Goal: Task Accomplishment & Management: Use online tool/utility

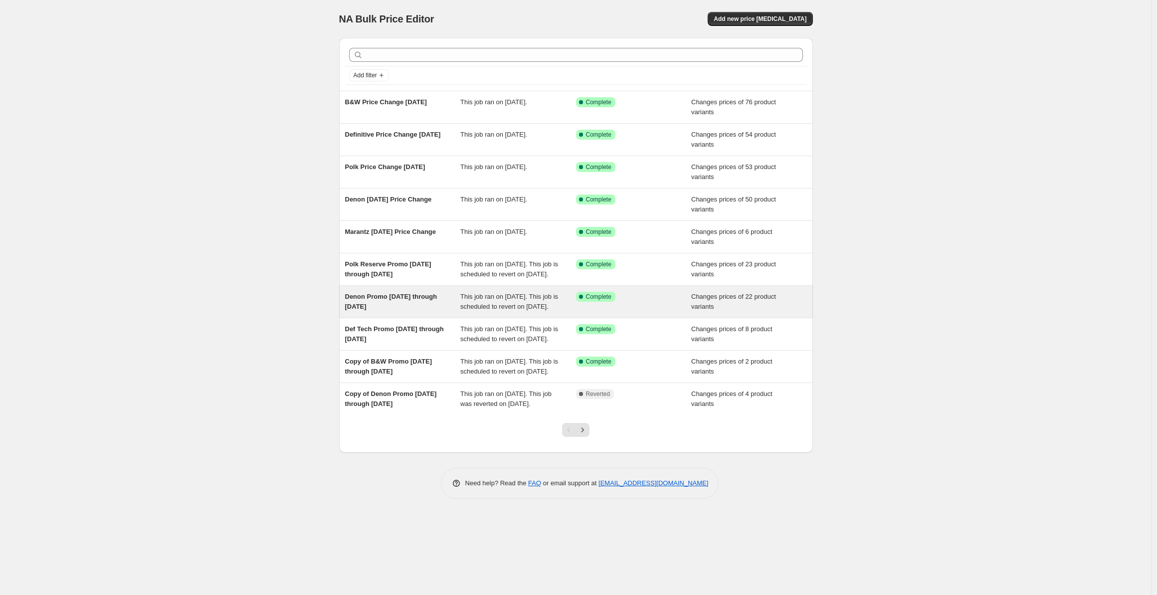
click at [376, 303] on span "Denon Promo [DATE] through [DATE]" at bounding box center [391, 301] width 92 height 17
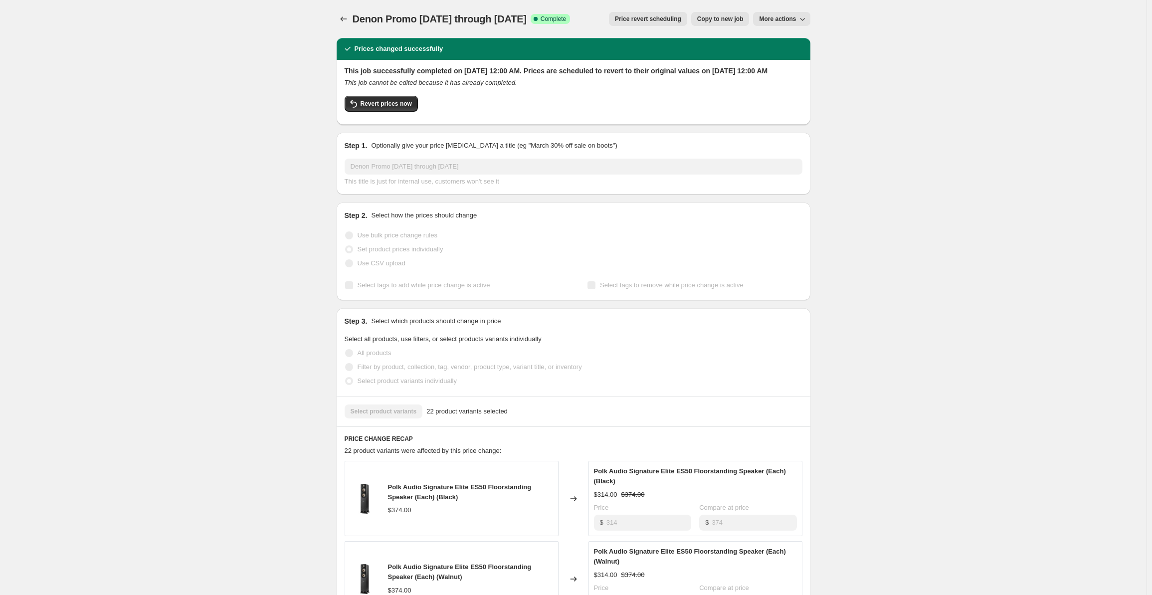
click at [723, 20] on span "Copy to new job" at bounding box center [720, 19] width 46 height 8
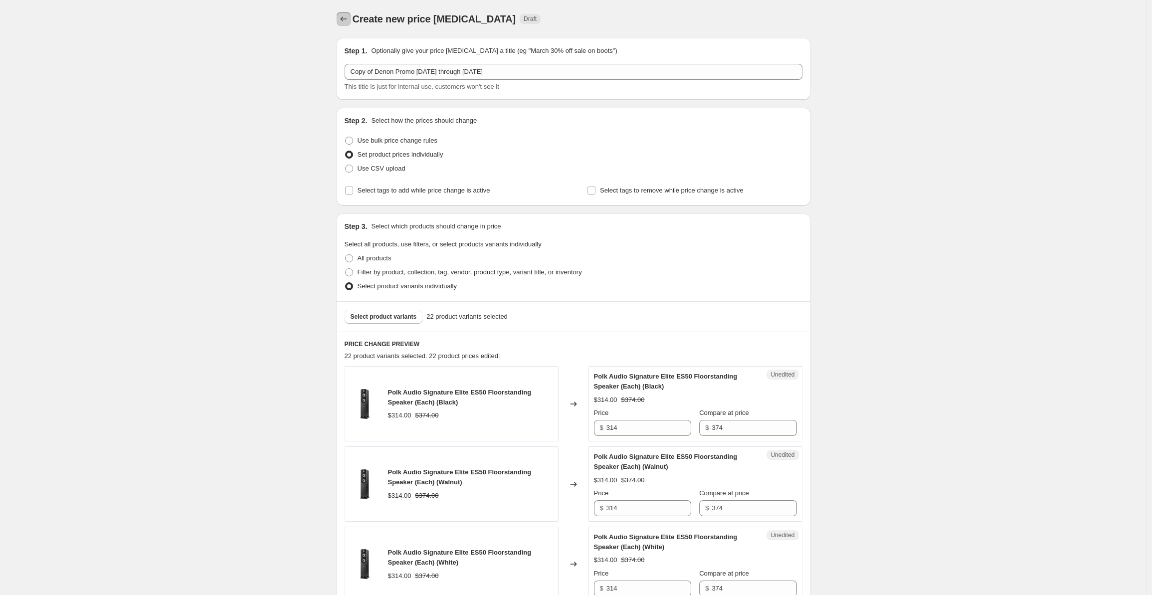
click at [345, 19] on icon "Price change jobs" at bounding box center [344, 19] width 10 height 10
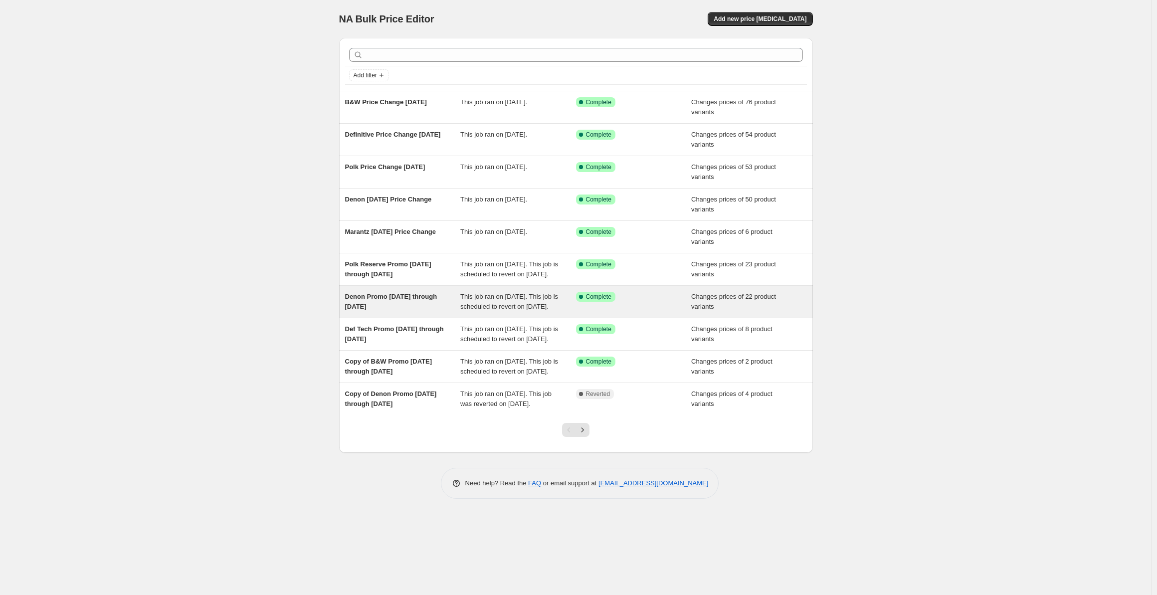
click at [393, 311] on div "Denon Promo [DATE] through [DATE]" at bounding box center [403, 302] width 116 height 20
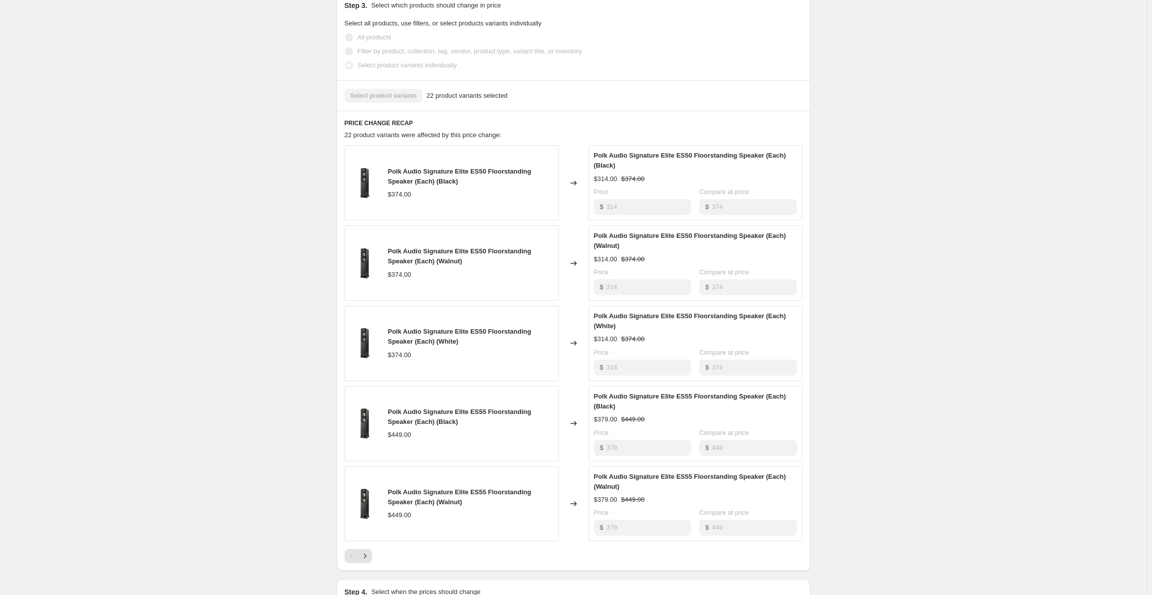
scroll to position [619, 0]
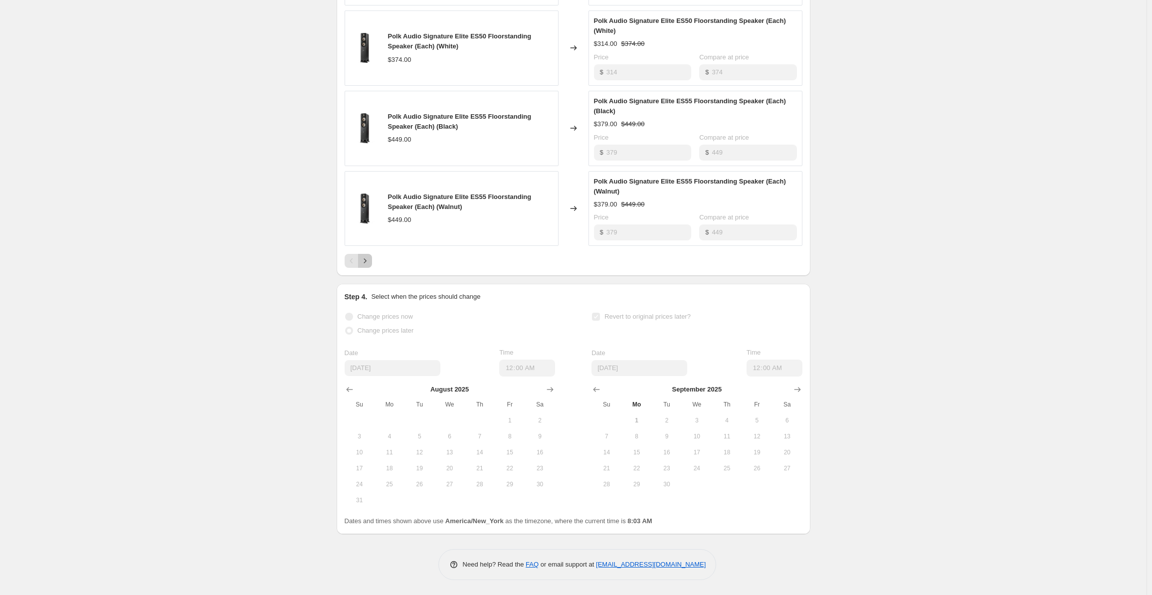
click at [366, 258] on icon "Next" at bounding box center [365, 261] width 10 height 10
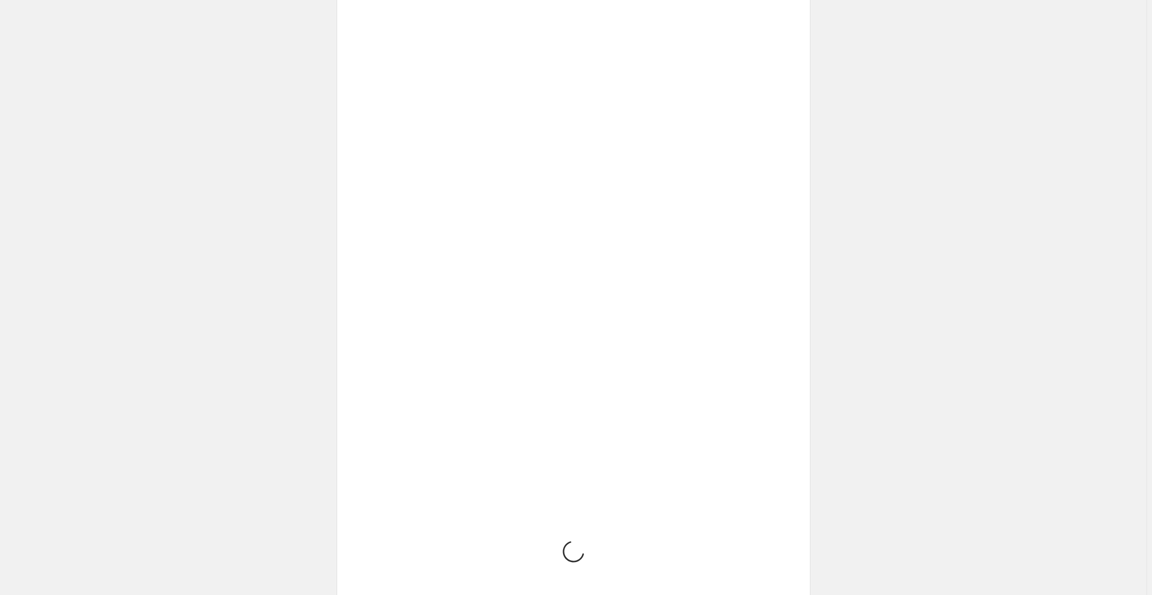
scroll to position [609, 0]
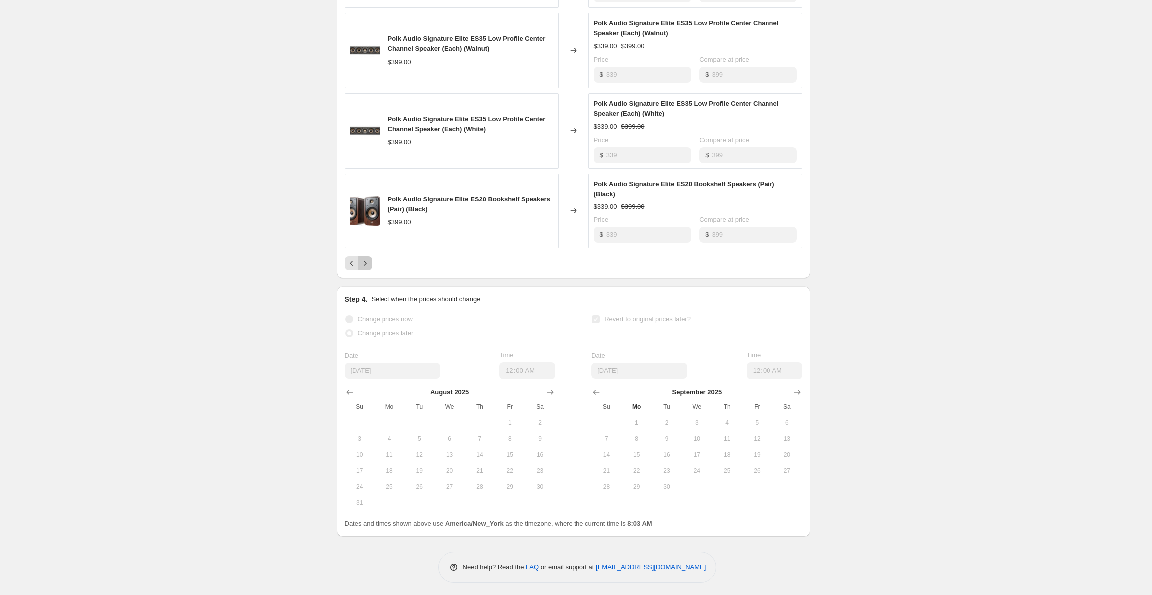
click at [365, 266] on icon "Next" at bounding box center [365, 263] width 10 height 10
click at [366, 267] on button "Next" at bounding box center [365, 263] width 14 height 14
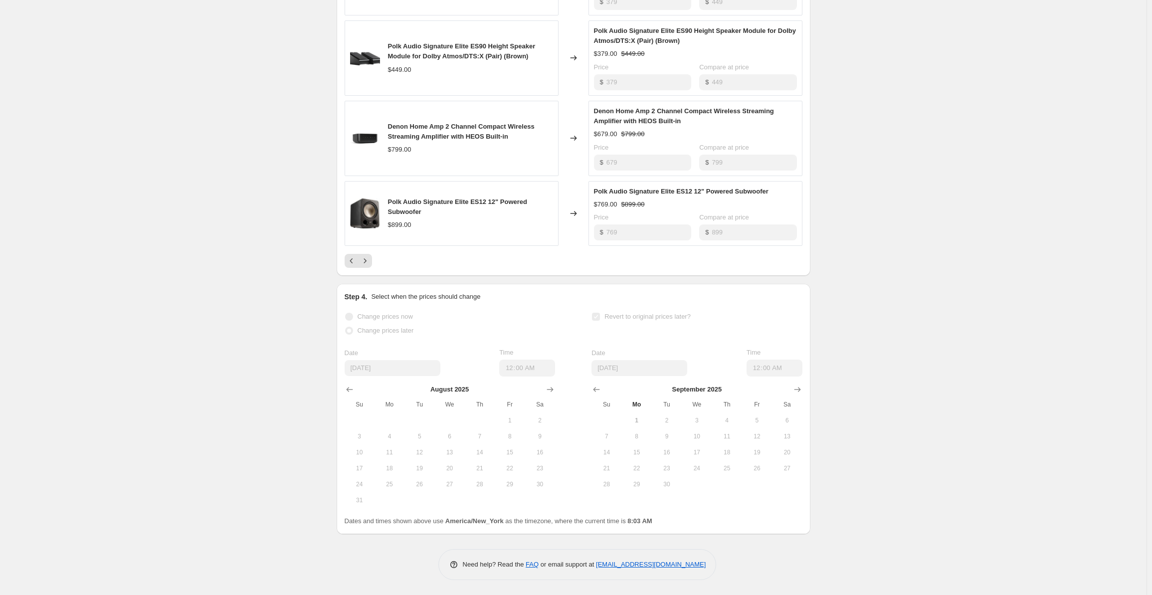
scroll to position [599, 0]
click at [366, 265] on icon "Next" at bounding box center [365, 261] width 10 height 10
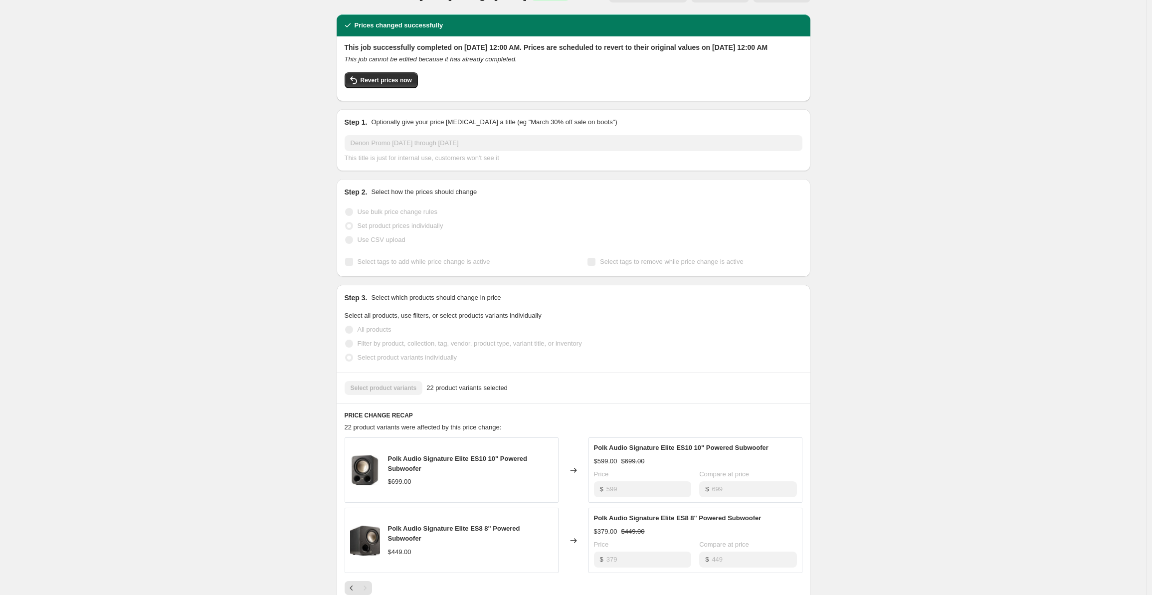
scroll to position [0, 0]
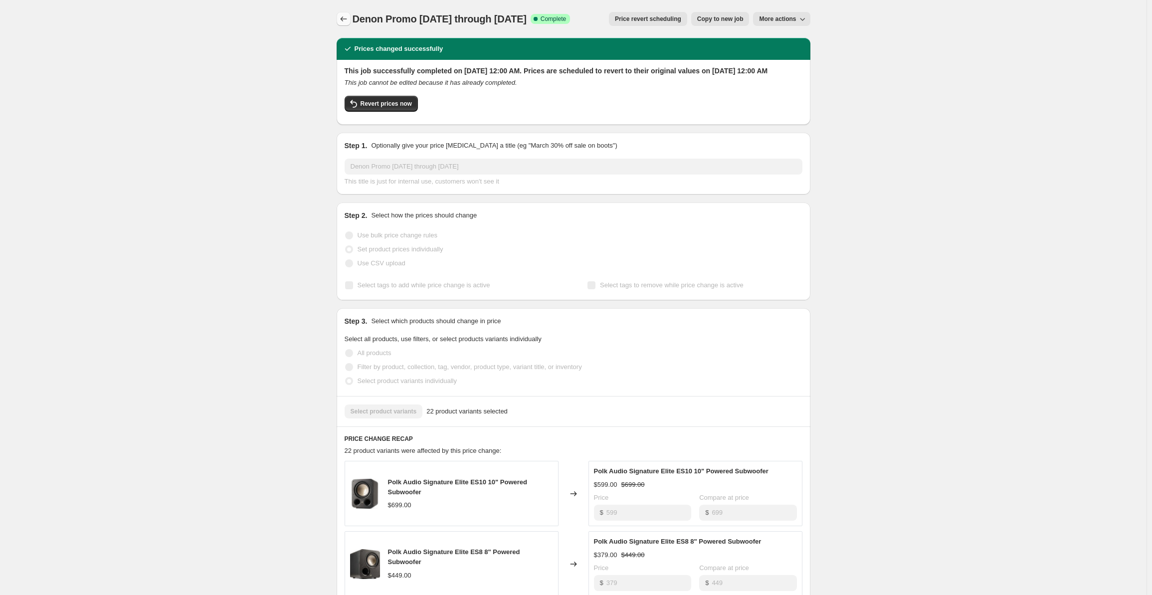
click at [349, 19] on icon "Price change jobs" at bounding box center [344, 19] width 10 height 10
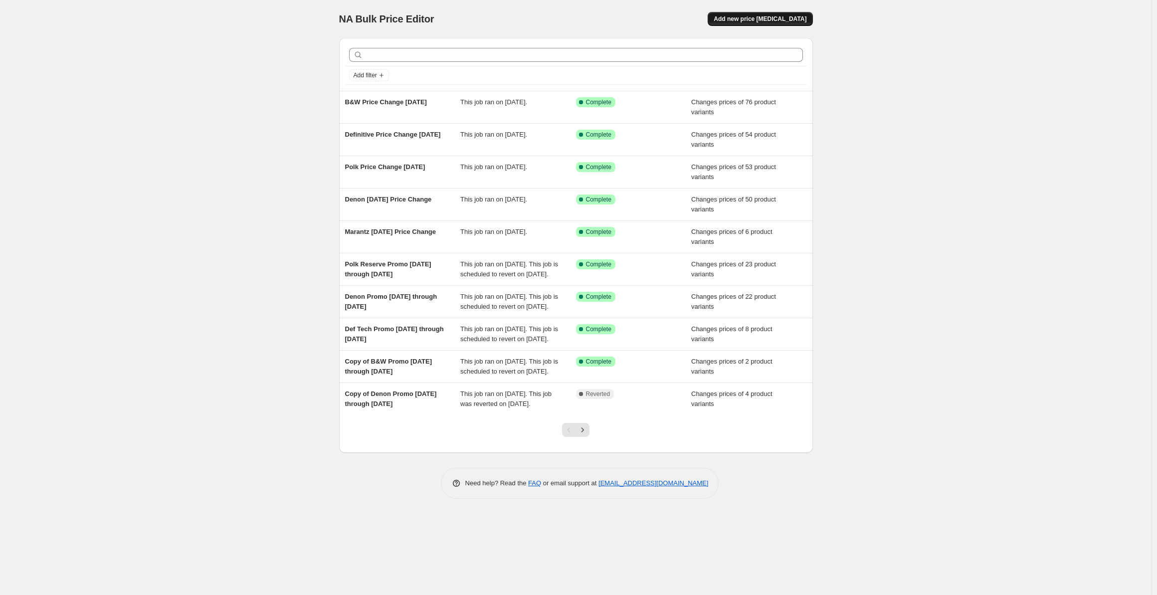
click at [757, 19] on span "Add new price [MEDICAL_DATA]" at bounding box center [760, 19] width 93 height 8
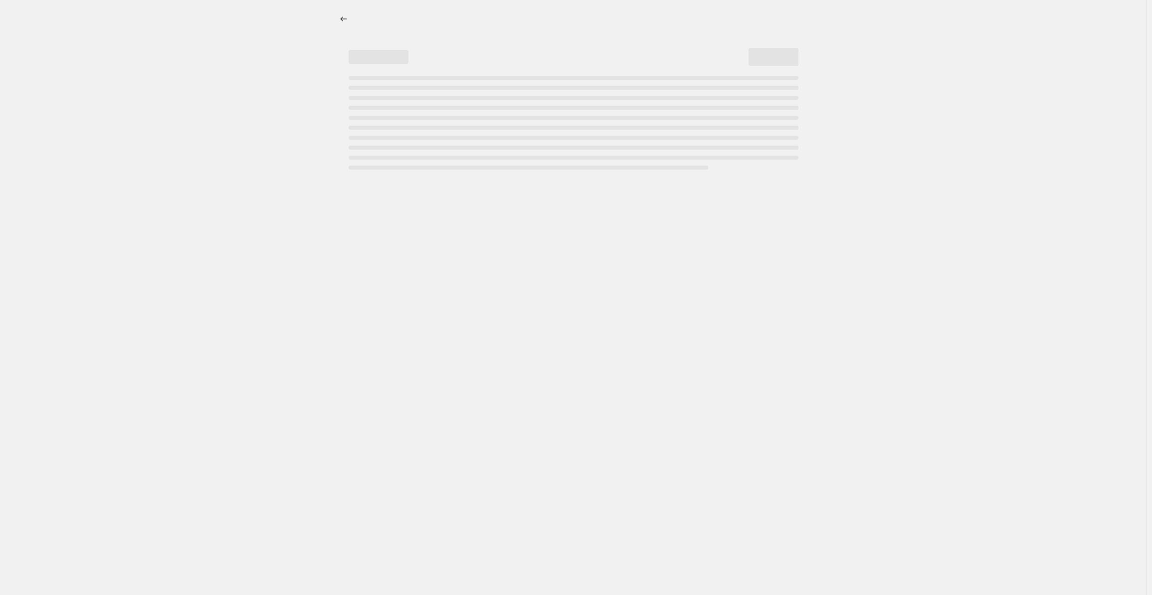
select select "percentage"
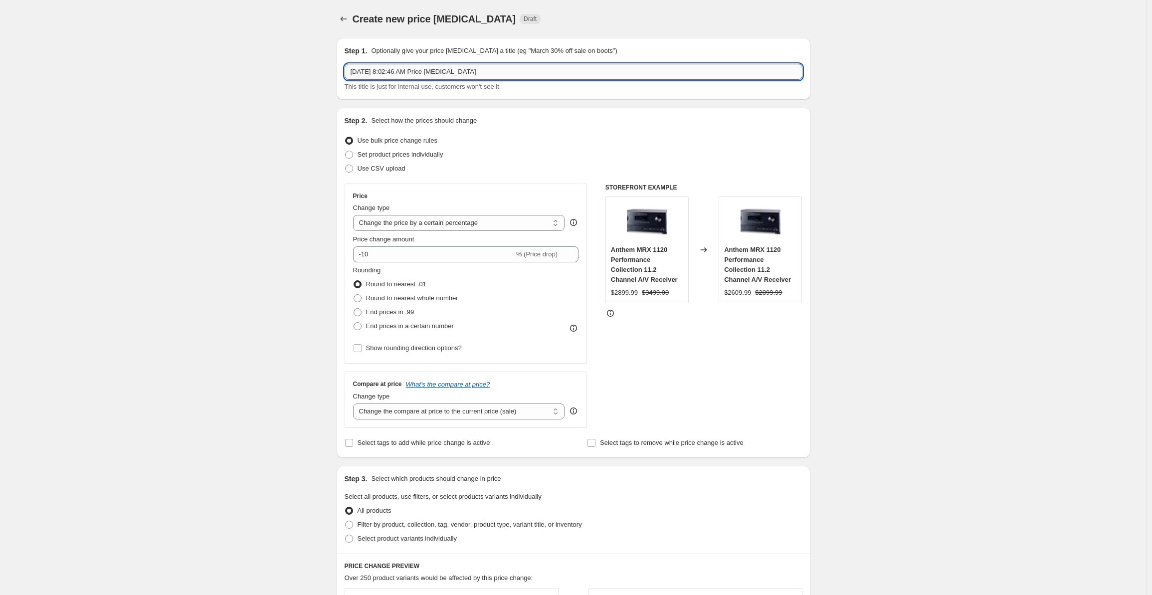
click at [405, 73] on input "[DATE] 8:02:46 AM Price [MEDICAL_DATA]" at bounding box center [574, 72] width 458 height 16
drag, startPoint x: 498, startPoint y: 68, endPoint x: 227, endPoint y: 69, distance: 270.9
click at [227, 69] on div "Create new price [MEDICAL_DATA]. This page is ready Create new price [MEDICAL_D…" at bounding box center [573, 506] width 1147 height 1013
type input "Denon Promo Through [DATE]"
click at [353, 156] on span at bounding box center [349, 155] width 8 height 8
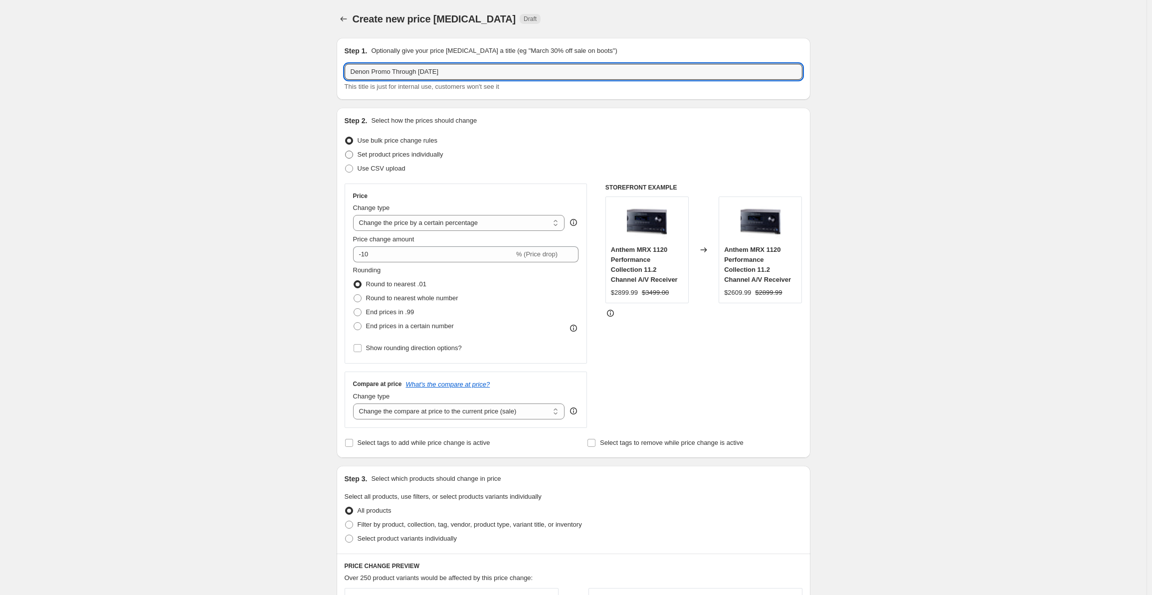
click at [346, 151] on input "Set product prices individually" at bounding box center [345, 151] width 0 height 0
radio input "true"
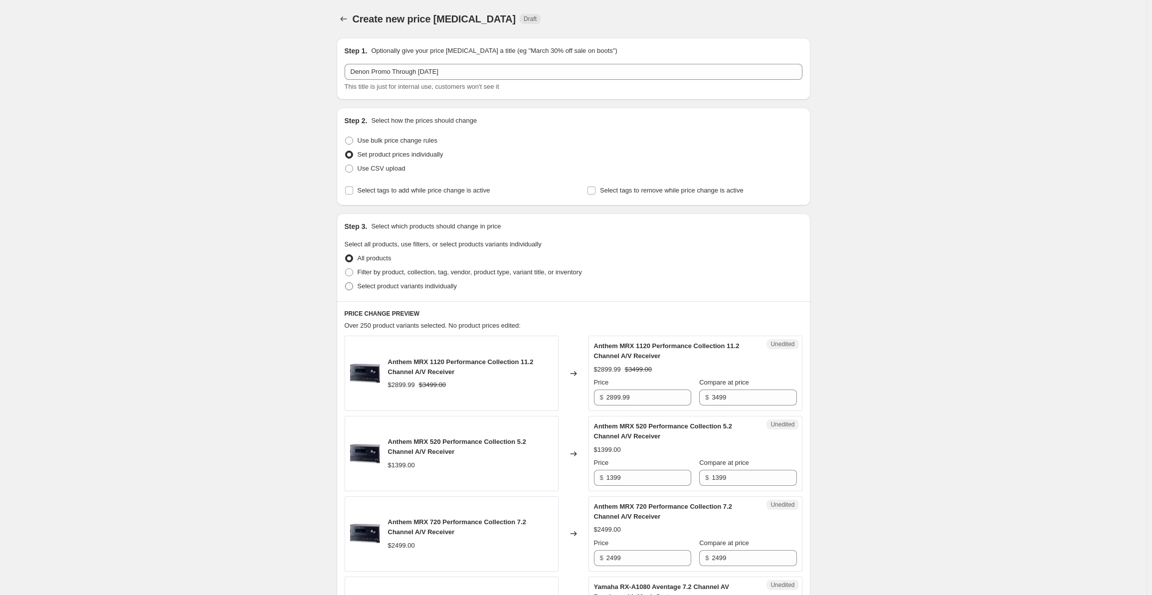
click at [372, 286] on span "Select product variants individually" at bounding box center [407, 285] width 99 height 7
click at [346, 283] on input "Select product variants individually" at bounding box center [345, 282] width 0 height 0
radio input "true"
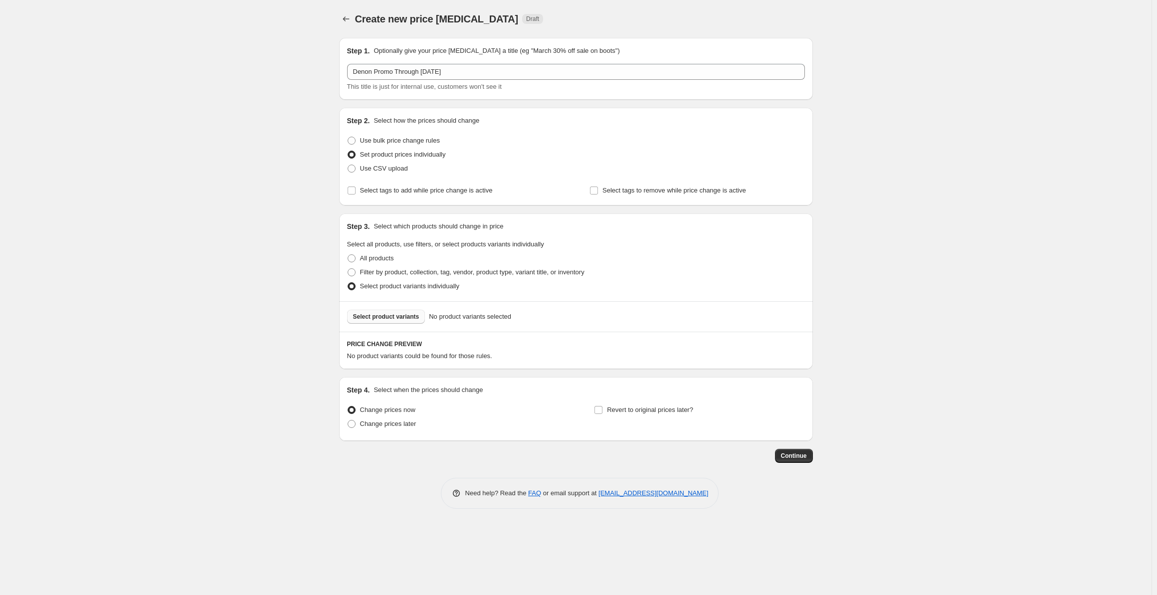
click at [371, 315] on span "Select product variants" at bounding box center [386, 317] width 66 height 8
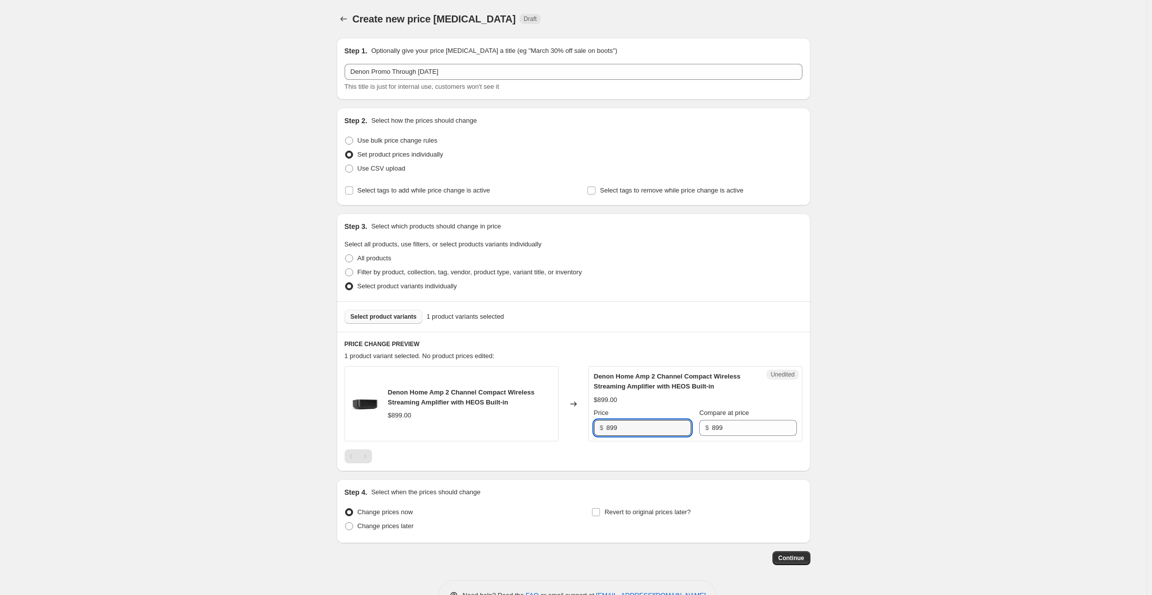
drag, startPoint x: 631, startPoint y: 433, endPoint x: 596, endPoint y: 434, distance: 34.4
click at [596, 434] on div "$ 899" at bounding box center [642, 428] width 97 height 16
type input "679"
click at [217, 383] on div "Create new price [MEDICAL_DATA]. This page is ready Create new price [MEDICAL_D…" at bounding box center [573, 313] width 1147 height 626
click at [365, 317] on span "Select product variants" at bounding box center [384, 317] width 66 height 8
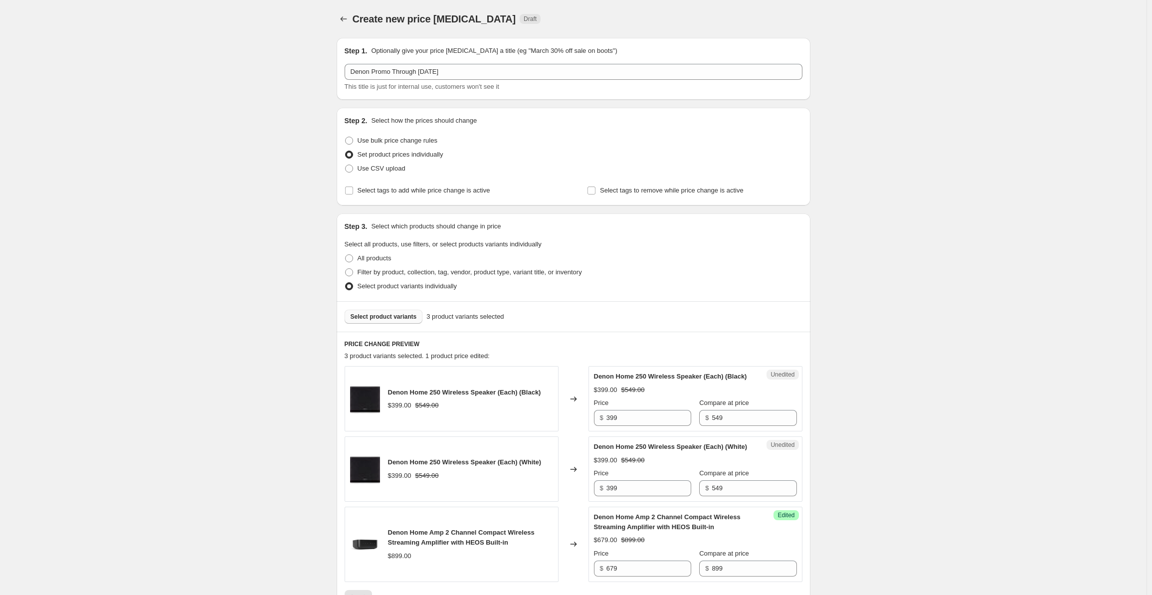
scroll to position [190, 0]
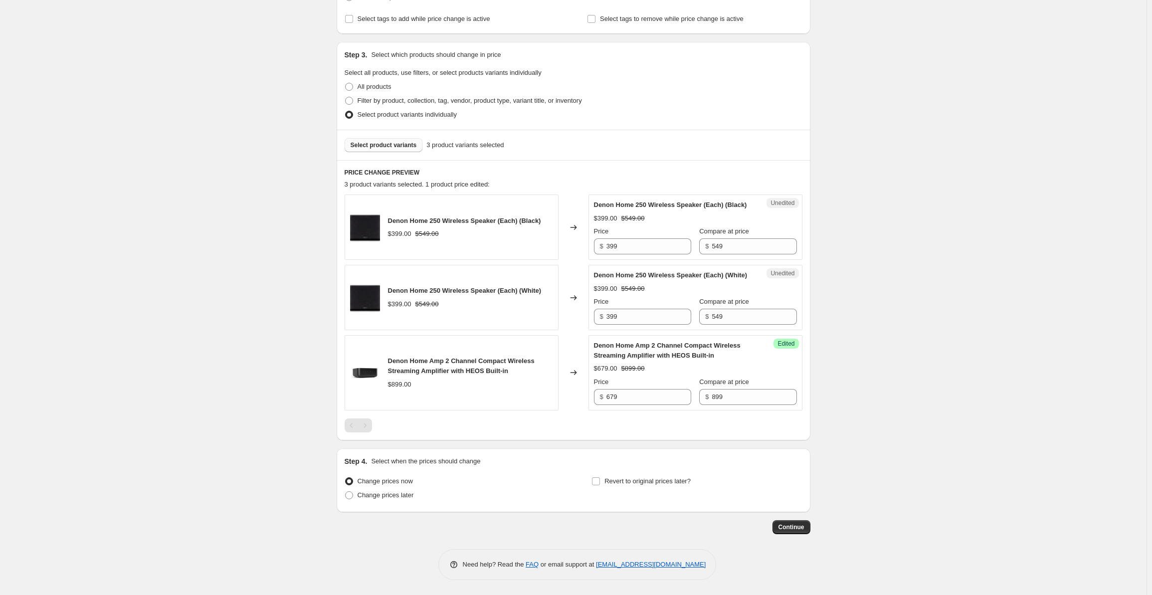
click at [379, 141] on span "Select product variants" at bounding box center [384, 145] width 66 height 8
click at [377, 141] on span "Select product variants" at bounding box center [384, 145] width 66 height 8
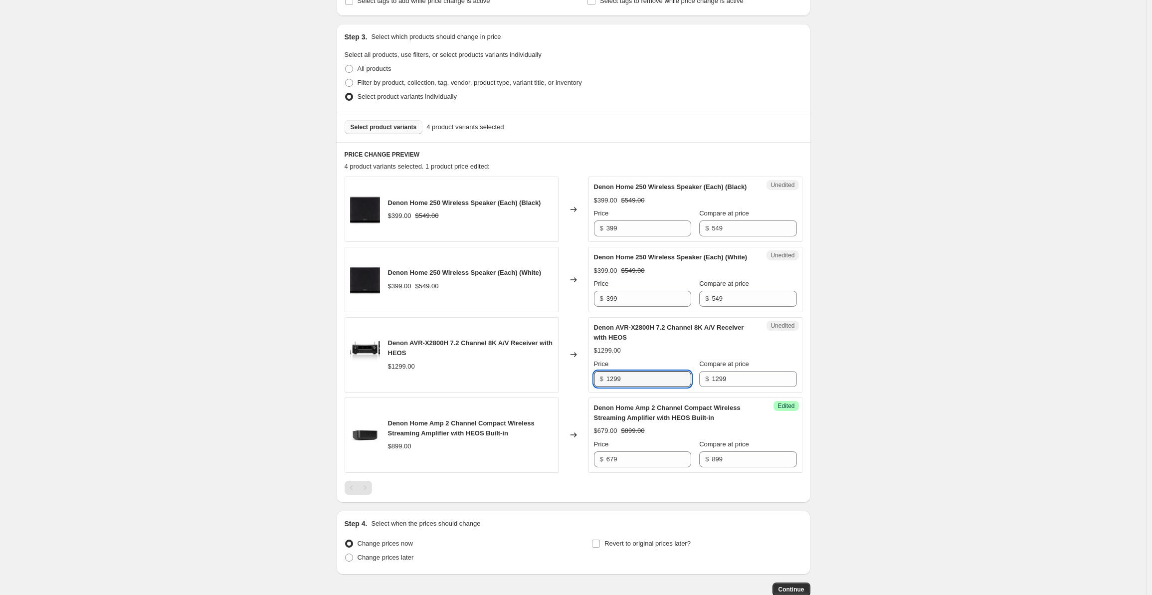
drag, startPoint x: 635, startPoint y: 404, endPoint x: 589, endPoint y: 396, distance: 46.1
click at [589, 393] on div "Denon AVR-X2800H 7.2 Channel 8K A/V Receiver with HEOS $1299.00 Changed to Uned…" at bounding box center [574, 354] width 458 height 75
type input "999"
click at [194, 371] on div "Create new price [MEDICAL_DATA]. This page is ready Create new price [MEDICAL_D…" at bounding box center [573, 233] width 1147 height 847
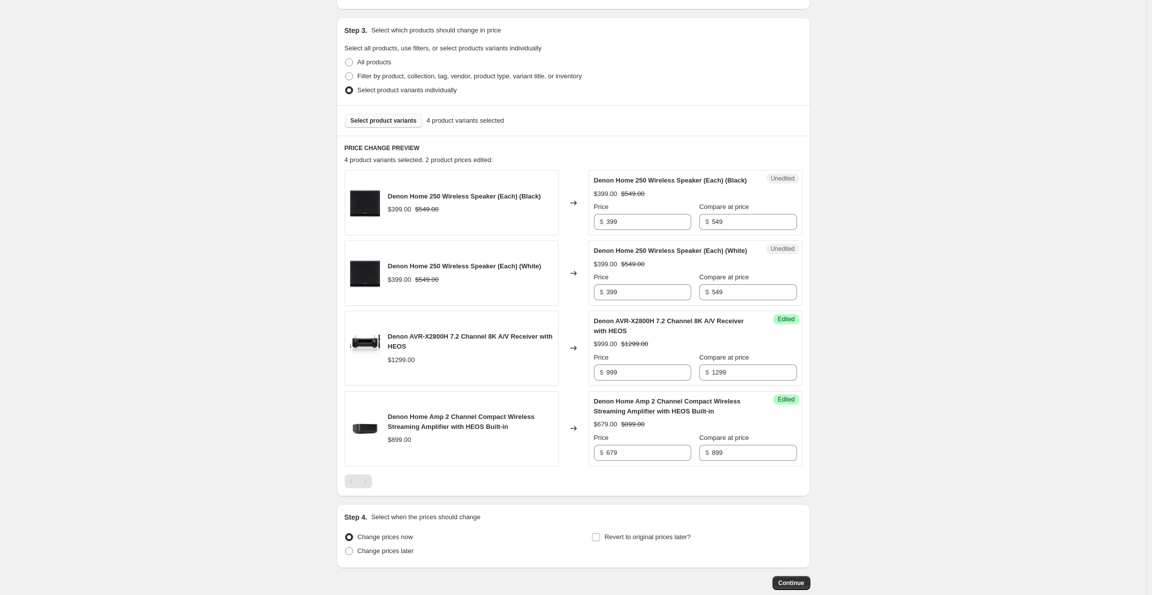
scroll to position [269, 0]
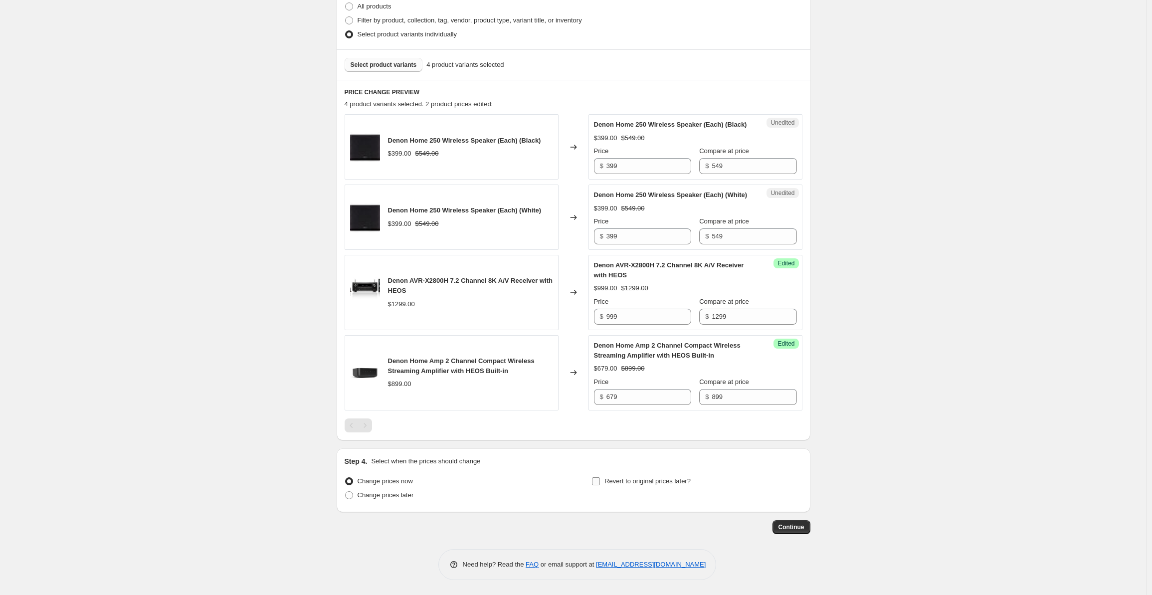
click at [615, 484] on span "Revert to original prices later?" at bounding box center [648, 480] width 86 height 7
click at [600, 484] on input "Revert to original prices later?" at bounding box center [596, 481] width 8 height 8
checkbox input "true"
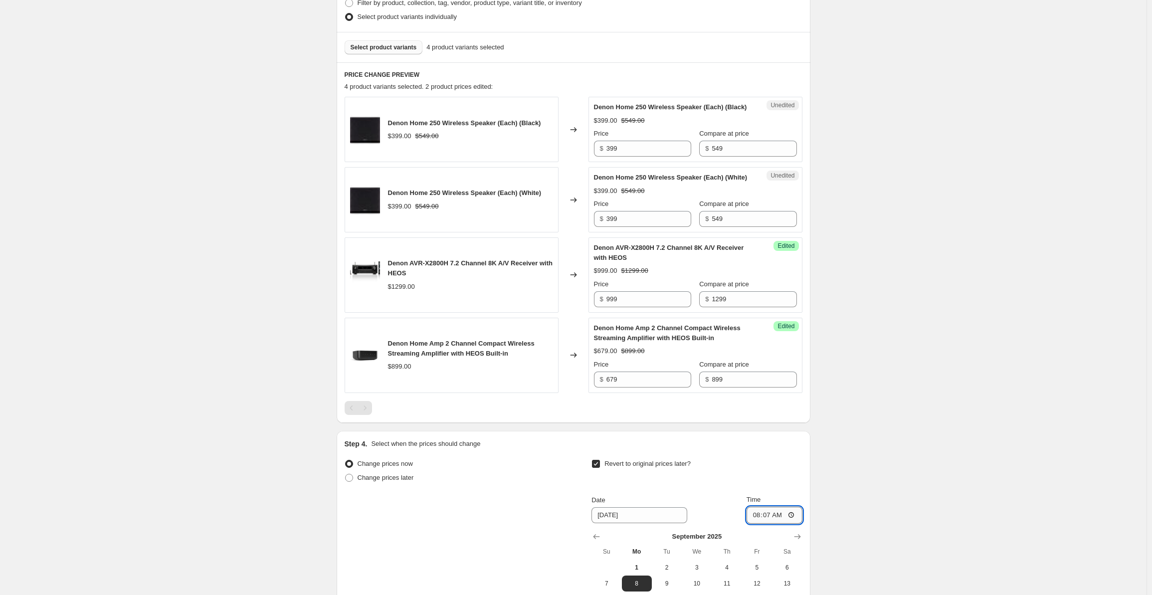
click at [757, 524] on input "08:07" at bounding box center [775, 515] width 56 height 17
type input "00:00"
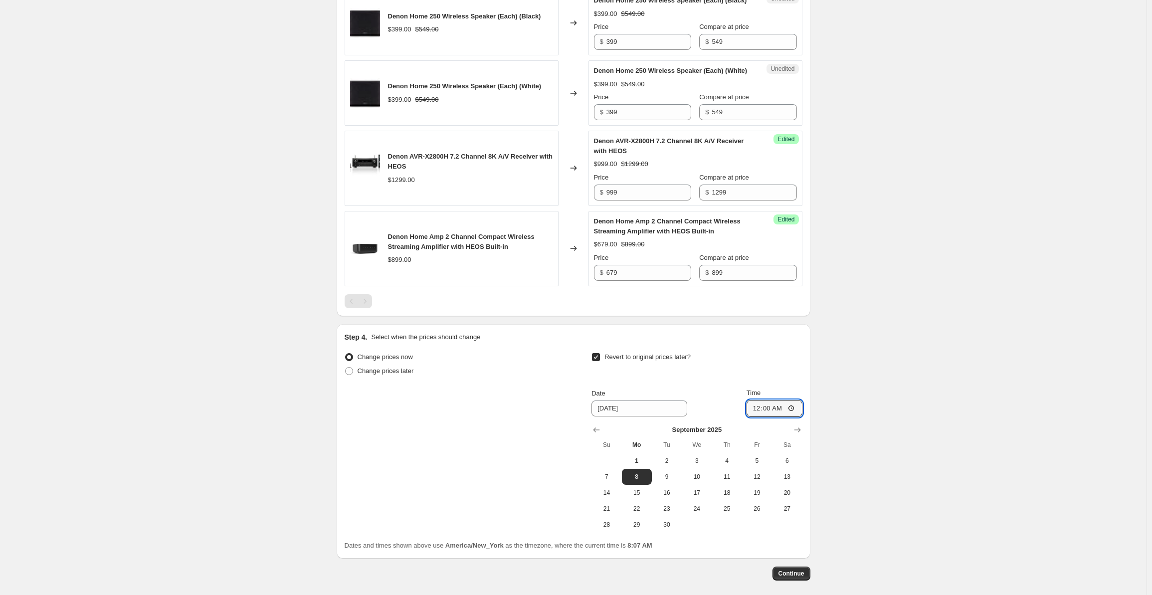
scroll to position [440, 0]
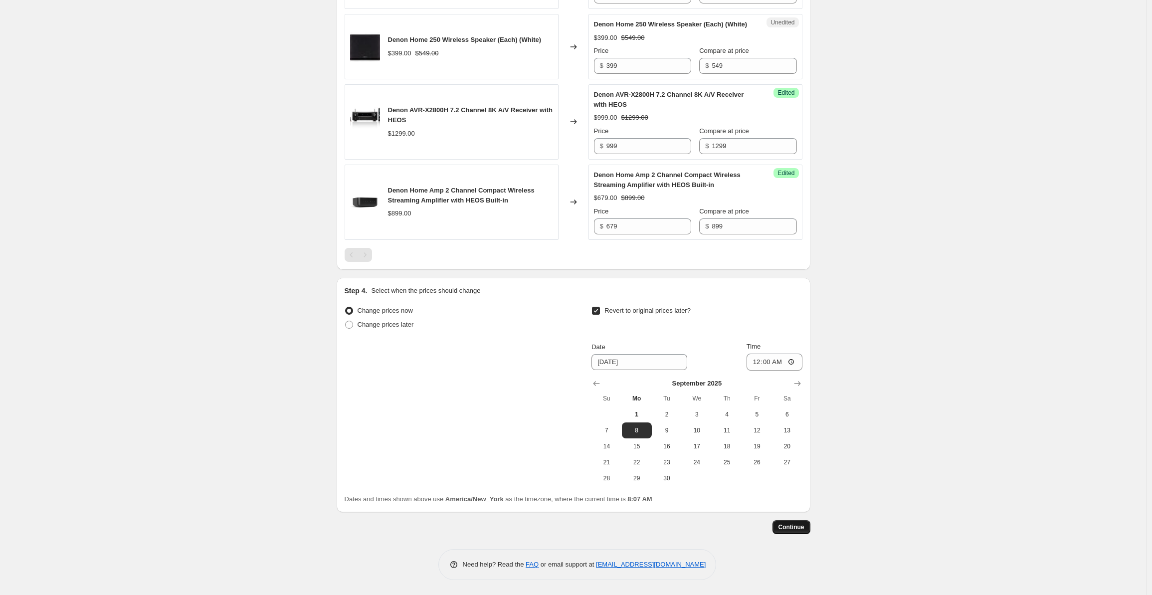
click at [794, 530] on span "Continue" at bounding box center [792, 527] width 26 height 8
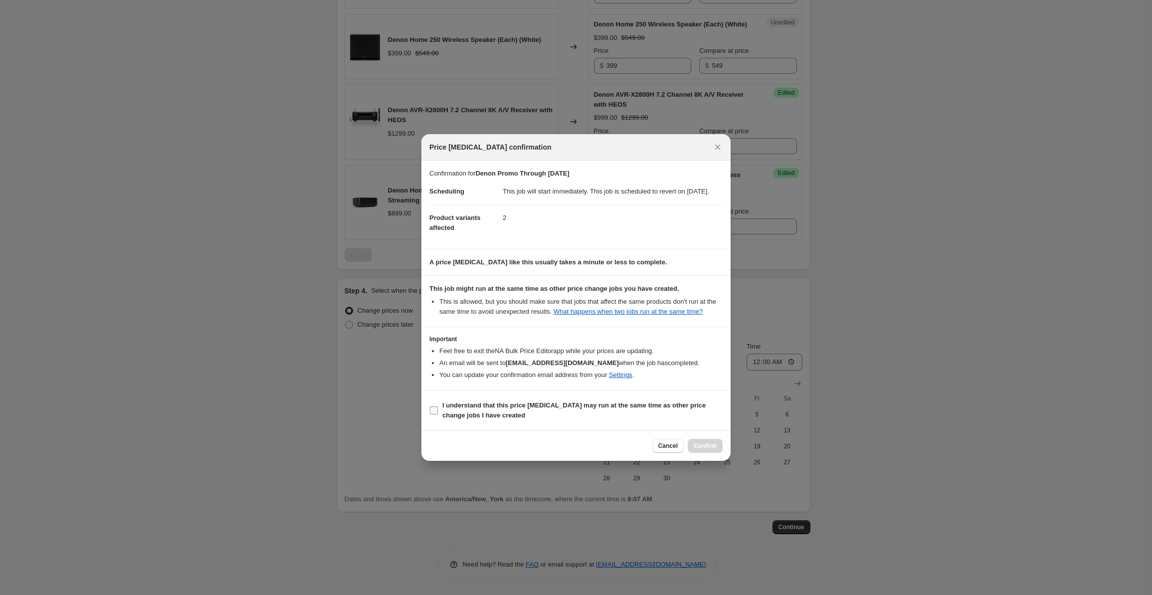
click at [446, 416] on b "I understand that this price [MEDICAL_DATA] may run at the same time as other p…" at bounding box center [574, 410] width 263 height 17
click at [438, 415] on input "I understand that this price [MEDICAL_DATA] may run at the same time as other p…" at bounding box center [434, 411] width 8 height 8
checkbox input "true"
click at [709, 450] on span "Confirm" at bounding box center [705, 446] width 23 height 8
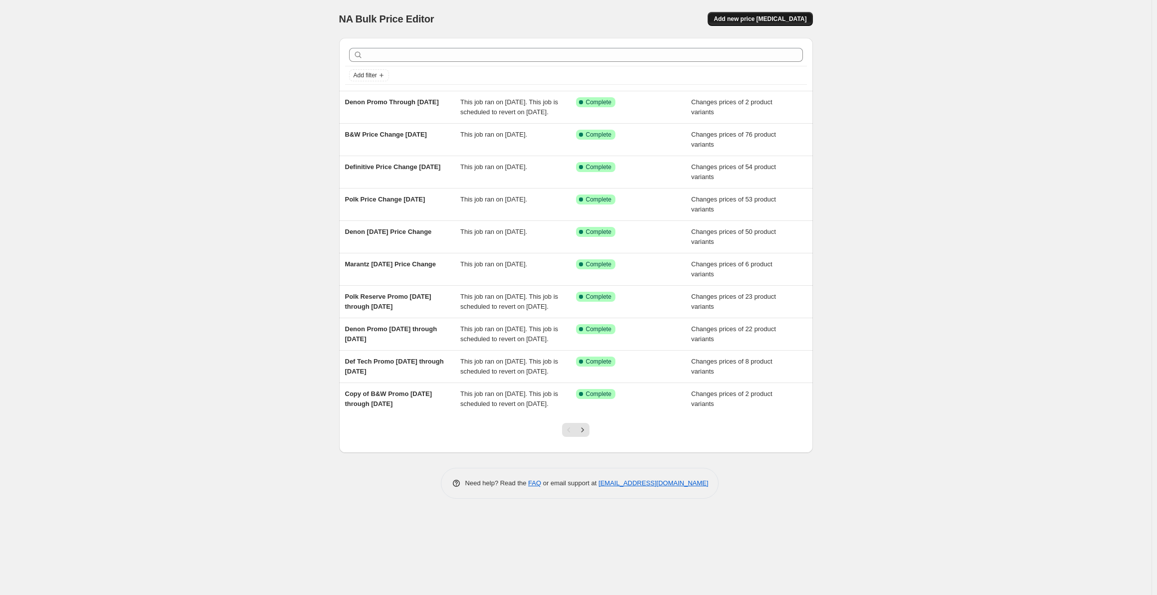
click at [745, 19] on span "Add new price [MEDICAL_DATA]" at bounding box center [760, 19] width 93 height 8
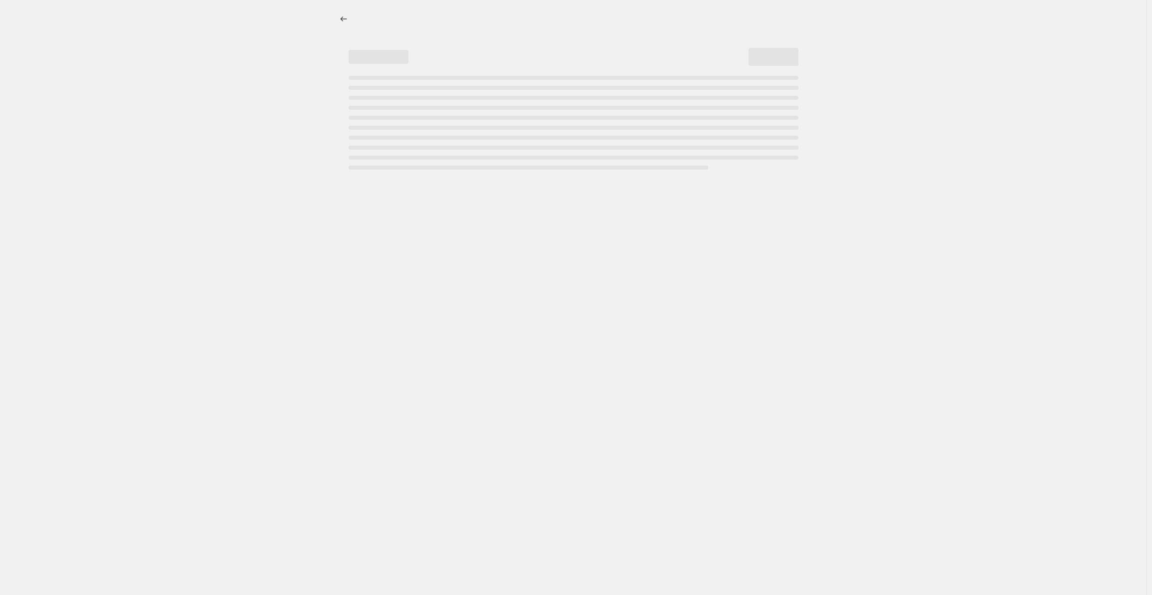
select select "percentage"
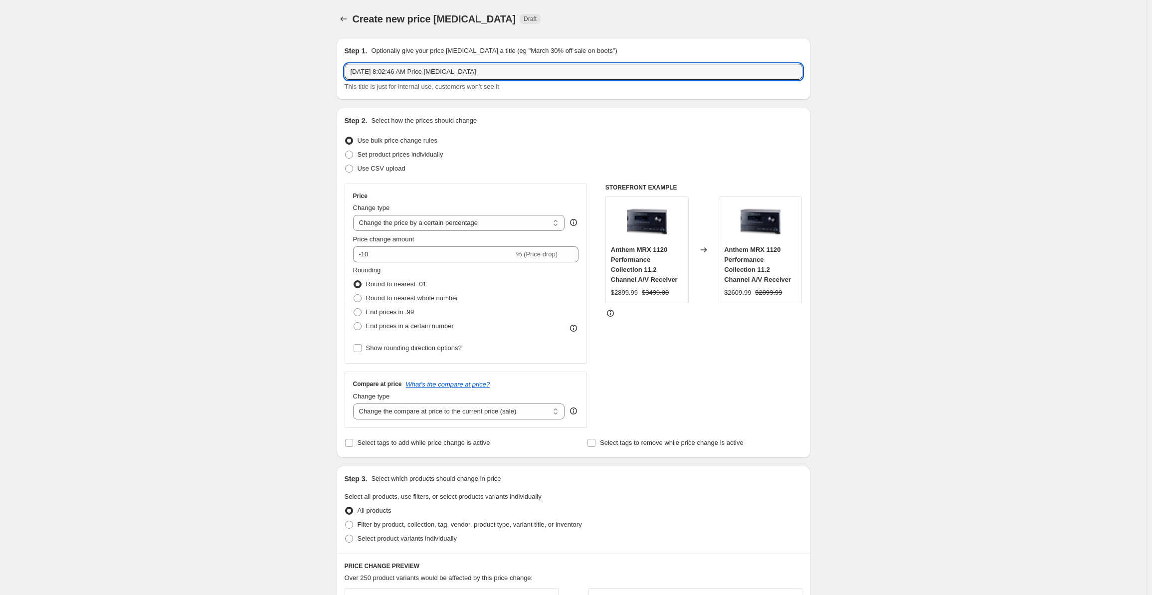
drag, startPoint x: 487, startPoint y: 72, endPoint x: 284, endPoint y: 80, distance: 202.7
click at [284, 80] on div "Create new price [MEDICAL_DATA]. This page is ready Create new price [MEDICAL_D…" at bounding box center [573, 506] width 1147 height 1013
type input "B&W Promo through [DATE]"
click at [379, 160] on label "Set product prices individually" at bounding box center [394, 155] width 99 height 14
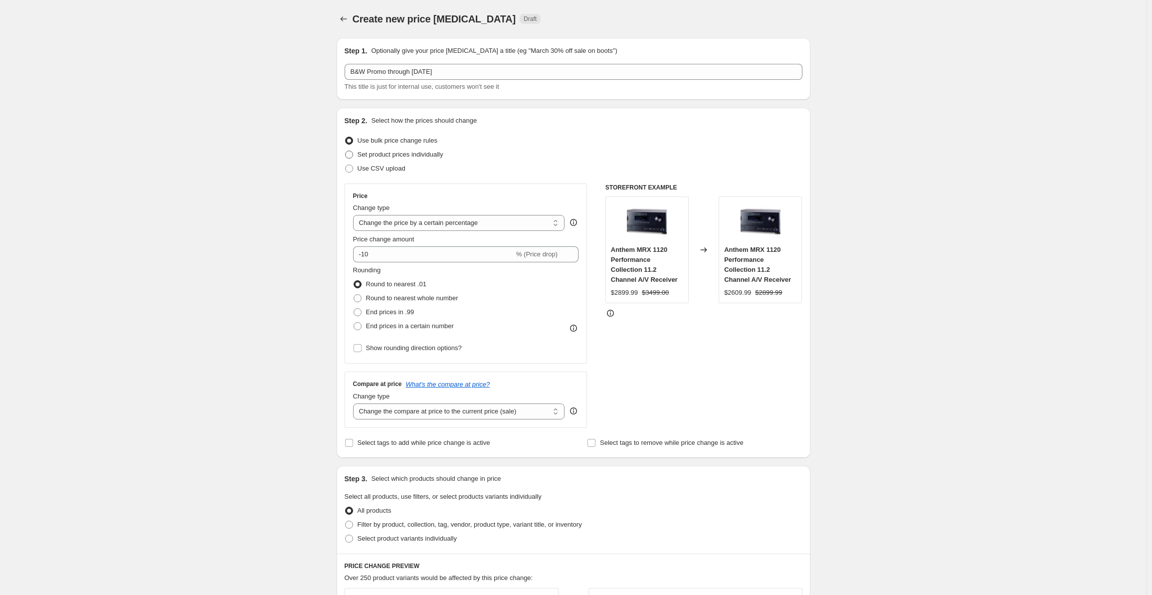
click at [367, 153] on span "Set product prices individually" at bounding box center [401, 154] width 86 height 7
click at [346, 151] on input "Set product prices individually" at bounding box center [345, 151] width 0 height 0
radio input "true"
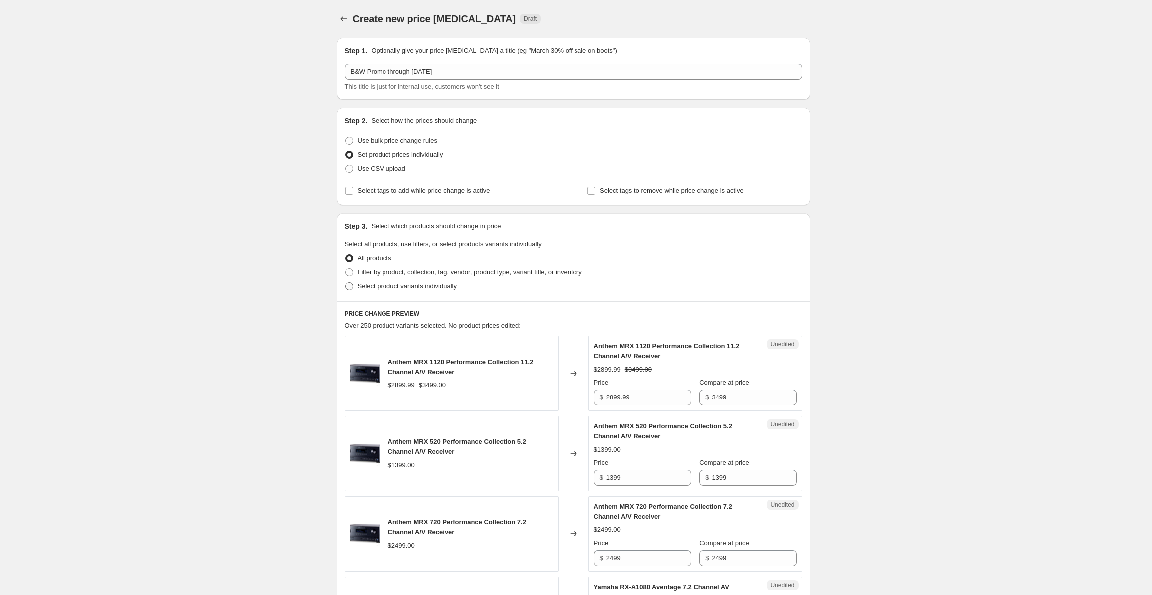
click at [366, 288] on span "Select product variants individually" at bounding box center [407, 285] width 99 height 7
click at [346, 283] on input "Select product variants individually" at bounding box center [345, 282] width 0 height 0
radio input "true"
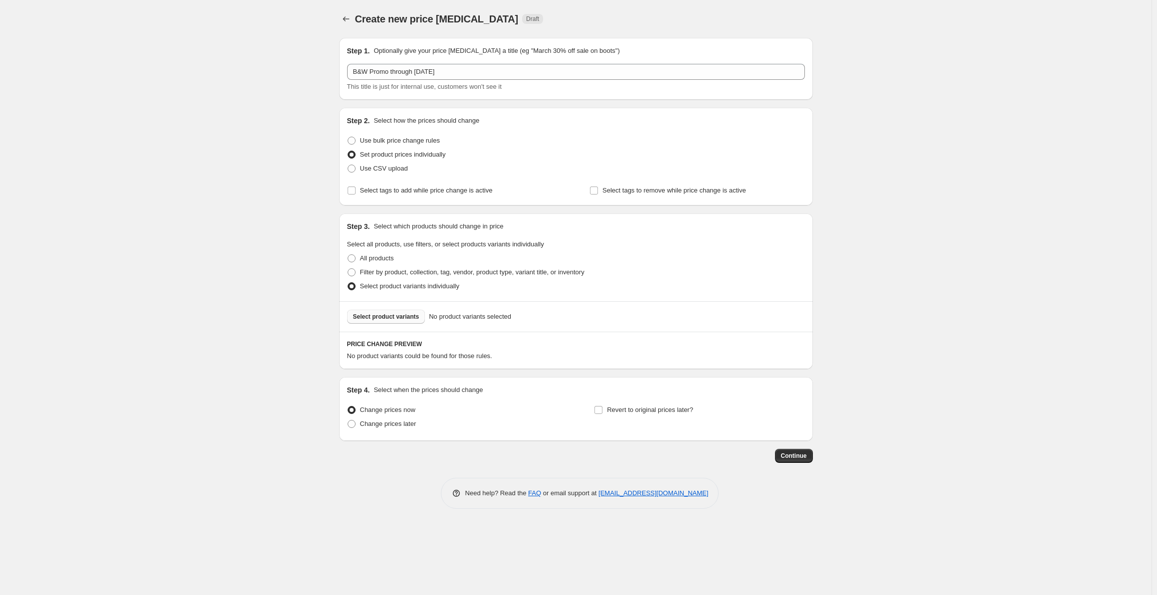
click at [382, 318] on span "Select product variants" at bounding box center [386, 317] width 66 height 8
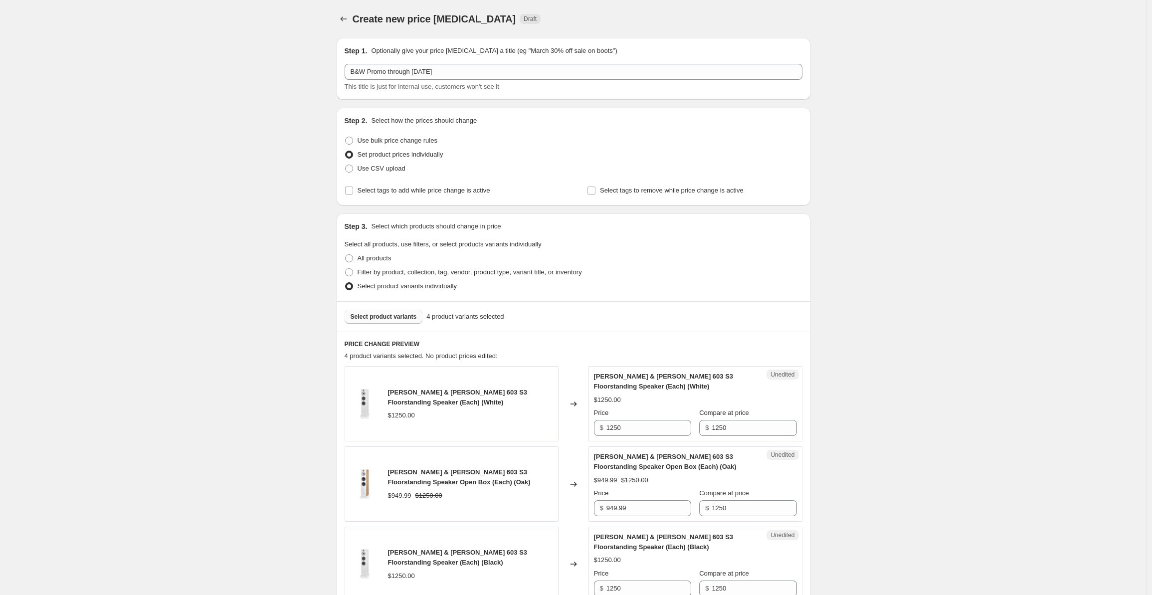
scroll to position [269, 0]
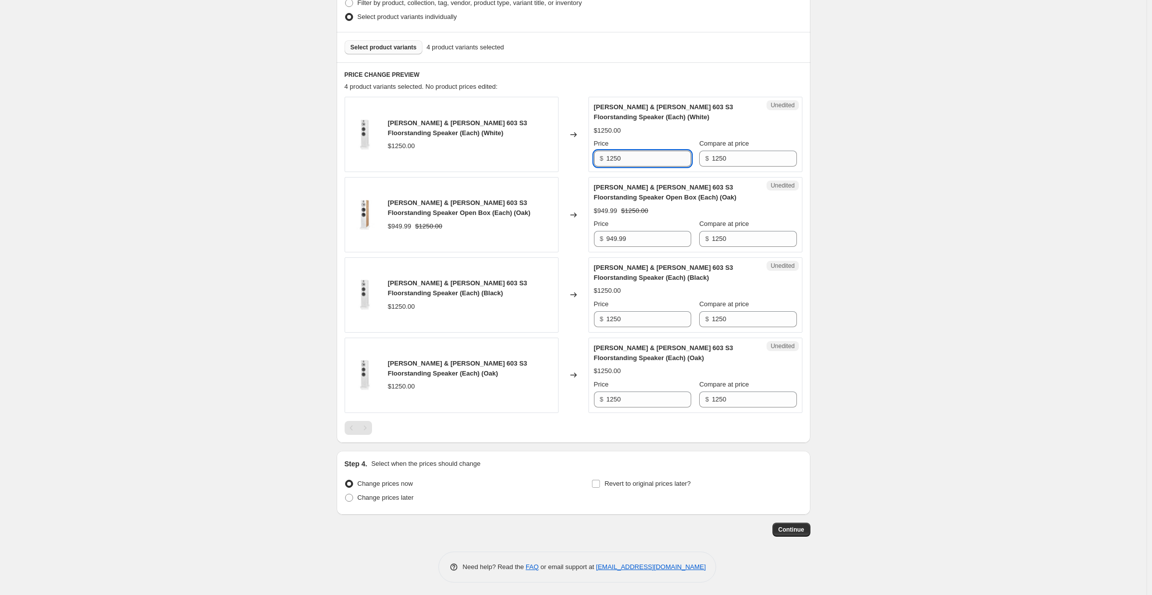
click at [634, 160] on input "1250" at bounding box center [649, 159] width 85 height 16
drag, startPoint x: 649, startPoint y: 163, endPoint x: 574, endPoint y: 157, distance: 75.1
click at [574, 157] on div "[PERSON_NAME] & [PERSON_NAME] 603 S3 Floorstanding Speaker (Each) (White) $1250…" at bounding box center [574, 134] width 458 height 75
type input "1350"
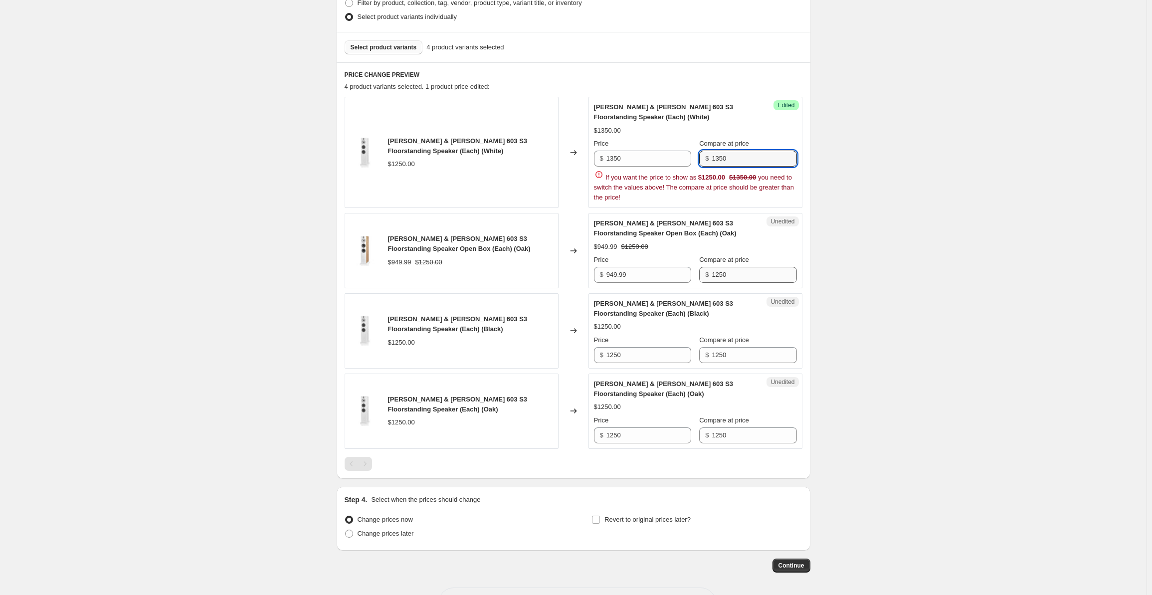
type input "1350"
click at [742, 278] on div "[PERSON_NAME] & [PERSON_NAME] 603 S3 Floorstanding Speaker (Each) (White) $1250…" at bounding box center [574, 273] width 458 height 352
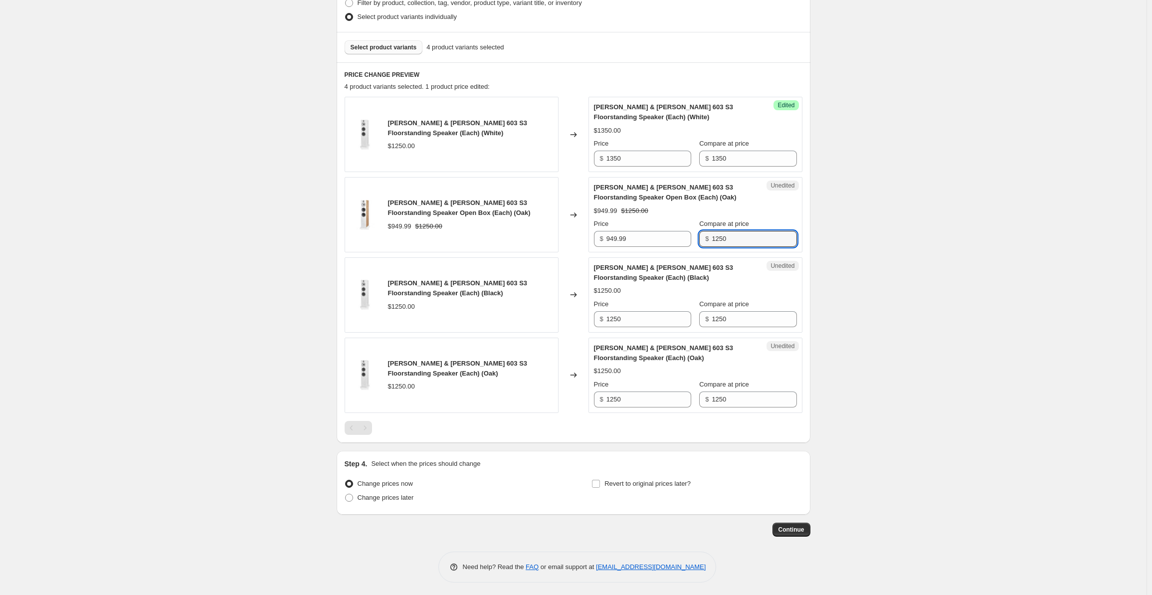
drag, startPoint x: 742, startPoint y: 238, endPoint x: 704, endPoint y: 238, distance: 37.9
click at [704, 238] on div "$ 1250" at bounding box center [747, 239] width 97 height 16
type input "1350"
drag, startPoint x: 637, startPoint y: 235, endPoint x: 567, endPoint y: 234, distance: 69.9
click at [567, 234] on div "[PERSON_NAME] & [PERSON_NAME] 603 S3 Floorstanding Speaker Open Box (Each) (Oak…" at bounding box center [574, 214] width 458 height 75
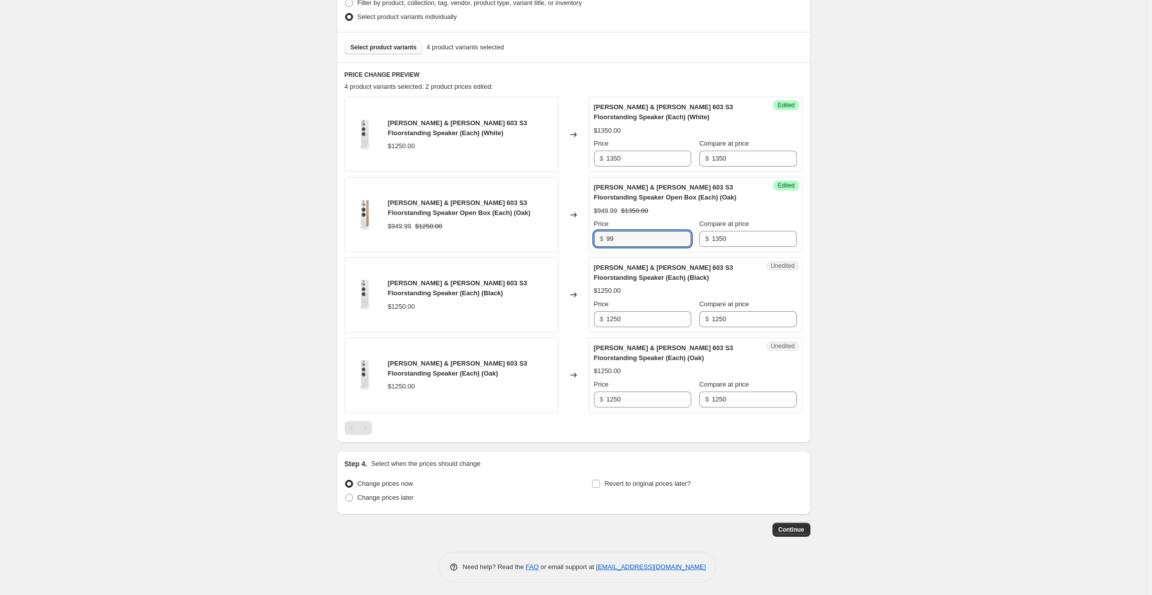
type input "9"
type input "1029.99"
click at [738, 315] on input "1250" at bounding box center [754, 319] width 85 height 16
drag, startPoint x: 762, startPoint y: 319, endPoint x: 665, endPoint y: 316, distance: 97.3
click at [665, 316] on div "Price $ 1250 Compare at price $ 1250" at bounding box center [695, 313] width 203 height 28
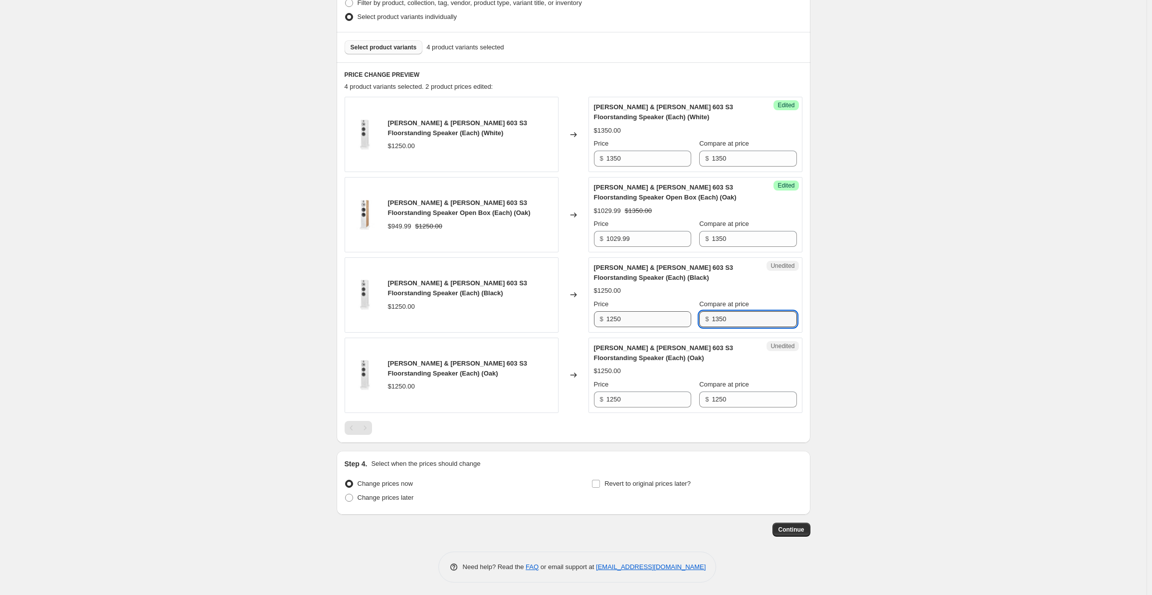
type input "1350"
click at [633, 319] on input "1250" at bounding box center [649, 319] width 85 height 16
drag, startPoint x: 590, startPoint y: 316, endPoint x: 567, endPoint y: 314, distance: 23.5
click at [567, 314] on div "[PERSON_NAME] & [PERSON_NAME] 603 S3 Floorstanding Speaker (Each) (Black) $1250…" at bounding box center [574, 294] width 458 height 75
type input "1350"
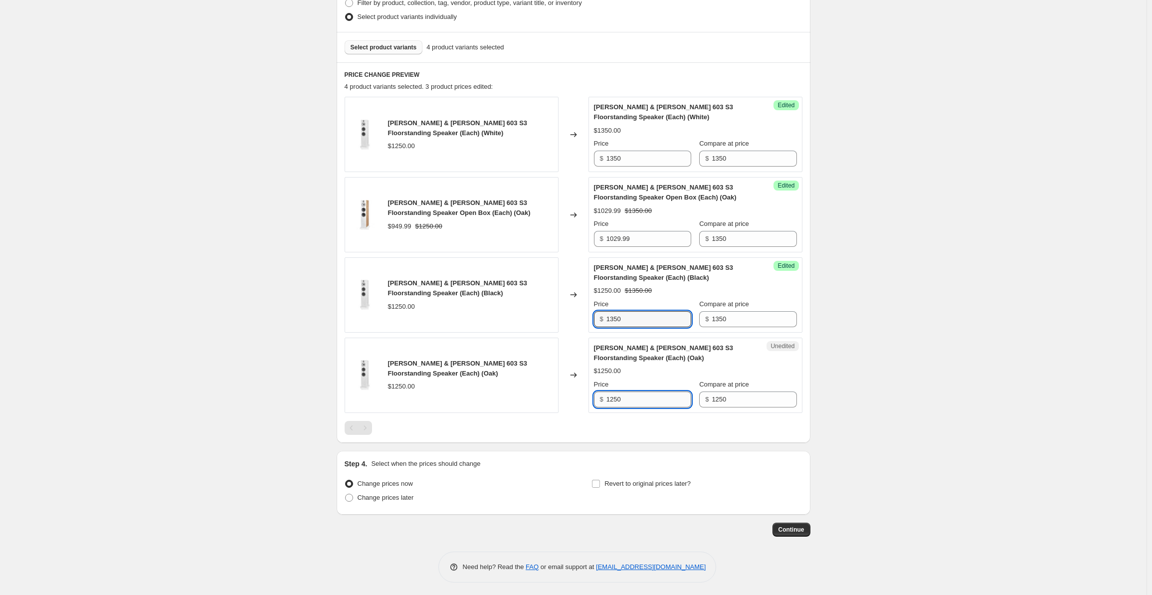
click at [638, 393] on input "1250" at bounding box center [649, 400] width 85 height 16
drag, startPoint x: 645, startPoint y: 396, endPoint x: 577, endPoint y: 395, distance: 67.9
click at [577, 395] on div "[PERSON_NAME] & [PERSON_NAME] 603 S3 Floorstanding Speaker (Each) (Oak) $1250.0…" at bounding box center [574, 375] width 458 height 75
type input "1350"
click at [725, 398] on input "1250" at bounding box center [754, 400] width 85 height 16
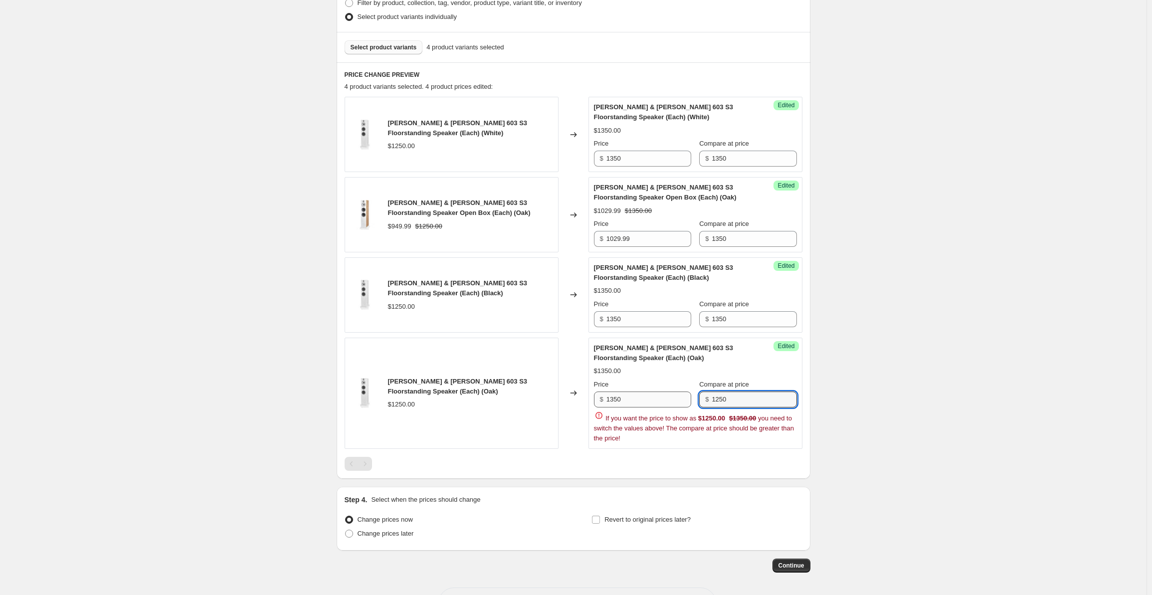
drag, startPoint x: 695, startPoint y: 393, endPoint x: 661, endPoint y: 390, distance: 34.1
click at [661, 390] on div "Price $ 1350 Compare at price $ 1250" at bounding box center [695, 394] width 203 height 28
type input "1350"
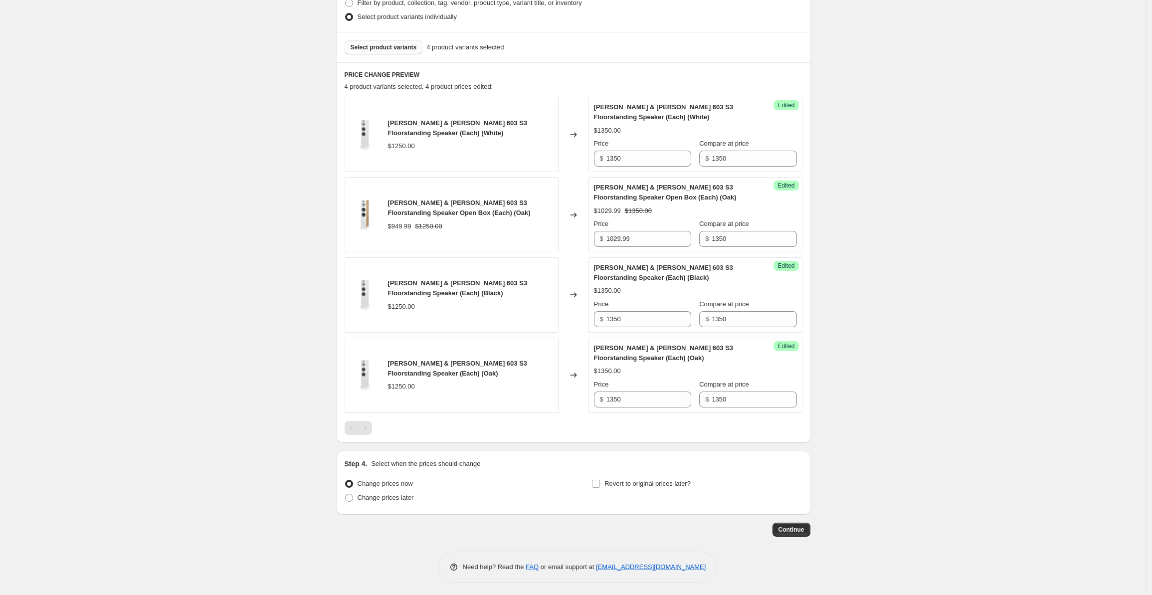
click at [991, 369] on div "Create new price [MEDICAL_DATA]. This page is ready Create new price [MEDICAL_D…" at bounding box center [573, 164] width 1147 height 867
click at [372, 44] on span "Select product variants" at bounding box center [384, 47] width 66 height 8
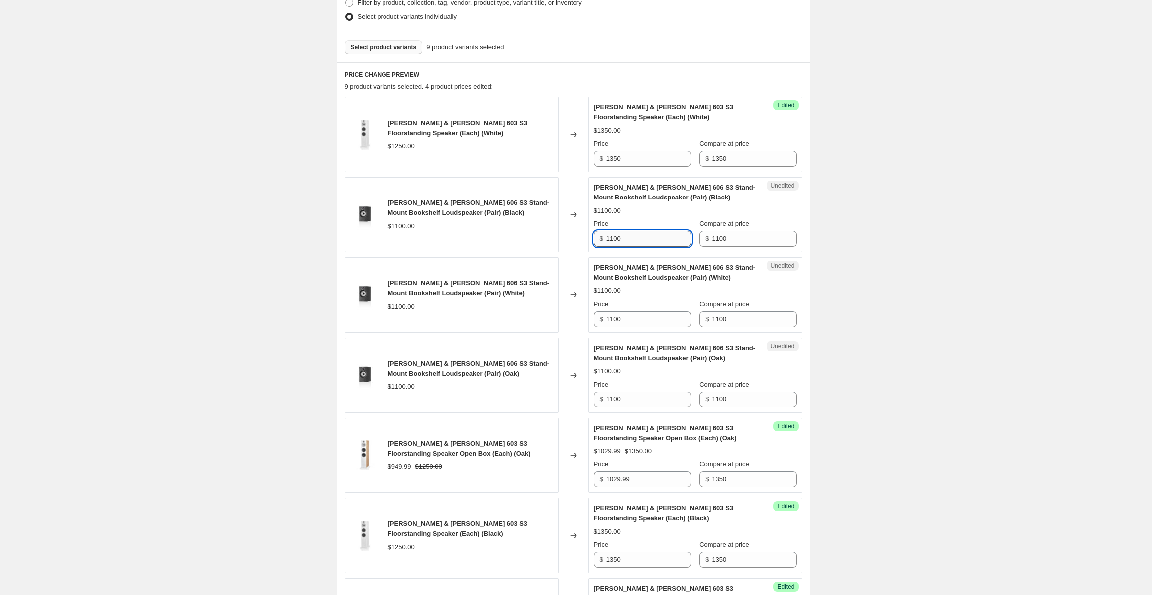
click at [632, 237] on input "1100" at bounding box center [649, 239] width 85 height 16
drag, startPoint x: 643, startPoint y: 236, endPoint x: 588, endPoint y: 230, distance: 55.2
click at [588, 230] on div "[PERSON_NAME] & [PERSON_NAME] 606 S3 Stand-Mount Bookshelf Loudspeaker (Pair) (…" at bounding box center [574, 214] width 458 height 75
drag, startPoint x: 640, startPoint y: 240, endPoint x: 567, endPoint y: 239, distance: 72.9
click at [567, 239] on div "[PERSON_NAME] & [PERSON_NAME] 606 S3 Stand-Mount Bookshelf Loudspeaker (Pair) (…" at bounding box center [574, 214] width 458 height 75
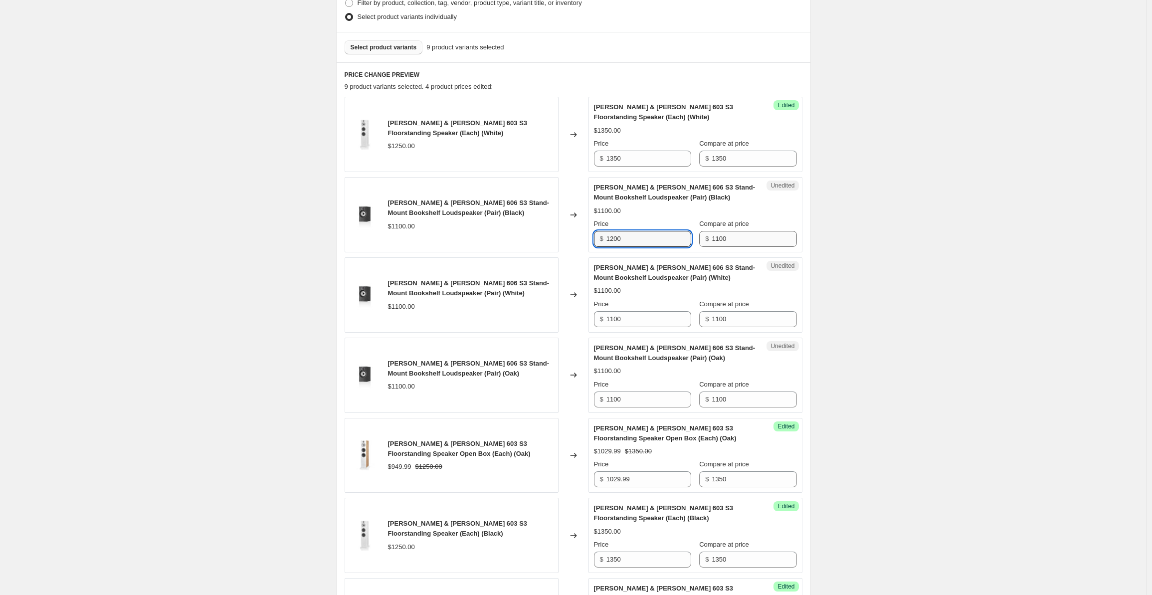
type input "1200"
click at [748, 237] on input "1100" at bounding box center [754, 239] width 85 height 16
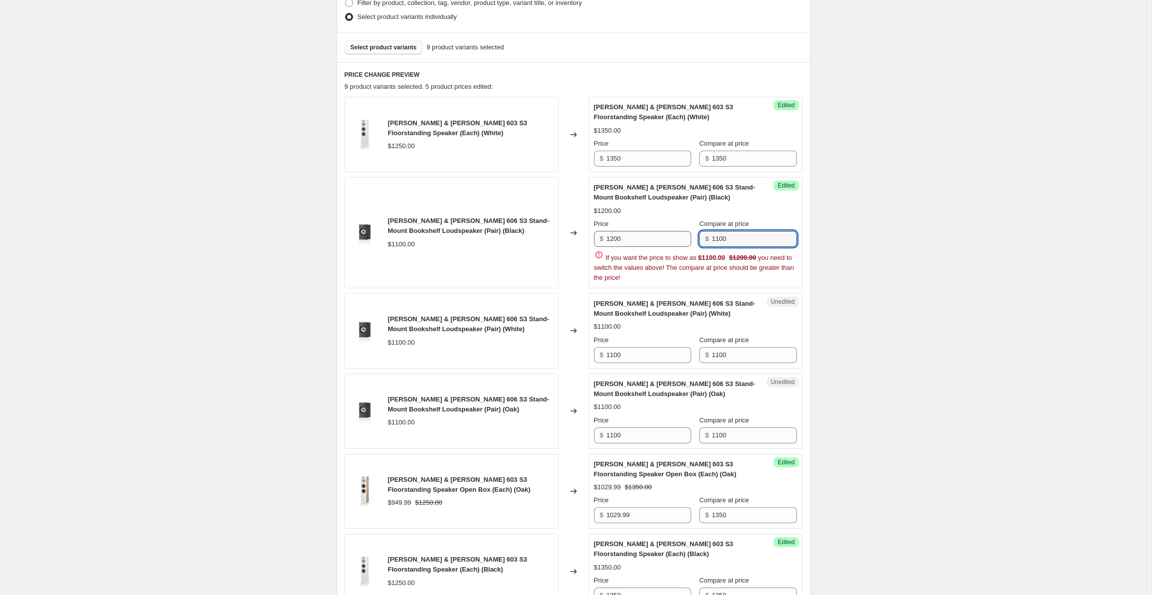
drag, startPoint x: 755, startPoint y: 238, endPoint x: 657, endPoint y: 231, distance: 99.1
click at [657, 231] on div "Price $ 1200 Compare at price $ 1100" at bounding box center [695, 233] width 203 height 28
paste input "2"
type input "1200"
click at [942, 282] on div "Create new price [MEDICAL_DATA]. This page is ready Create new price [MEDICAL_D…" at bounding box center [573, 393] width 1147 height 1324
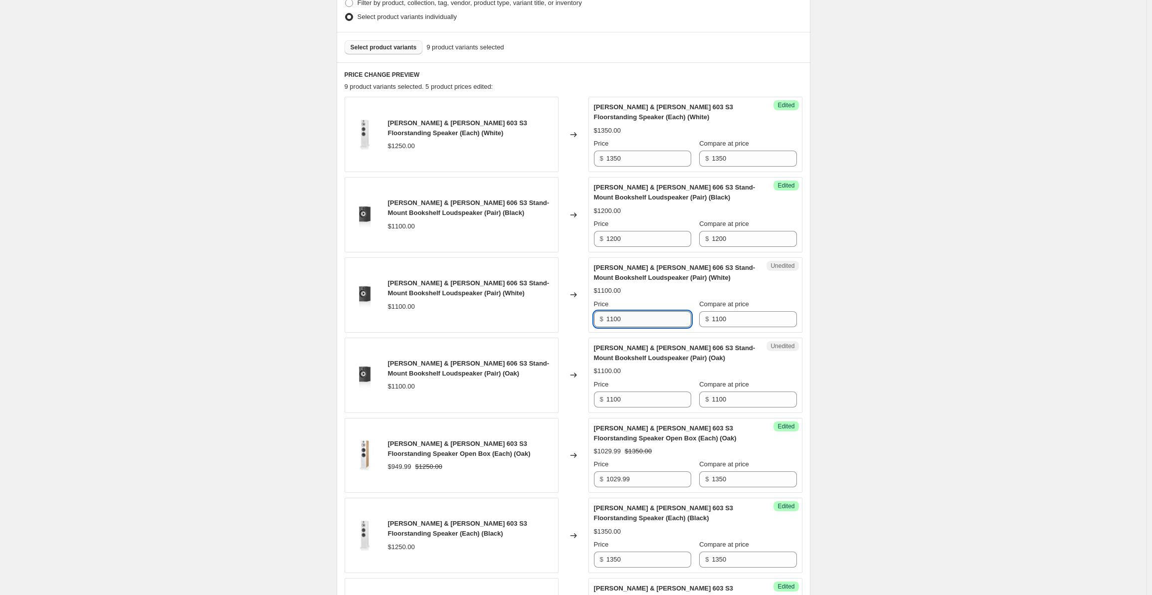
click at [643, 316] on input "1100" at bounding box center [649, 319] width 85 height 16
drag, startPoint x: 649, startPoint y: 318, endPoint x: 543, endPoint y: 317, distance: 106.3
click at [543, 317] on div "[PERSON_NAME] & [PERSON_NAME] 606 S3 Stand-Mount Bookshelf Loudspeaker (Pair) (…" at bounding box center [574, 294] width 458 height 75
paste input "2"
type input "1200"
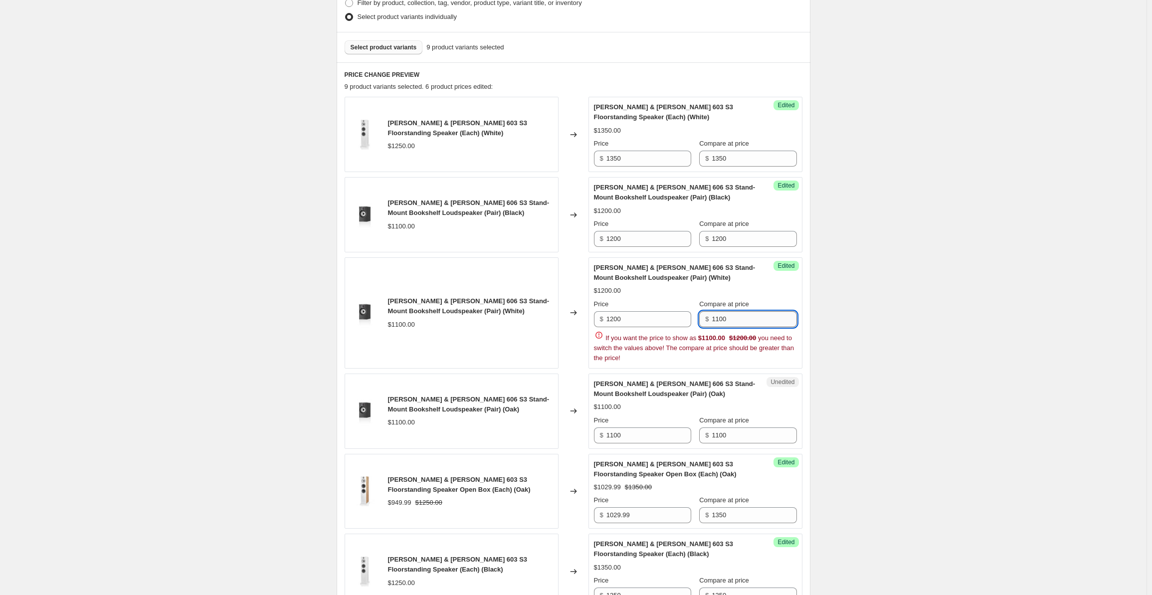
click at [755, 317] on input "1100" at bounding box center [754, 319] width 85 height 16
drag, startPoint x: 758, startPoint y: 317, endPoint x: 661, endPoint y: 311, distance: 98.0
click at [661, 311] on div "Price $ 1200 Compare at price $ 1100" at bounding box center [695, 313] width 203 height 28
paste input "2"
type input "1200"
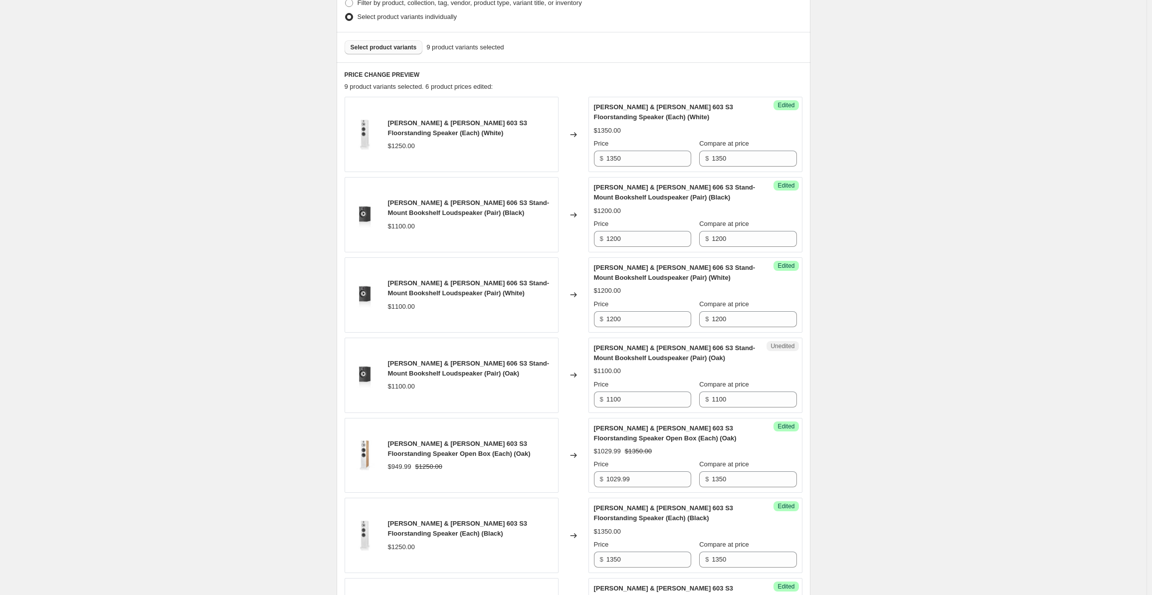
click at [892, 330] on div "Create new price [MEDICAL_DATA]. This page is ready Create new price [MEDICAL_D…" at bounding box center [573, 375] width 1147 height 1288
click at [630, 401] on input "1100" at bounding box center [649, 400] width 85 height 16
drag, startPoint x: 628, startPoint y: 397, endPoint x: 558, endPoint y: 399, distance: 69.4
click at [558, 399] on div "[PERSON_NAME] & [PERSON_NAME] 606 S3 Stand-Mount Bookshelf Loudspeaker (Pair) (…" at bounding box center [574, 375] width 458 height 75
paste input "2"
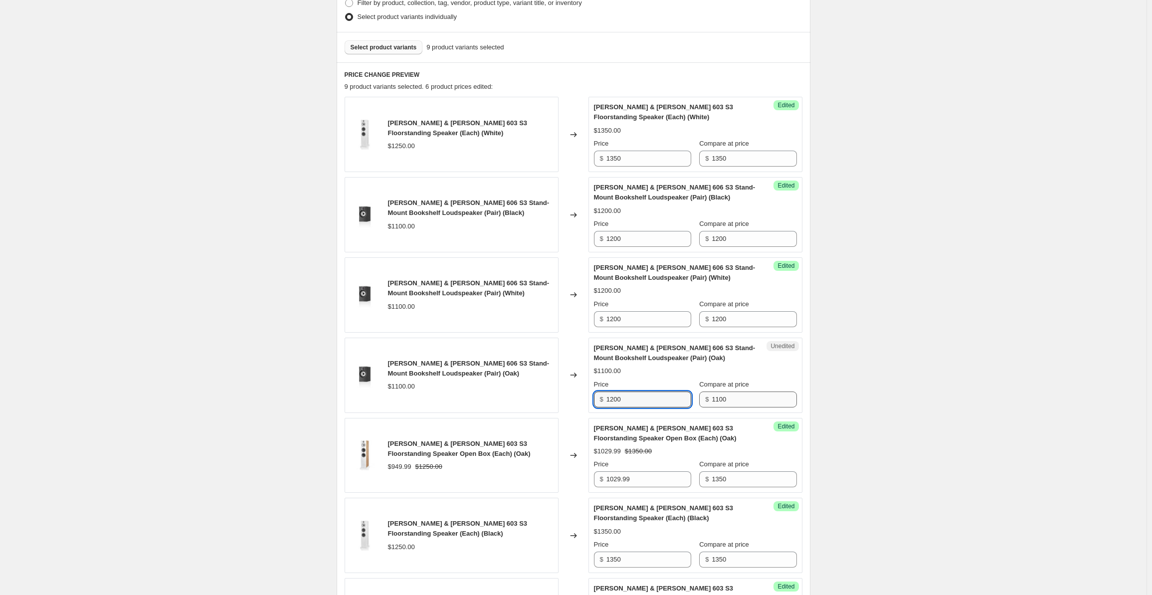
type input "1200"
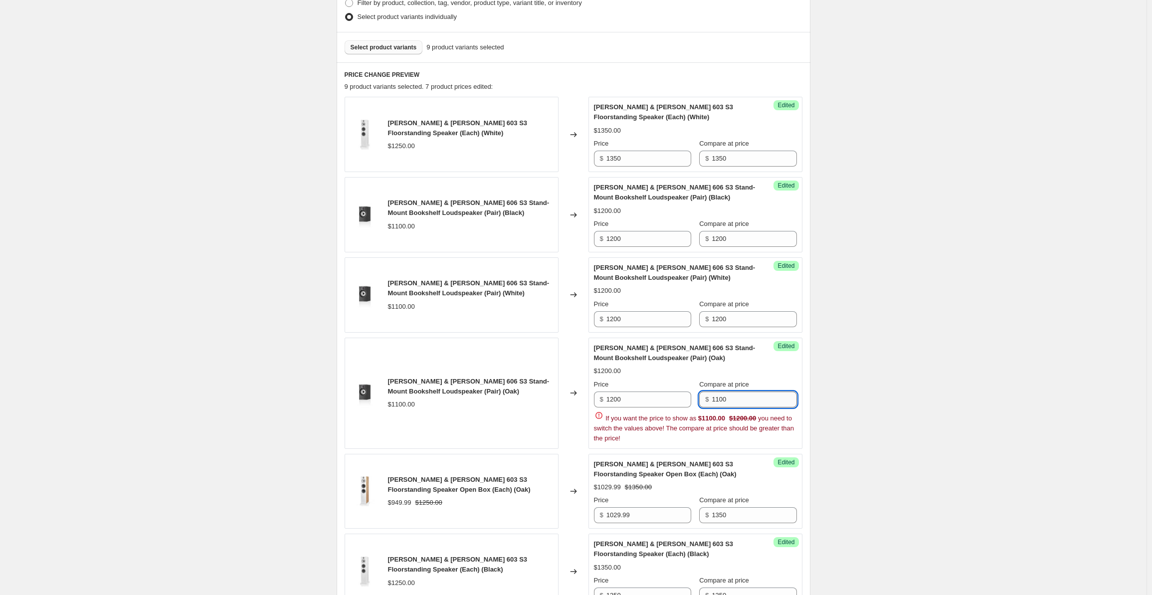
click at [736, 398] on input "1100" at bounding box center [754, 400] width 85 height 16
drag, startPoint x: 755, startPoint y: 398, endPoint x: 669, endPoint y: 394, distance: 86.9
click at [669, 394] on div "Price $ 1200 Compare at price $ 1100" at bounding box center [695, 394] width 203 height 28
paste input "2"
type input "1200"
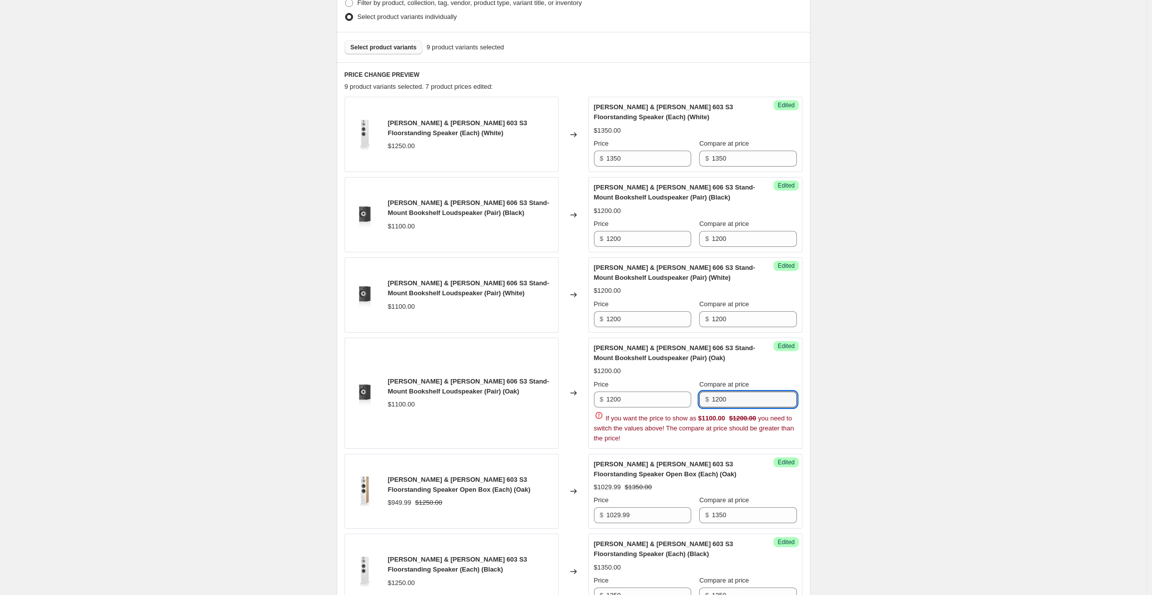
click at [903, 362] on div "Create new price [MEDICAL_DATA]. This page is ready Create new price [MEDICAL_D…" at bounding box center [573, 393] width 1147 height 1324
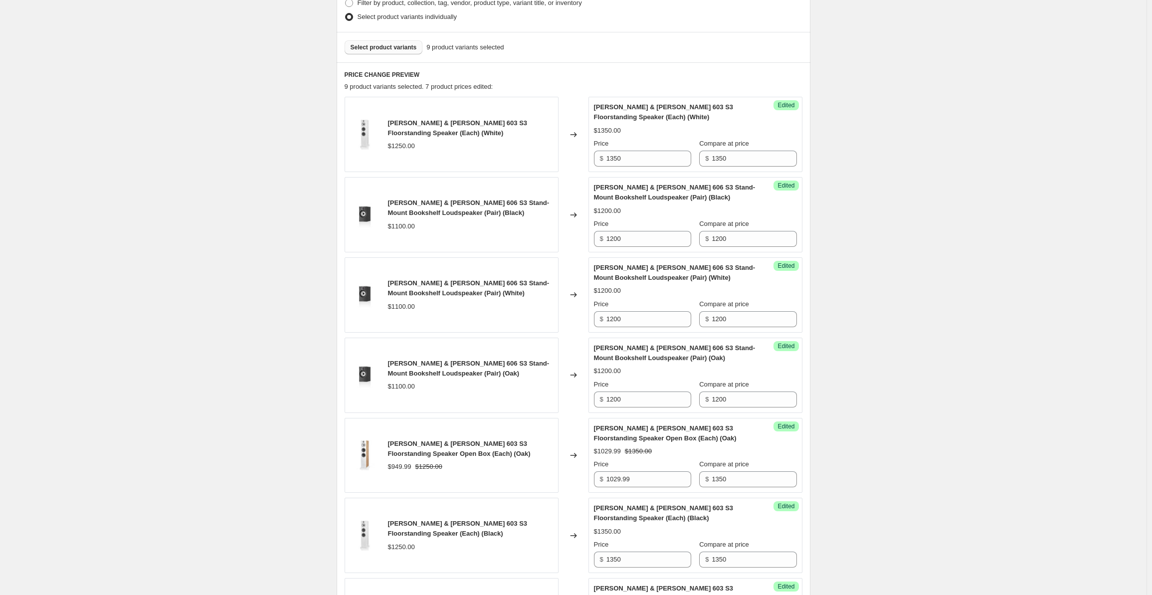
scroll to position [585, 0]
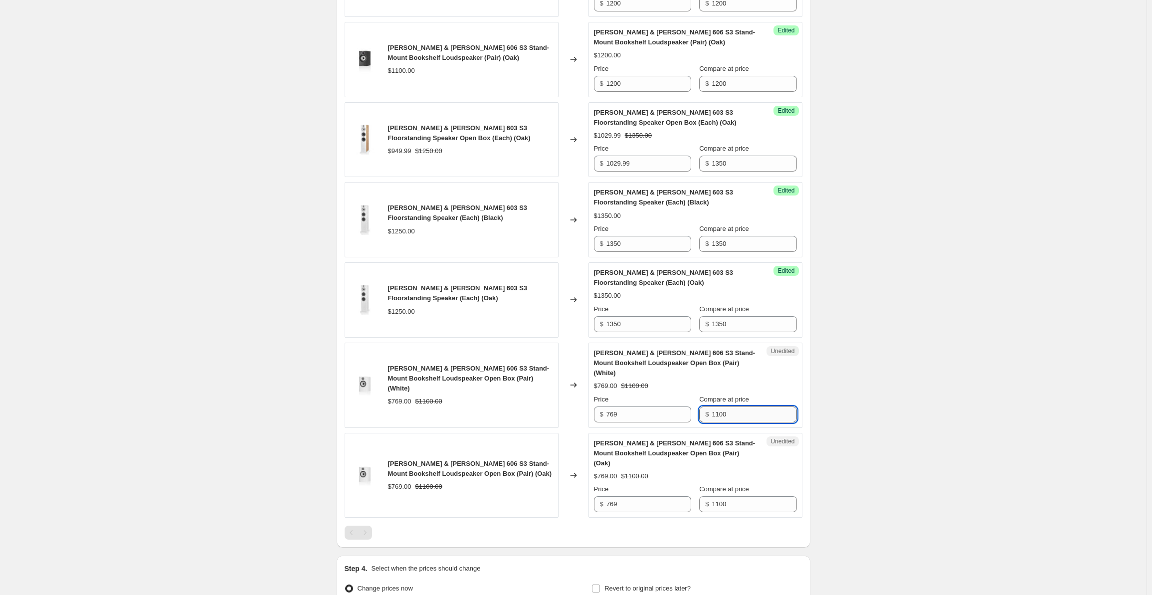
click at [744, 407] on input "1100" at bounding box center [754, 415] width 85 height 16
drag, startPoint x: 744, startPoint y: 406, endPoint x: 675, endPoint y: 405, distance: 68.4
click at [675, 405] on div "Price $ 769 Compare at price $ 1100" at bounding box center [695, 409] width 203 height 28
paste input "2"
type input "1200"
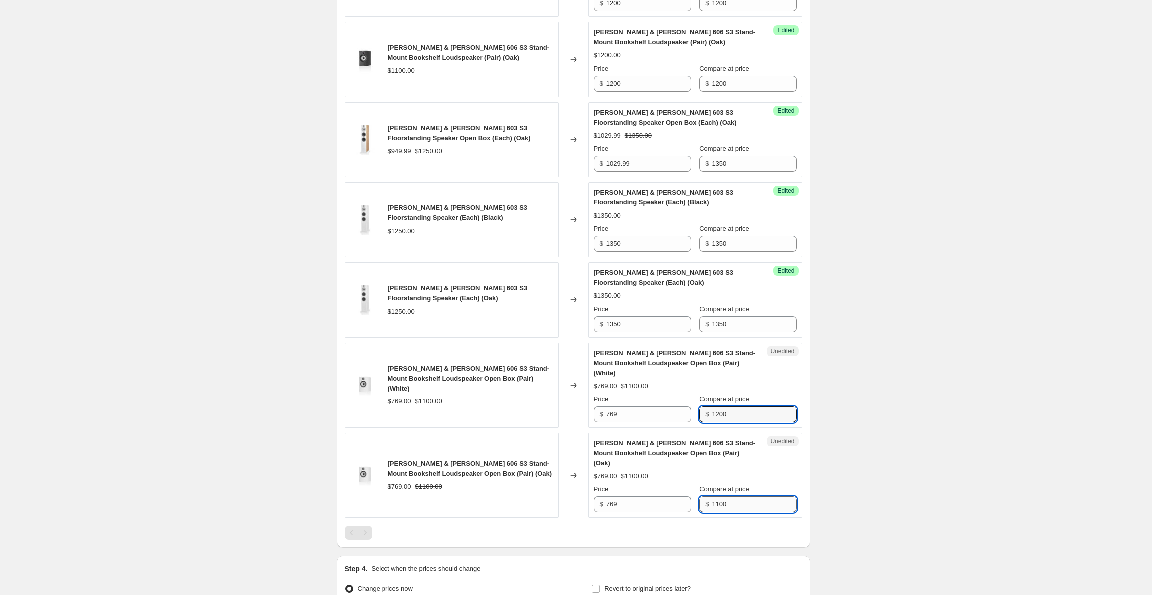
click at [739, 496] on input "1100" at bounding box center [754, 504] width 85 height 16
drag, startPoint x: 745, startPoint y: 478, endPoint x: 648, endPoint y: 474, distance: 97.9
click at [648, 484] on div "Price $ 769 Compare at price $ 1100" at bounding box center [695, 498] width 203 height 28
paste input "2"
type input "1200"
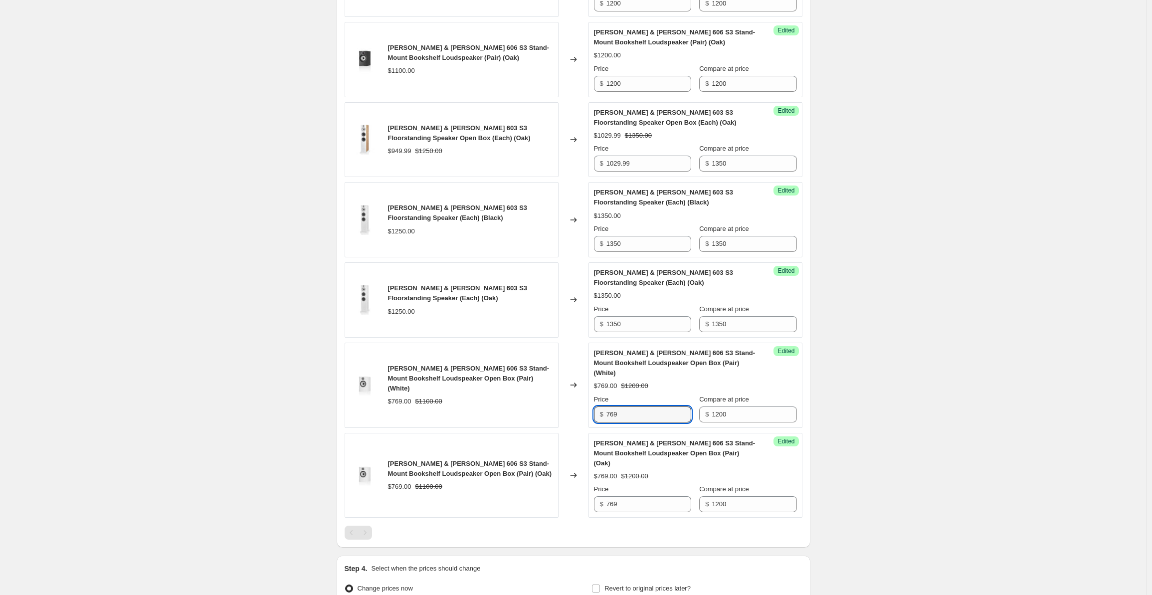
drag, startPoint x: 630, startPoint y: 399, endPoint x: 593, endPoint y: 399, distance: 36.9
click at [593, 399] on div "Success Edited [PERSON_NAME] & [PERSON_NAME] 606 S3 Stand-Mount Bookshelf Louds…" at bounding box center [696, 385] width 214 height 85
type input "849"
click at [625, 496] on input "769" at bounding box center [649, 504] width 85 height 16
drag, startPoint x: 635, startPoint y: 480, endPoint x: 589, endPoint y: 478, distance: 46.0
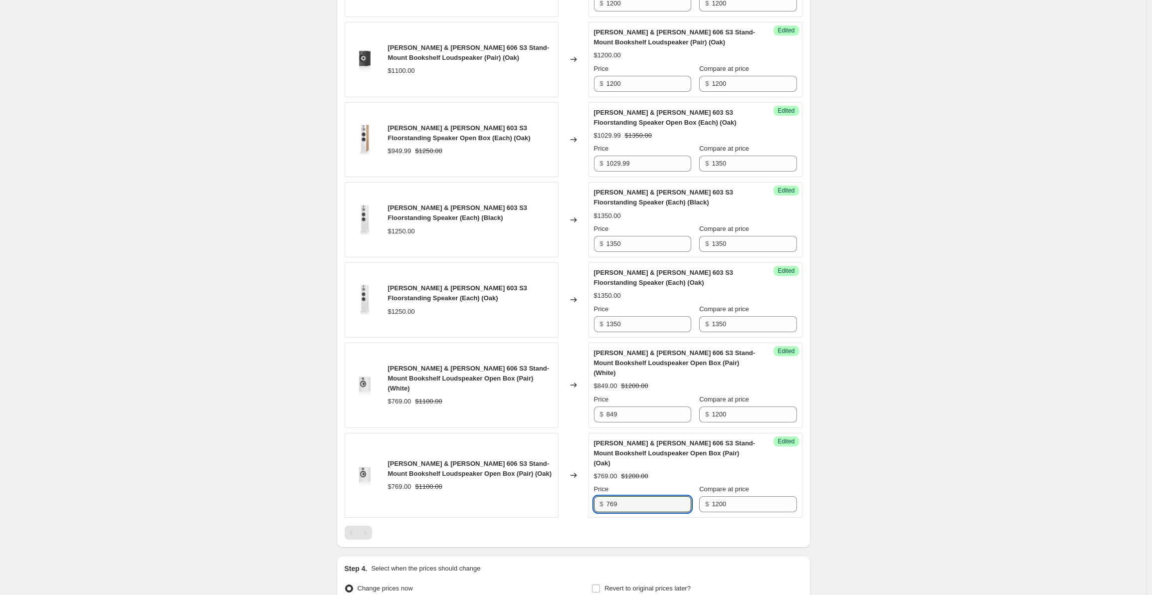
click at [589, 478] on div "[PERSON_NAME] & [PERSON_NAME] 606 S3 Stand-Mount Bookshelf Loudspeaker Open Box…" at bounding box center [574, 475] width 458 height 85
type input "849"
click at [908, 393] on div "Create new price [MEDICAL_DATA]. This page is ready Create new price [MEDICAL_D…" at bounding box center [573, 59] width 1147 height 1288
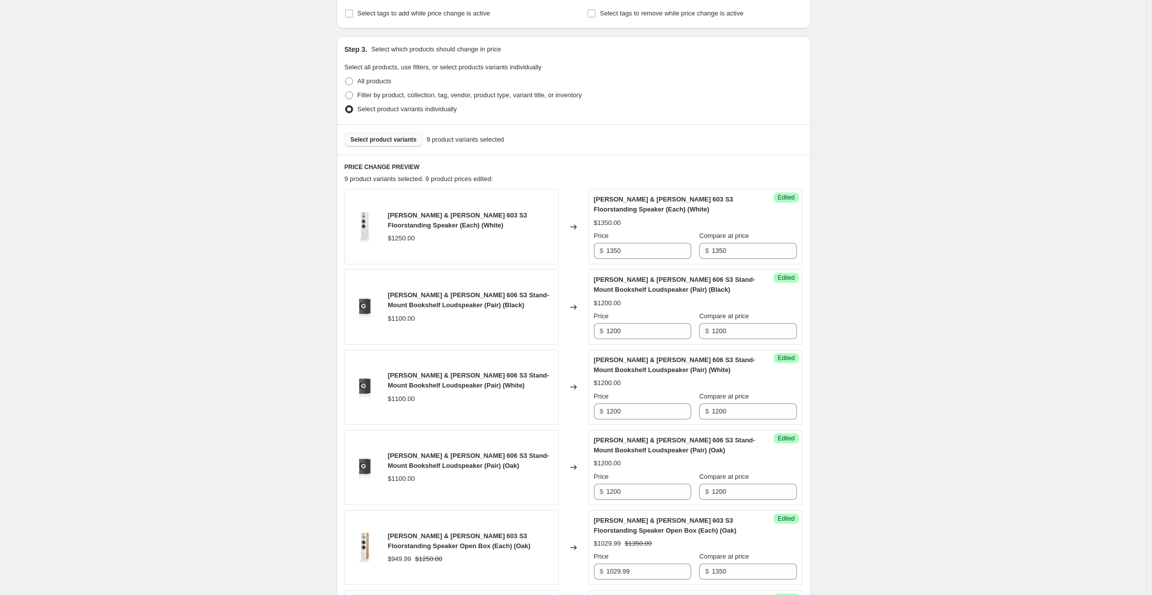
scroll to position [0, 0]
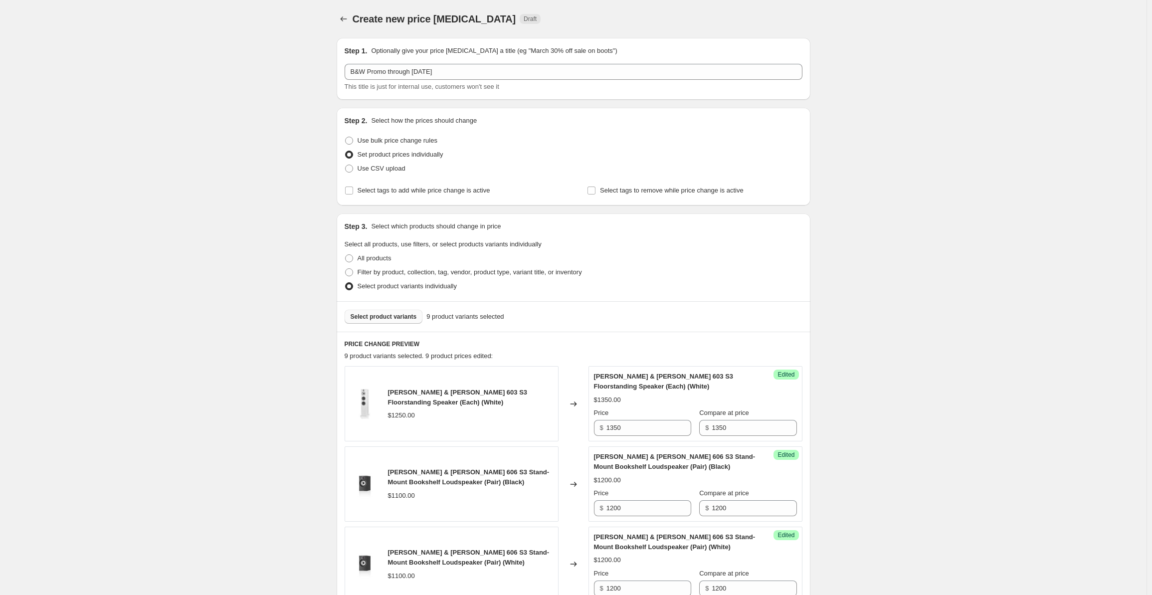
click at [389, 320] on span "Select product variants" at bounding box center [384, 317] width 66 height 8
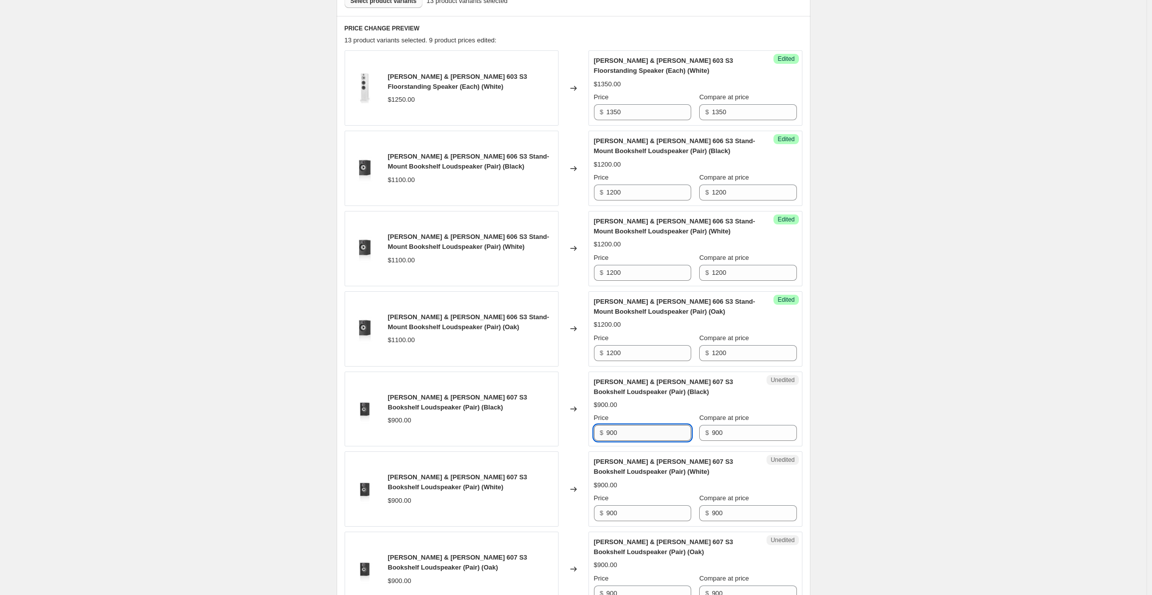
click at [653, 427] on input "900" at bounding box center [649, 433] width 85 height 16
drag, startPoint x: 656, startPoint y: 429, endPoint x: 587, endPoint y: 425, distance: 68.9
click at [587, 425] on div "[PERSON_NAME] & [PERSON_NAME] 607 S3 Bookshelf Loudspeaker (Pair) (Black) $900.…" at bounding box center [574, 409] width 458 height 75
drag, startPoint x: 625, startPoint y: 429, endPoint x: 593, endPoint y: 431, distance: 32.0
click at [593, 431] on div "Unedited [PERSON_NAME] & [PERSON_NAME] 607 S3 Bookshelf Loudspeaker (Pair) (Bla…" at bounding box center [696, 409] width 214 height 75
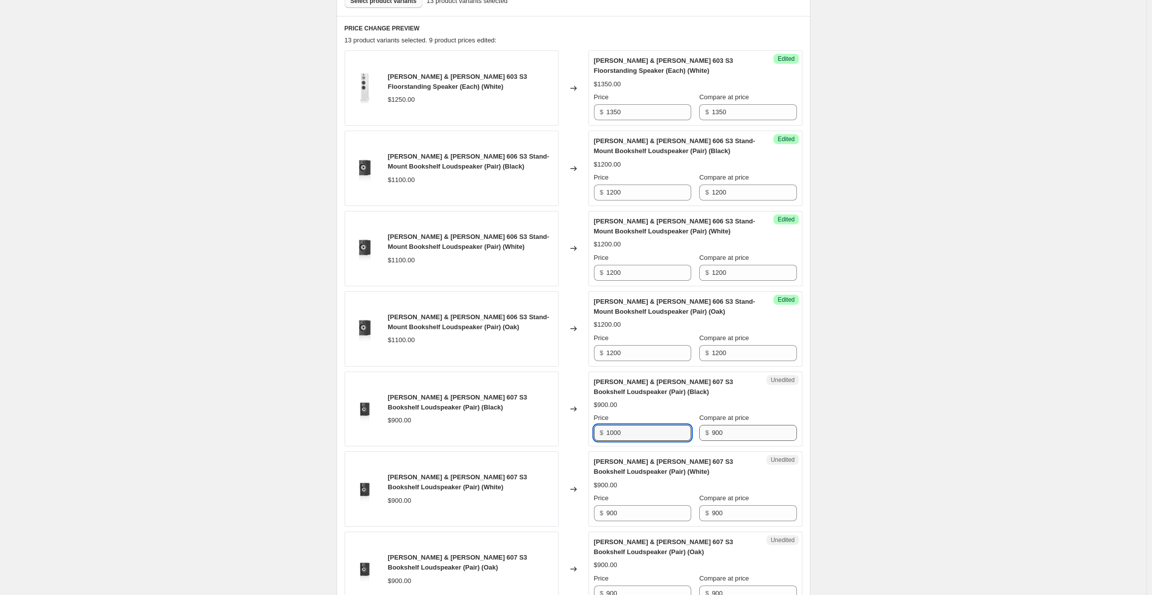
type input "1000"
click at [734, 434] on input "900" at bounding box center [754, 433] width 85 height 16
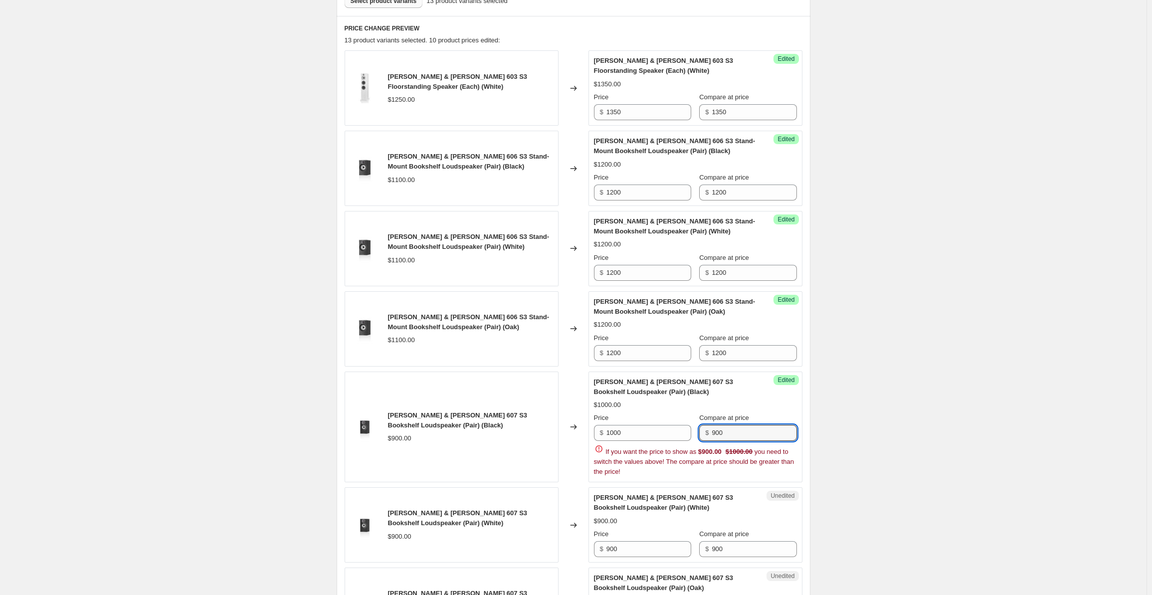
drag, startPoint x: 739, startPoint y: 434, endPoint x: 694, endPoint y: 429, distance: 45.7
click at [694, 429] on div "Price $ 1000 Compare at price $ 900" at bounding box center [695, 427] width 203 height 28
paste input "10"
type input "1000"
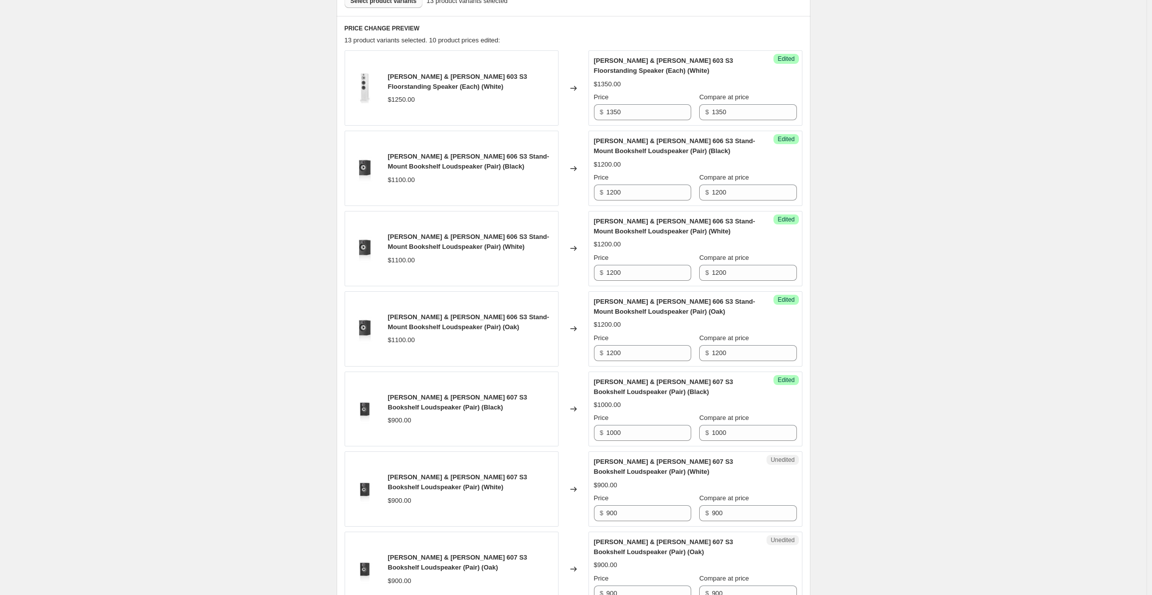
click at [915, 388] on div "Create new price [MEDICAL_DATA]. This page is ready Create new price [MEDICAL_D…" at bounding box center [573, 488] width 1147 height 1609
click at [740, 505] on input "900" at bounding box center [754, 513] width 85 height 16
drag, startPoint x: 703, startPoint y: 511, endPoint x: 685, endPoint y: 511, distance: 18.5
click at [685, 511] on div "Price $ 900 Compare at price $ 900" at bounding box center [695, 507] width 203 height 28
paste input "10"
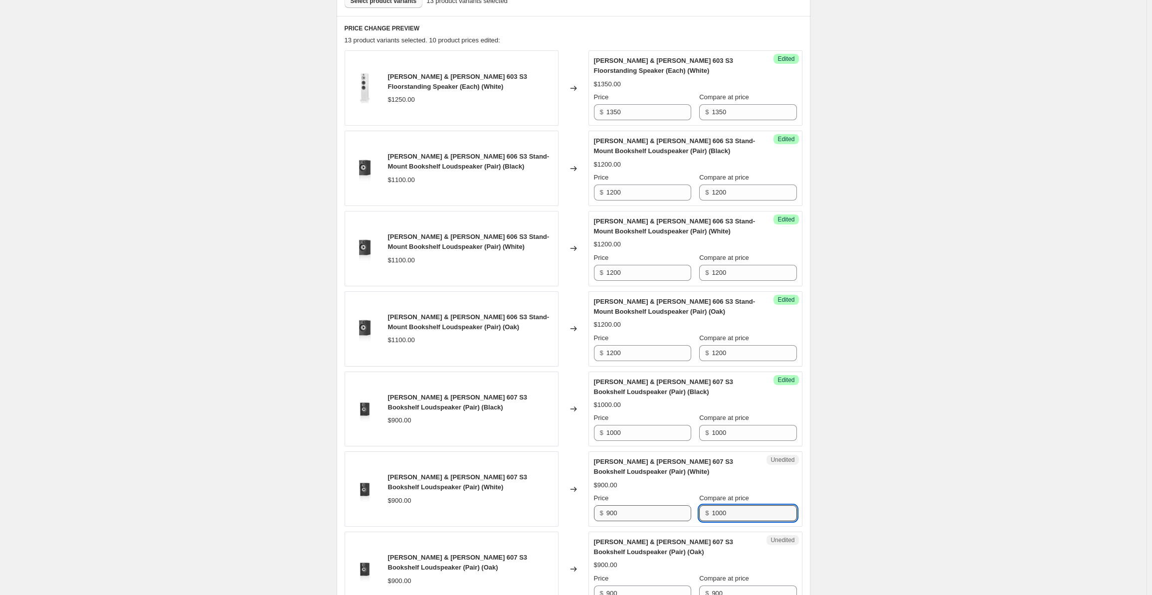
type input "1000"
click at [625, 512] on input "900" at bounding box center [649, 513] width 85 height 16
drag, startPoint x: 627, startPoint y: 512, endPoint x: 583, endPoint y: 507, distance: 43.7
click at [583, 507] on div "[PERSON_NAME] & [PERSON_NAME] 607 S3 Bookshelf Loudspeaker (Pair) (White) $900.…" at bounding box center [574, 488] width 458 height 75
paste input "10"
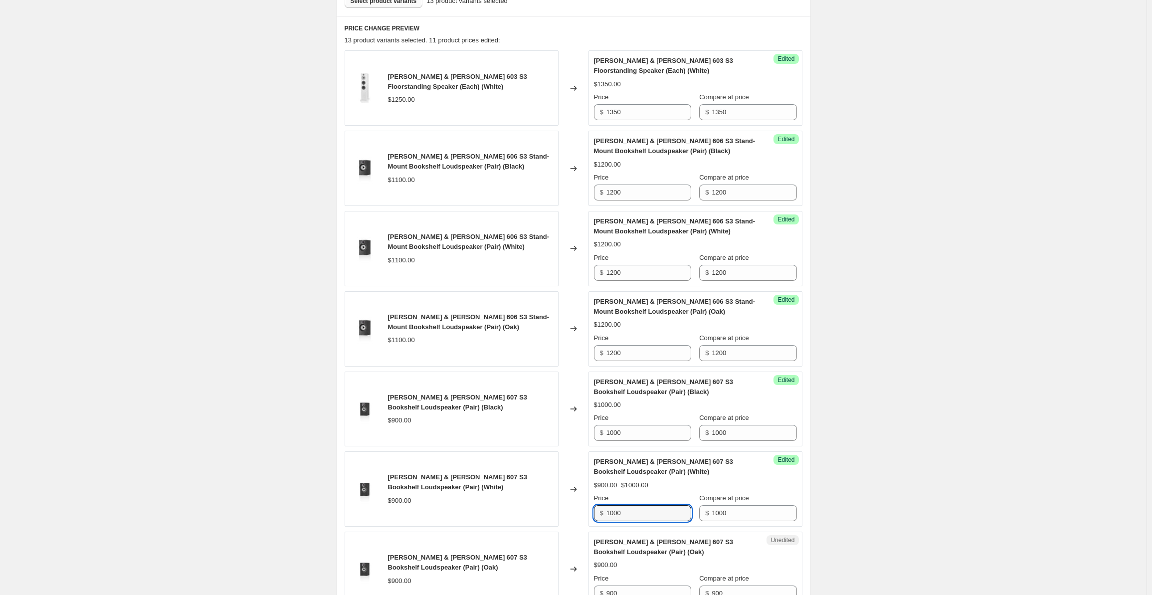
type input "1000"
click at [877, 414] on div "Create new price [MEDICAL_DATA]. This page is ready Create new price [MEDICAL_D…" at bounding box center [573, 488] width 1147 height 1609
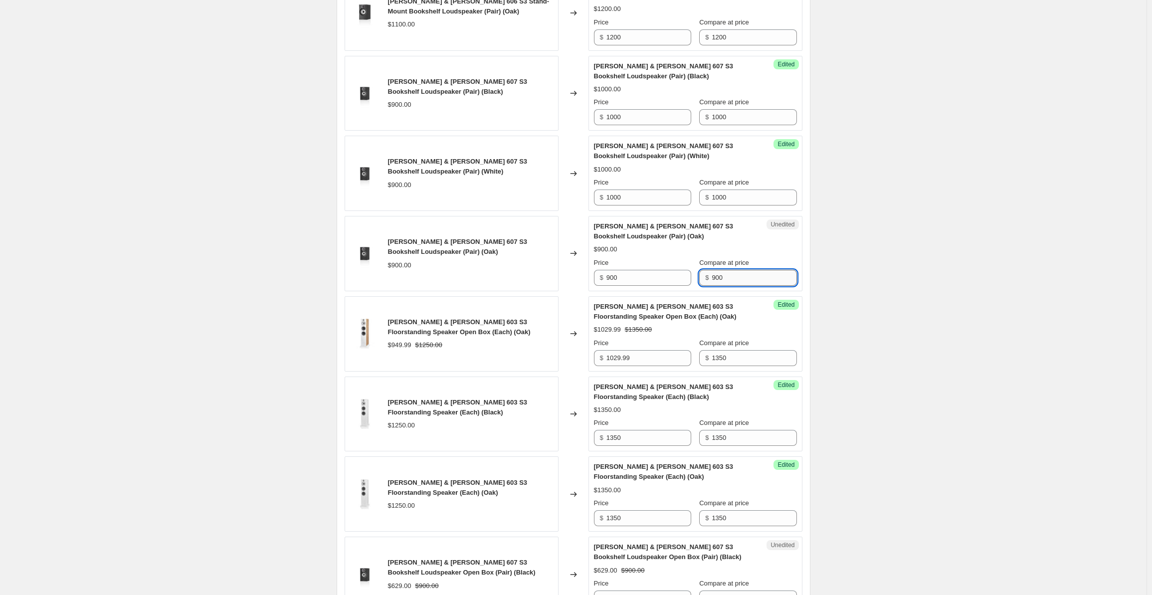
click at [737, 278] on input "900" at bounding box center [754, 278] width 85 height 16
drag, startPoint x: 747, startPoint y: 274, endPoint x: 649, endPoint y: 264, distance: 98.8
click at [649, 264] on div "Price $ 900 Compare at price $ 900" at bounding box center [695, 272] width 203 height 28
paste input "10"
type input "1000"
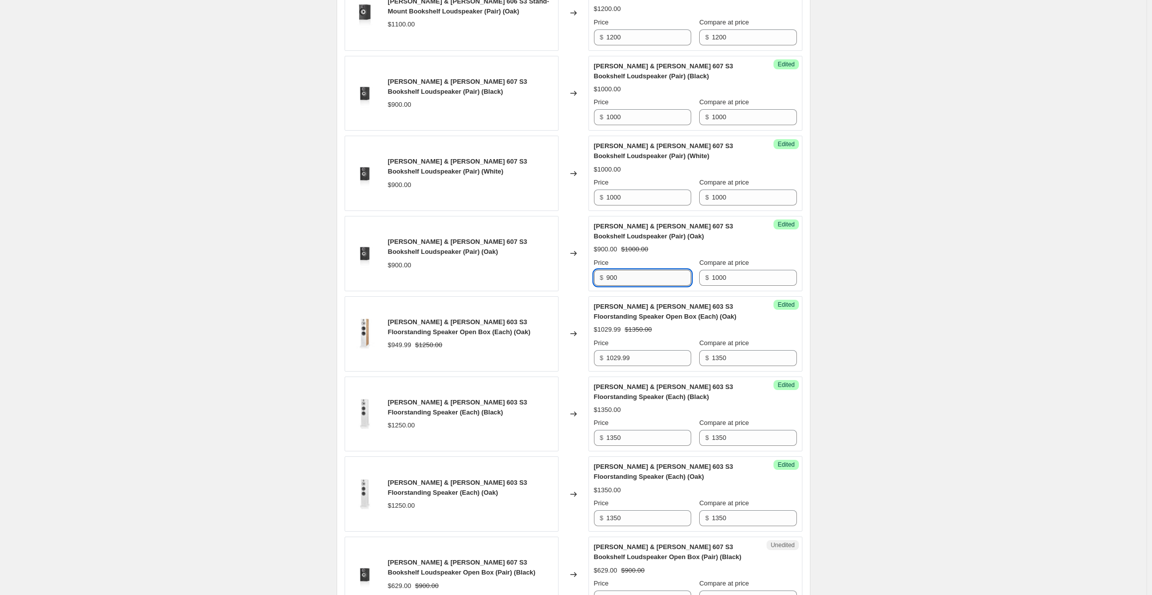
click at [626, 277] on input "900" at bounding box center [649, 278] width 85 height 16
drag, startPoint x: 634, startPoint y: 279, endPoint x: 579, endPoint y: 276, distance: 55.0
click at [579, 276] on div "[PERSON_NAME] & [PERSON_NAME] 607 S3 Bookshelf Loudspeaker (Pair) (Oak) $900.00…" at bounding box center [574, 253] width 458 height 75
paste input "10"
type input "1000"
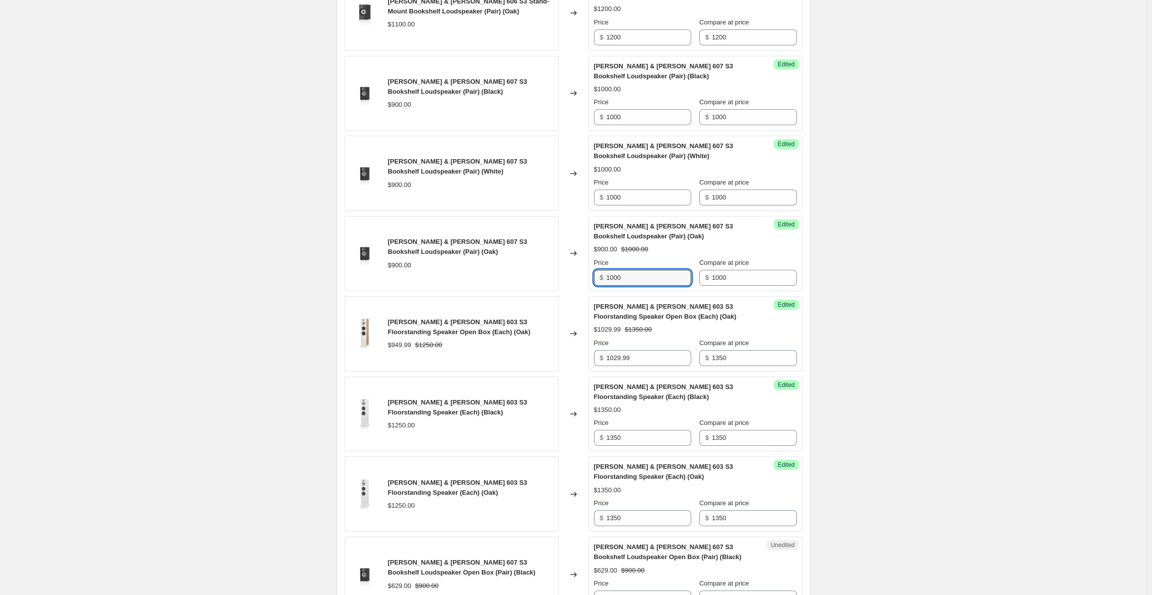
click at [865, 278] on div "Create new price [MEDICAL_DATA]. This page is ready Create new price [MEDICAL_D…" at bounding box center [573, 172] width 1147 height 1609
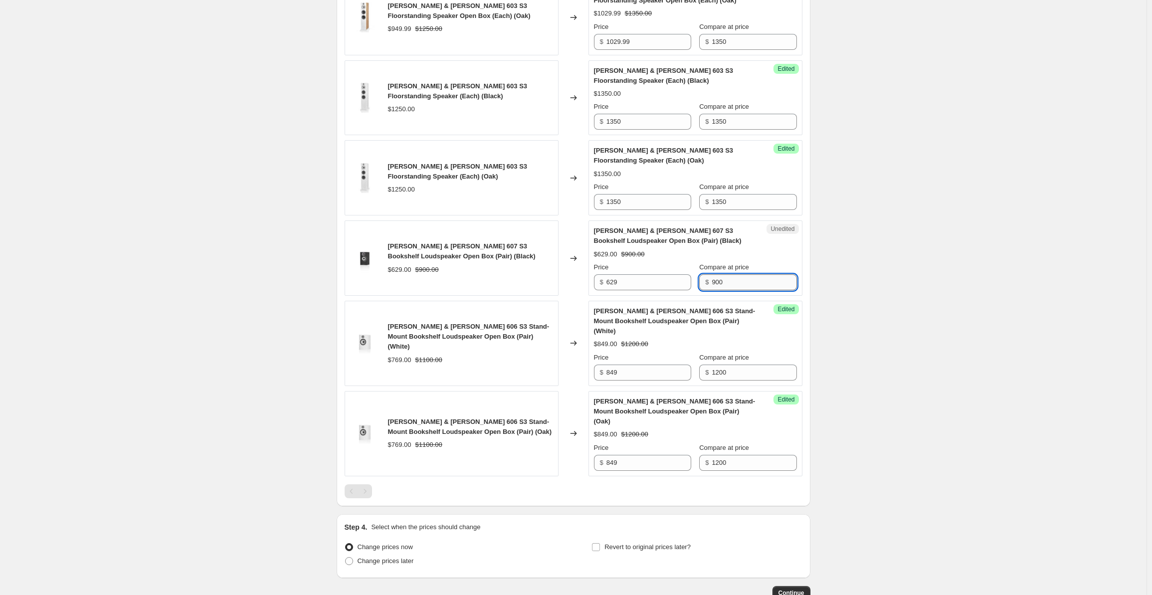
click at [745, 277] on input "900" at bounding box center [754, 282] width 85 height 16
drag, startPoint x: 760, startPoint y: 276, endPoint x: 670, endPoint y: 275, distance: 90.3
click at [670, 275] on div "Price $ 629 Compare at price $ 900" at bounding box center [695, 276] width 203 height 28
paste input "10"
type input "1000"
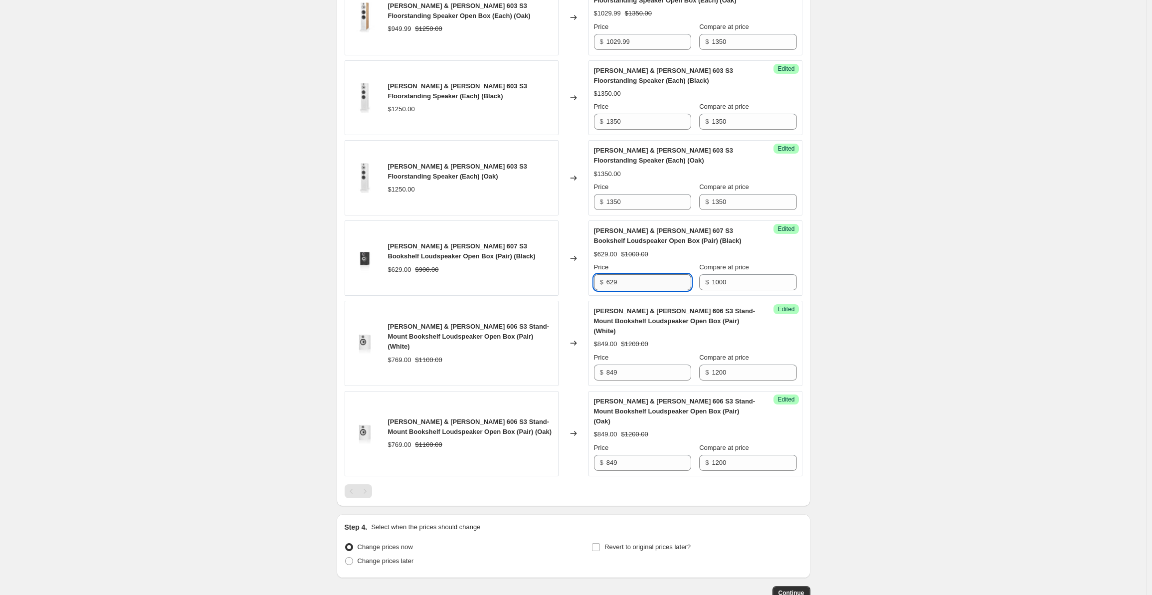
click at [629, 280] on input "629" at bounding box center [649, 282] width 85 height 16
drag, startPoint x: 641, startPoint y: 279, endPoint x: 590, endPoint y: 281, distance: 51.4
click at [590, 281] on div "[PERSON_NAME] & [PERSON_NAME] 607 S3 Bookshelf Loudspeaker Open Box (Pair) (Bla…" at bounding box center [574, 258] width 458 height 75
drag, startPoint x: 640, startPoint y: 286, endPoint x: 592, endPoint y: 282, distance: 47.5
click at [592, 282] on div "Success Edited [PERSON_NAME] & [PERSON_NAME] 607 S3 Bookshelf Loudspeaker Open …" at bounding box center [696, 258] width 214 height 75
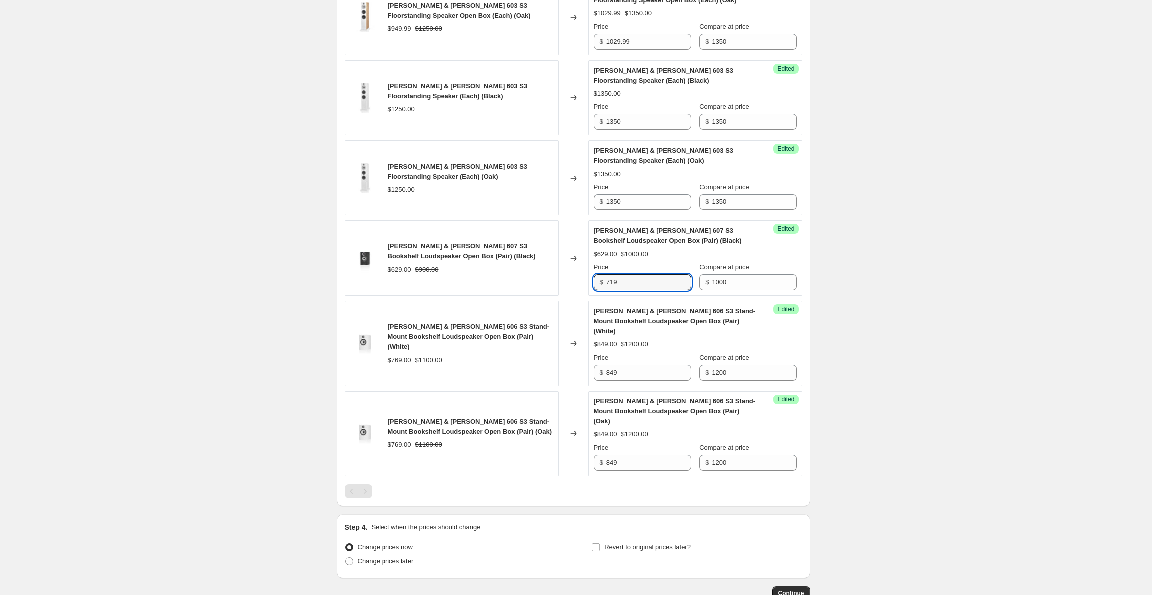
type input "719"
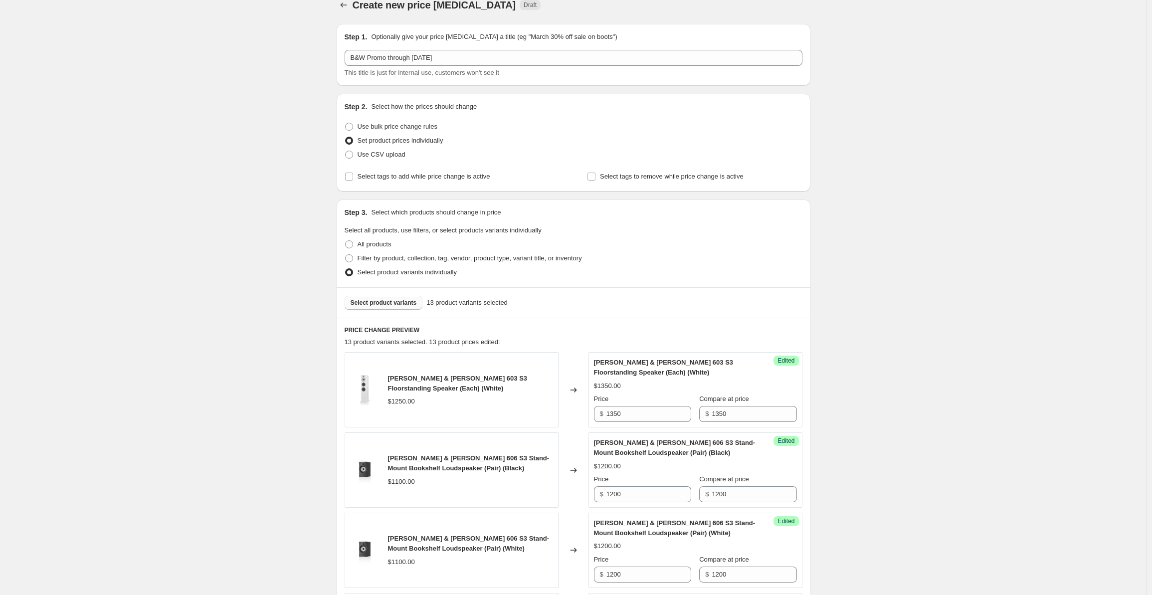
scroll to position [0, 0]
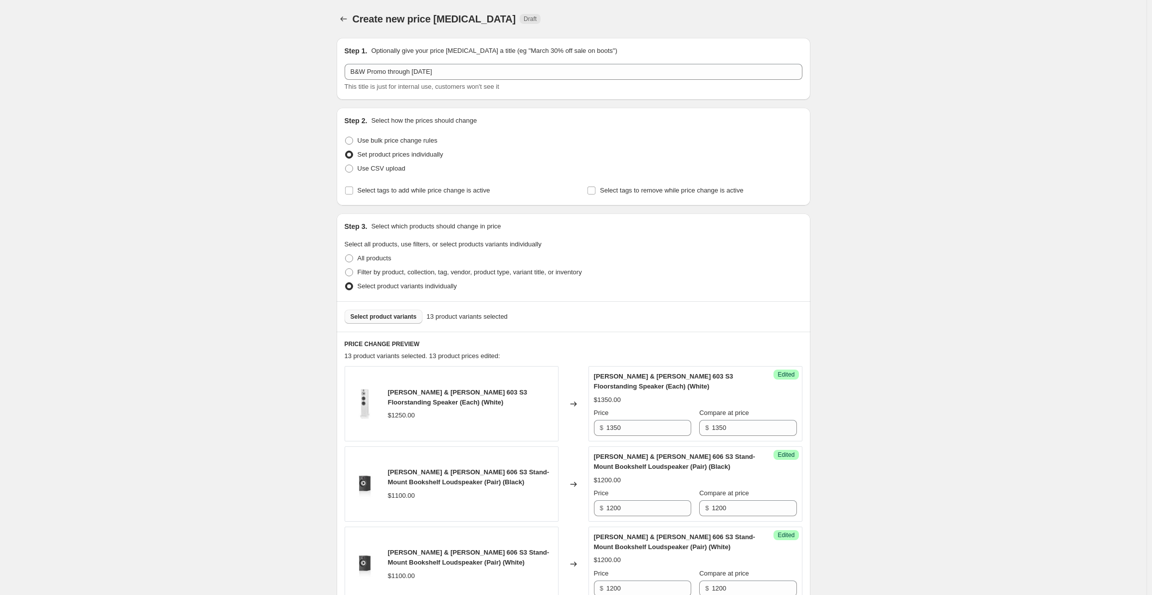
click at [375, 318] on span "Select product variants" at bounding box center [384, 317] width 66 height 8
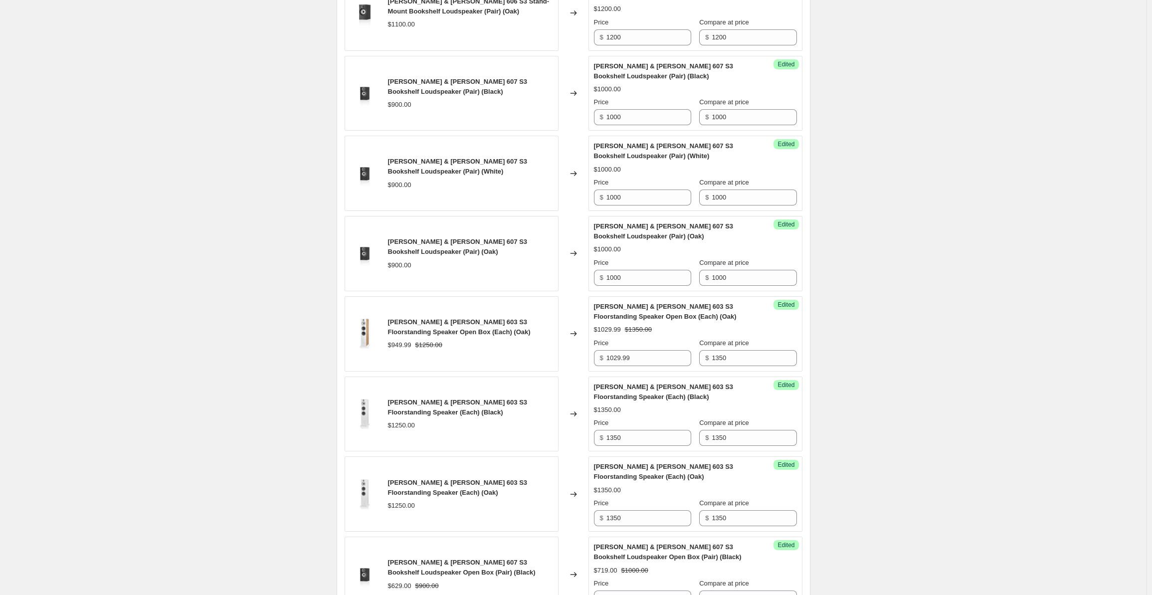
scroll to position [948, 0]
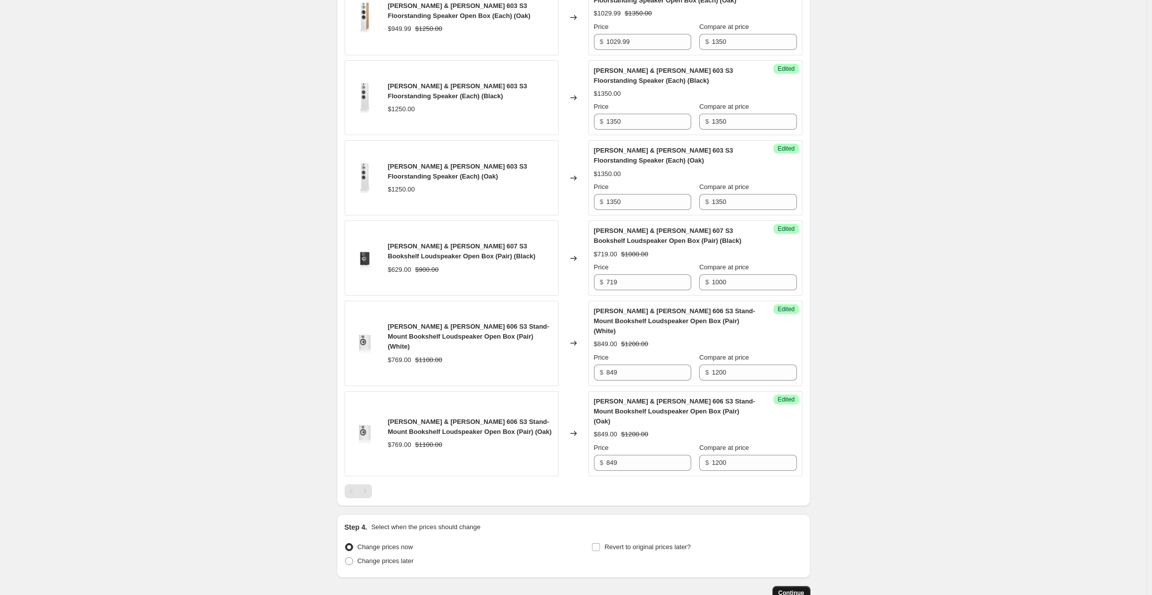
click at [799, 589] on span "Continue" at bounding box center [792, 593] width 26 height 8
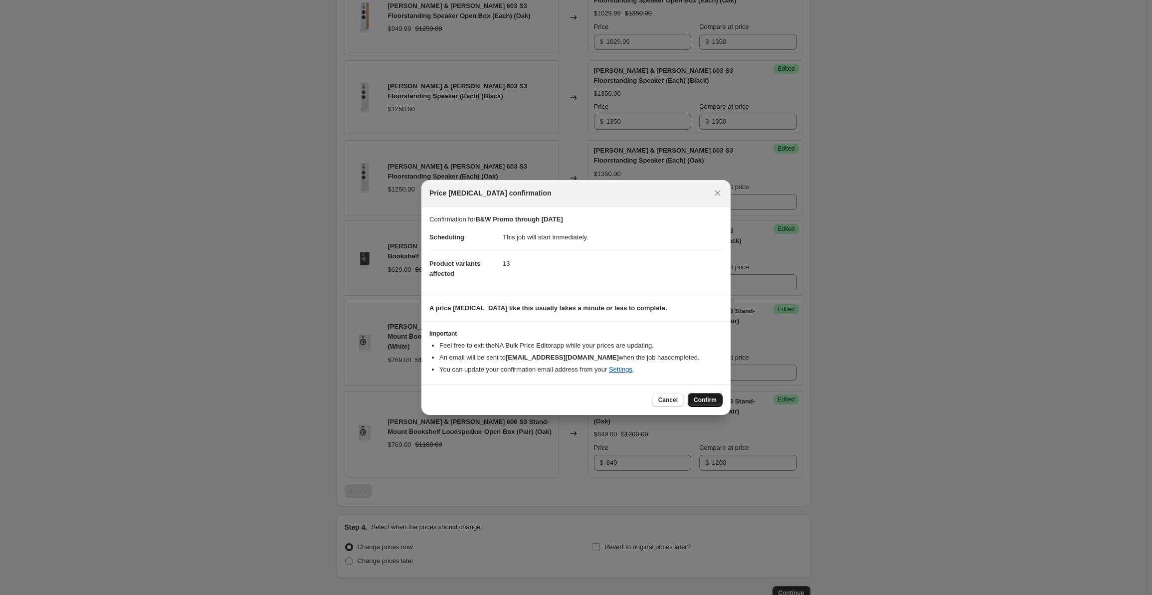
click at [705, 398] on span "Confirm" at bounding box center [705, 400] width 23 height 8
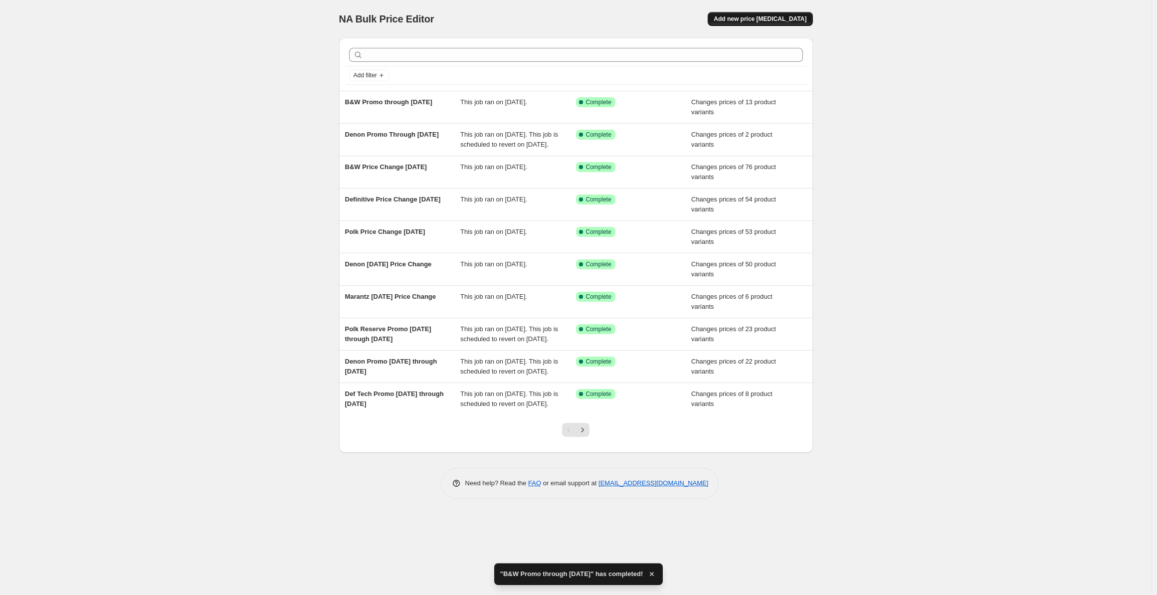
click at [751, 17] on span "Add new price [MEDICAL_DATA]" at bounding box center [760, 19] width 93 height 8
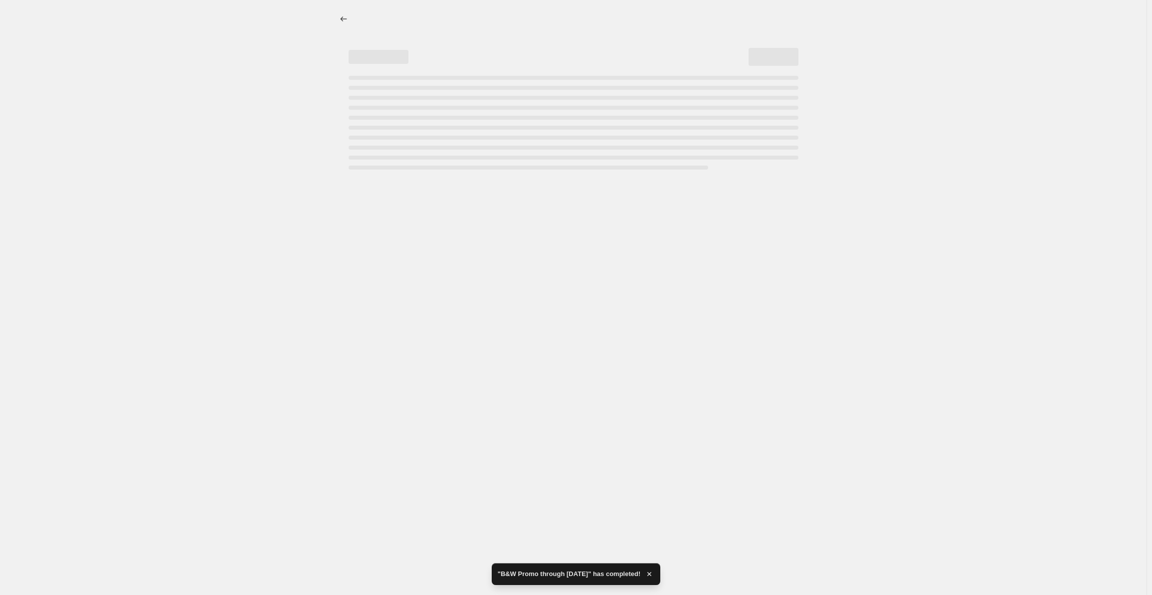
select select "percentage"
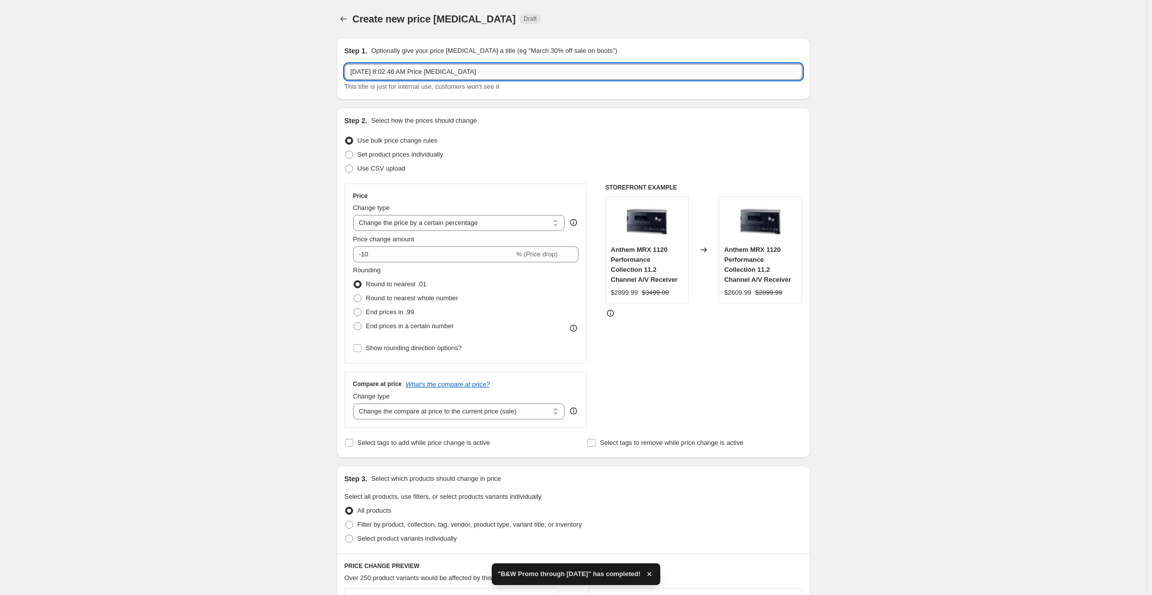
click at [412, 71] on input "[DATE] 8:02:46 AM Price [MEDICAL_DATA]" at bounding box center [574, 72] width 458 height 16
drag, startPoint x: 499, startPoint y: 70, endPoint x: 272, endPoint y: 66, distance: 226.5
click at [272, 66] on div "Create new price [MEDICAL_DATA]. This page is ready Create new price [MEDICAL_D…" at bounding box center [573, 506] width 1147 height 1013
type input "B&W AM-1 and M1 Promo [DATE] through [DATE]"
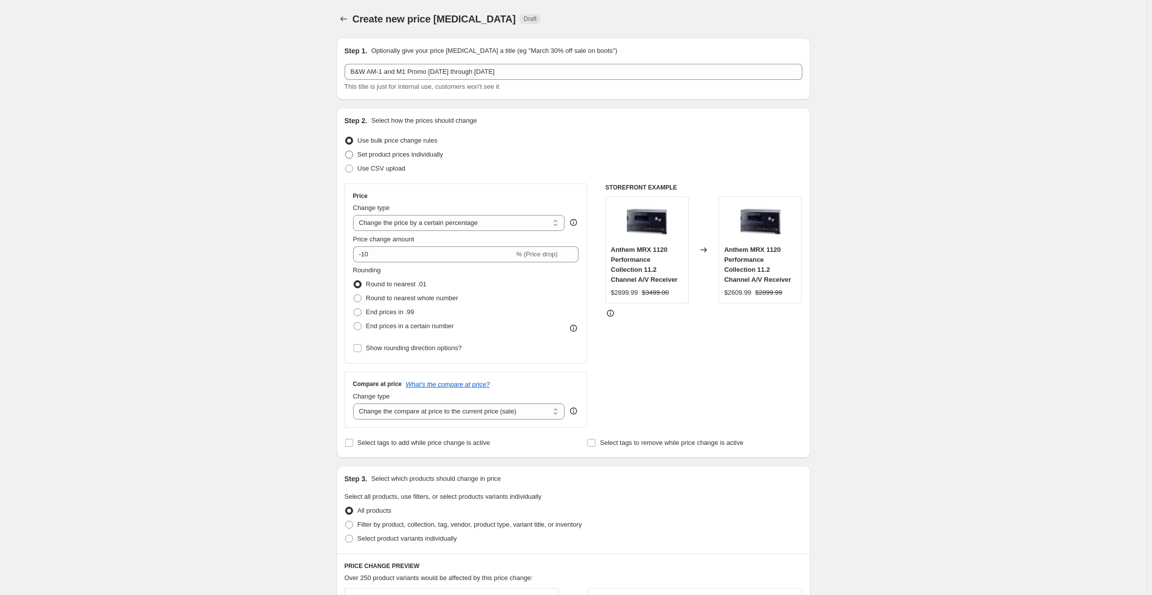
click at [407, 151] on span "Set product prices individually" at bounding box center [401, 154] width 86 height 7
click at [346, 151] on input "Set product prices individually" at bounding box center [345, 151] width 0 height 0
radio input "true"
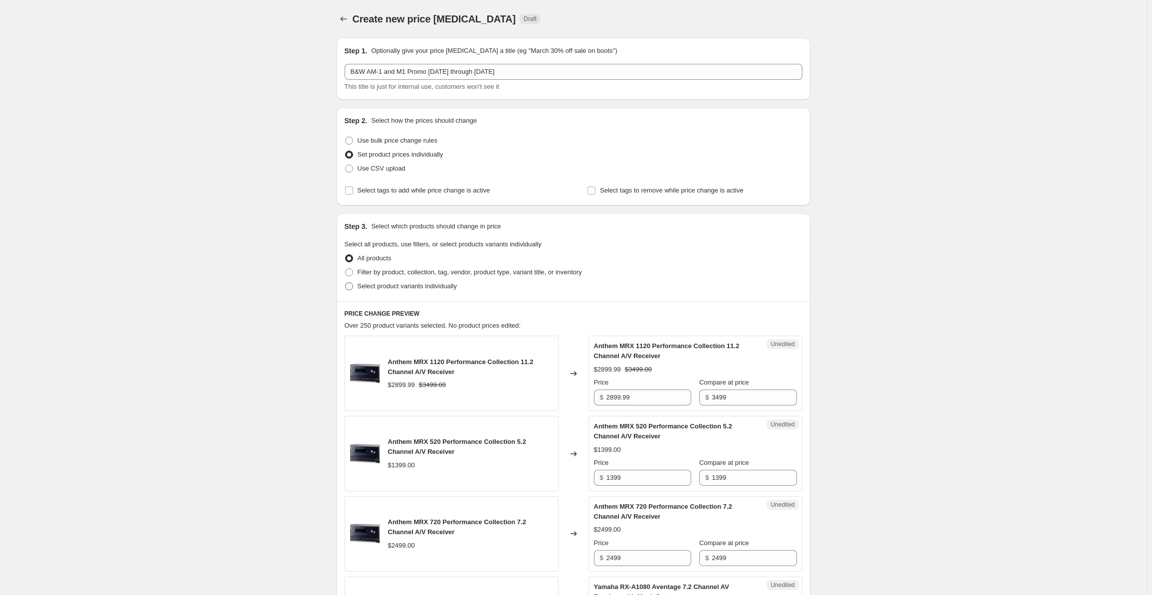
click at [388, 286] on span "Select product variants individually" at bounding box center [407, 285] width 99 height 7
click at [346, 283] on input "Select product variants individually" at bounding box center [345, 282] width 0 height 0
radio input "true"
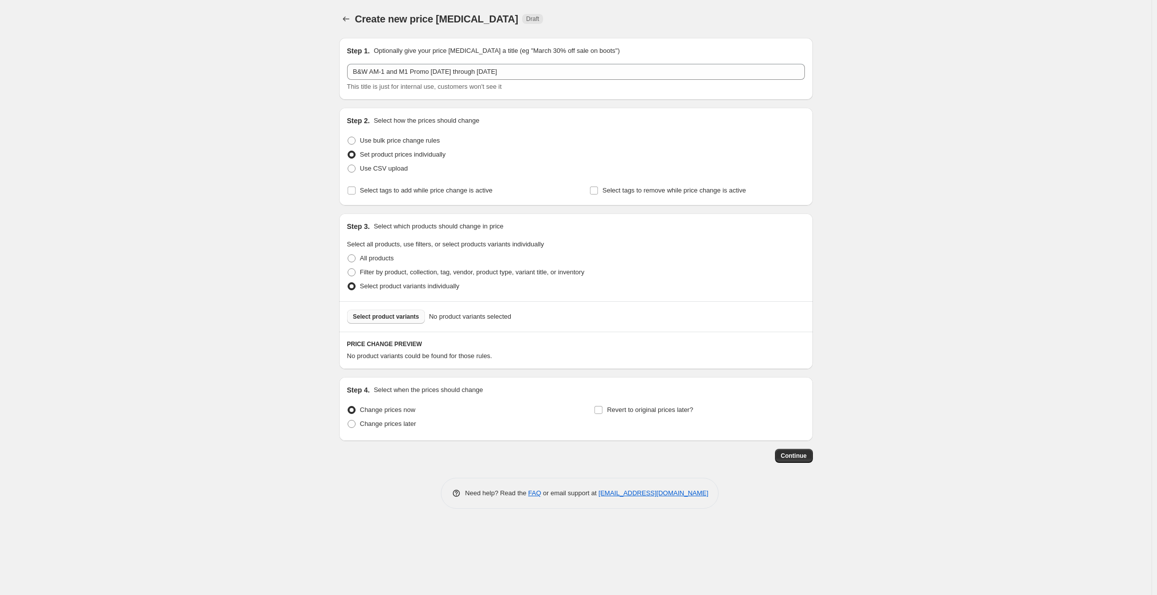
click at [373, 322] on button "Select product variants" at bounding box center [386, 317] width 78 height 14
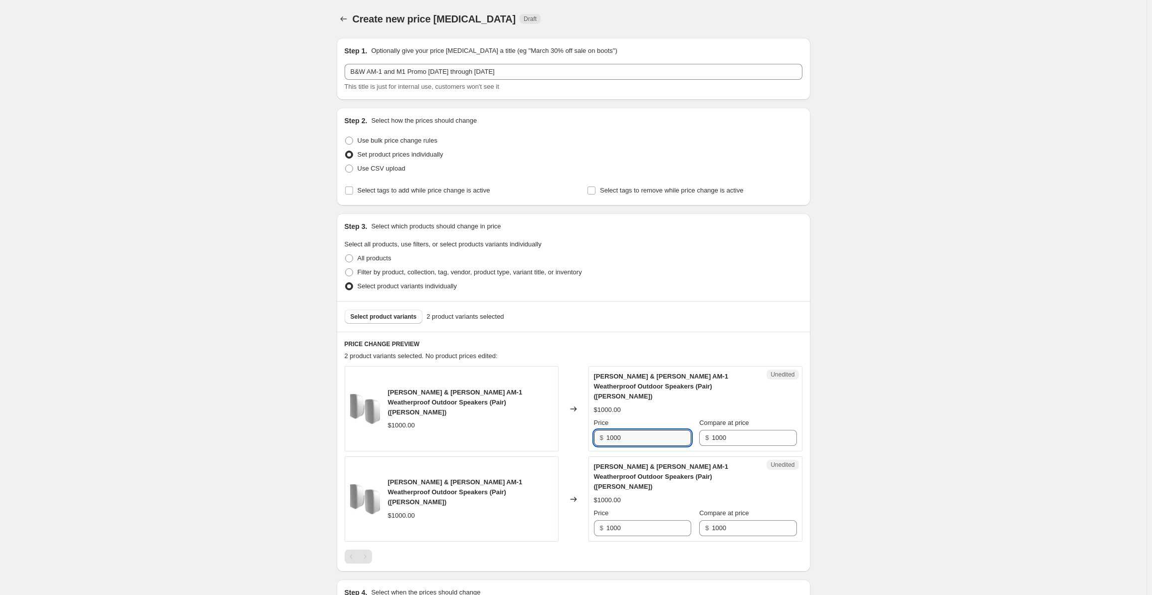
drag, startPoint x: 638, startPoint y: 425, endPoint x: 581, endPoint y: 426, distance: 56.9
click at [581, 426] on div "[PERSON_NAME] & [PERSON_NAME] AM-1 Weatherproof Outdoor Speakers (Pair) (Matte …" at bounding box center [574, 408] width 458 height 85
type input "800"
click at [632, 520] on input "1000" at bounding box center [649, 528] width 85 height 16
drag, startPoint x: 636, startPoint y: 511, endPoint x: 590, endPoint y: 511, distance: 45.9
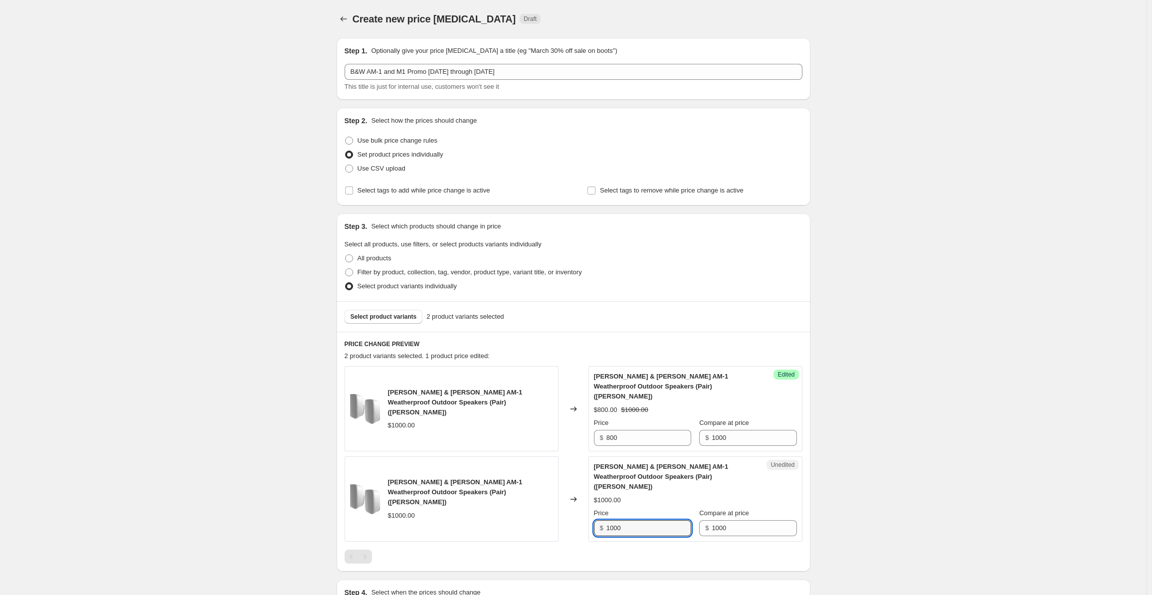
click at [590, 511] on div "[PERSON_NAME] & [PERSON_NAME] AM-1 Weatherproof Outdoor Speakers (Pair) ([PERSO…" at bounding box center [574, 498] width 458 height 85
type input "800"
click at [241, 414] on div "Create new price [MEDICAL_DATA]. This page is ready Create new price [MEDICAL_D…" at bounding box center [573, 363] width 1147 height 726
click at [392, 316] on span "Select product variants" at bounding box center [384, 317] width 66 height 8
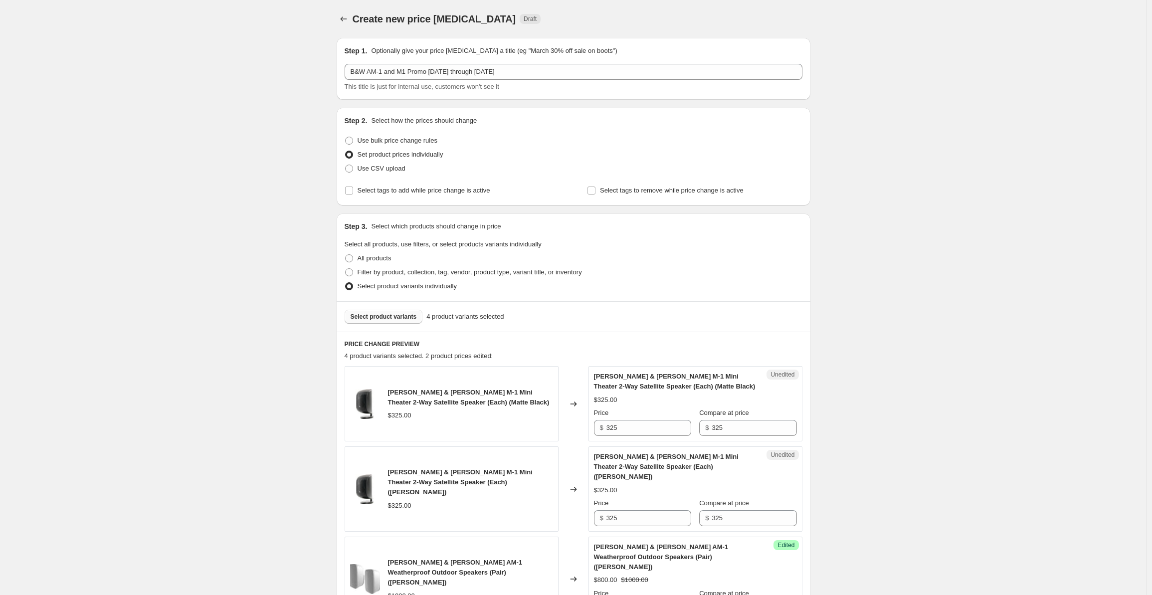
scroll to position [269, 0]
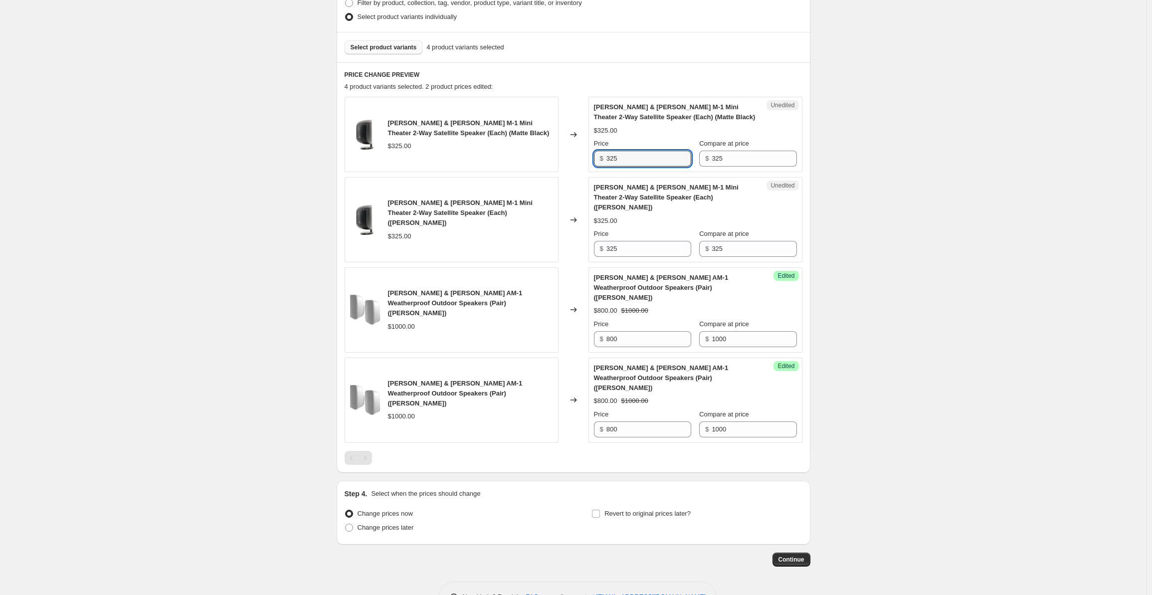
drag, startPoint x: 631, startPoint y: 157, endPoint x: 593, endPoint y: 156, distance: 37.9
click at [593, 156] on div "Unedited [PERSON_NAME] & [PERSON_NAME] M-1 Mini Theater 2-Way Satellite Speaker…" at bounding box center [696, 134] width 214 height 75
type input "275"
click at [637, 241] on input "325" at bounding box center [649, 249] width 85 height 16
drag, startPoint x: 639, startPoint y: 236, endPoint x: 585, endPoint y: 240, distance: 54.0
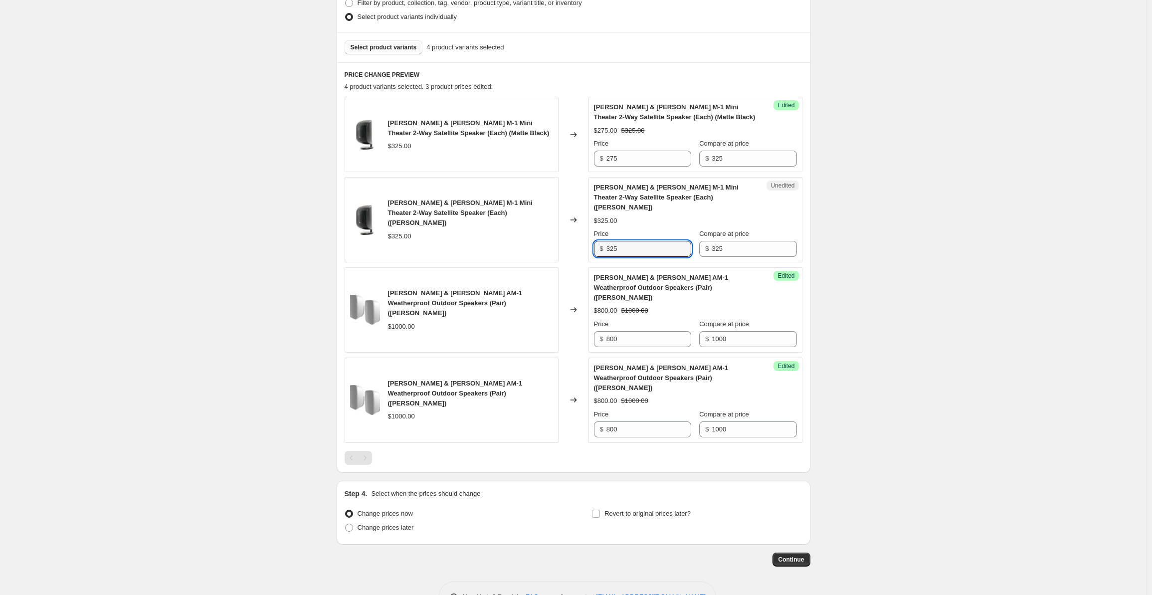
click at [585, 240] on div "[PERSON_NAME] & [PERSON_NAME] M-1 Mini Theater 2-Way Satellite Speaker (Each) (…" at bounding box center [574, 219] width 458 height 85
type input "275"
click at [284, 355] on div "Create new price [MEDICAL_DATA]. This page is ready Create new price [MEDICAL_D…" at bounding box center [573, 179] width 1147 height 897
click at [657, 510] on span "Revert to original prices later?" at bounding box center [648, 513] width 86 height 7
click at [600, 510] on input "Revert to original prices later?" at bounding box center [596, 514] width 8 height 8
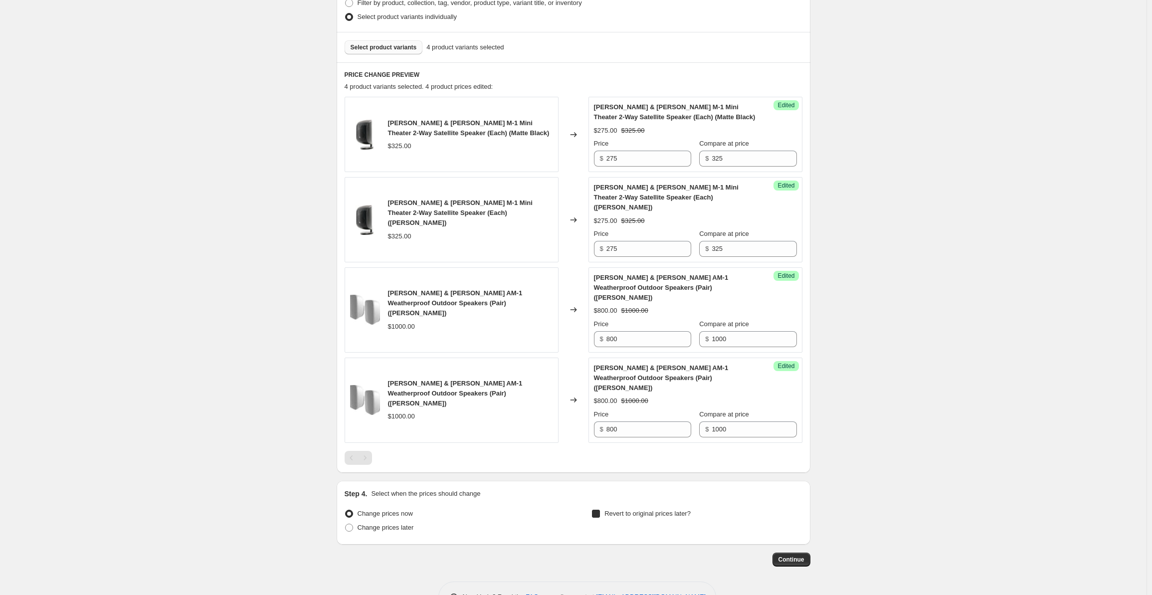
checkbox input "true"
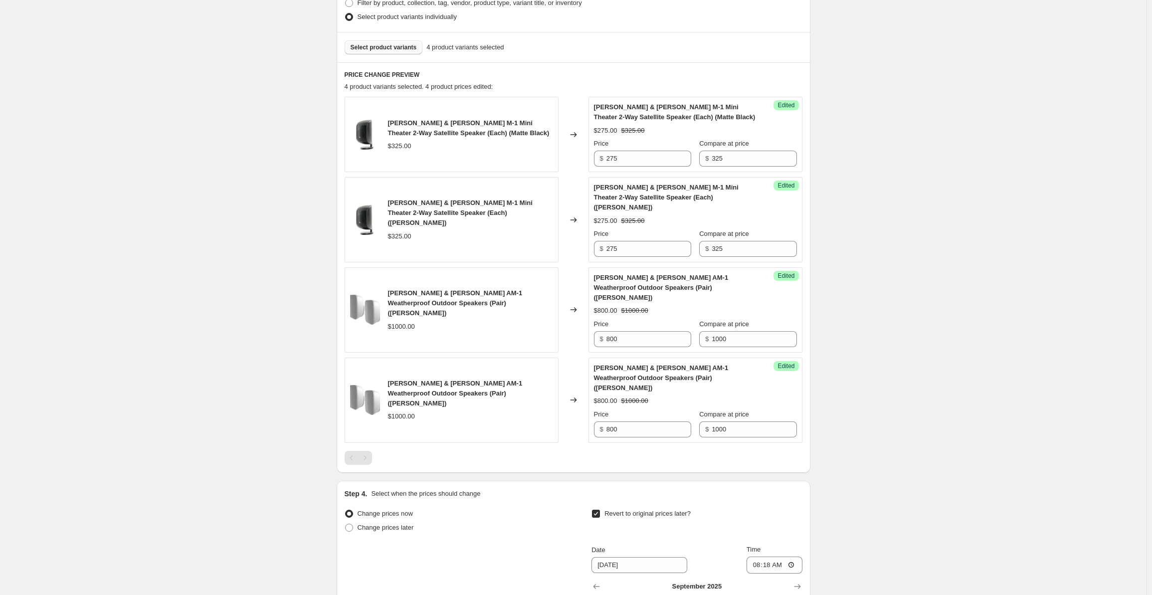
scroll to position [440, 0]
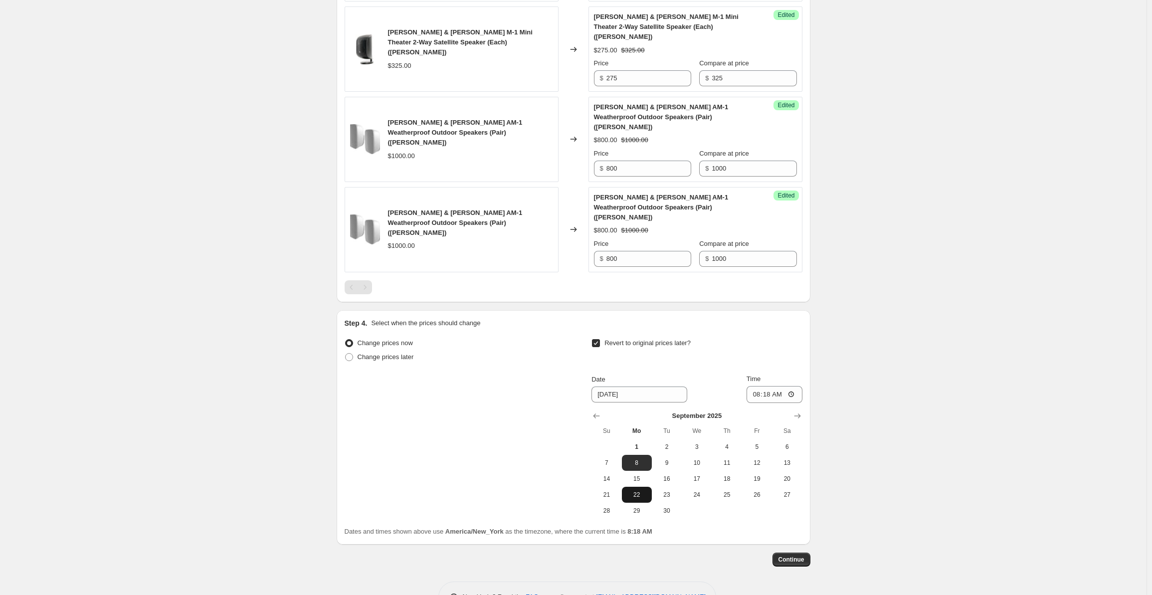
click at [644, 491] on span "22" at bounding box center [637, 495] width 22 height 8
type input "[DATE]"
click at [758, 386] on input "08:18" at bounding box center [775, 394] width 56 height 17
type input "00:00"
click at [788, 553] on button "Continue" at bounding box center [792, 560] width 38 height 14
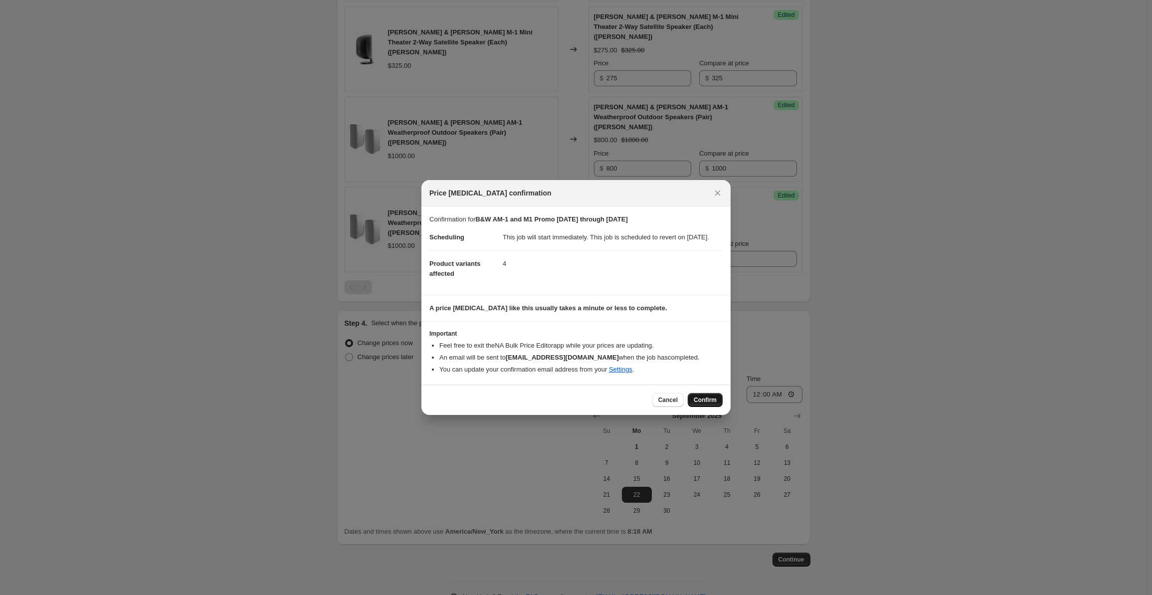
click at [699, 402] on span "Confirm" at bounding box center [705, 400] width 23 height 8
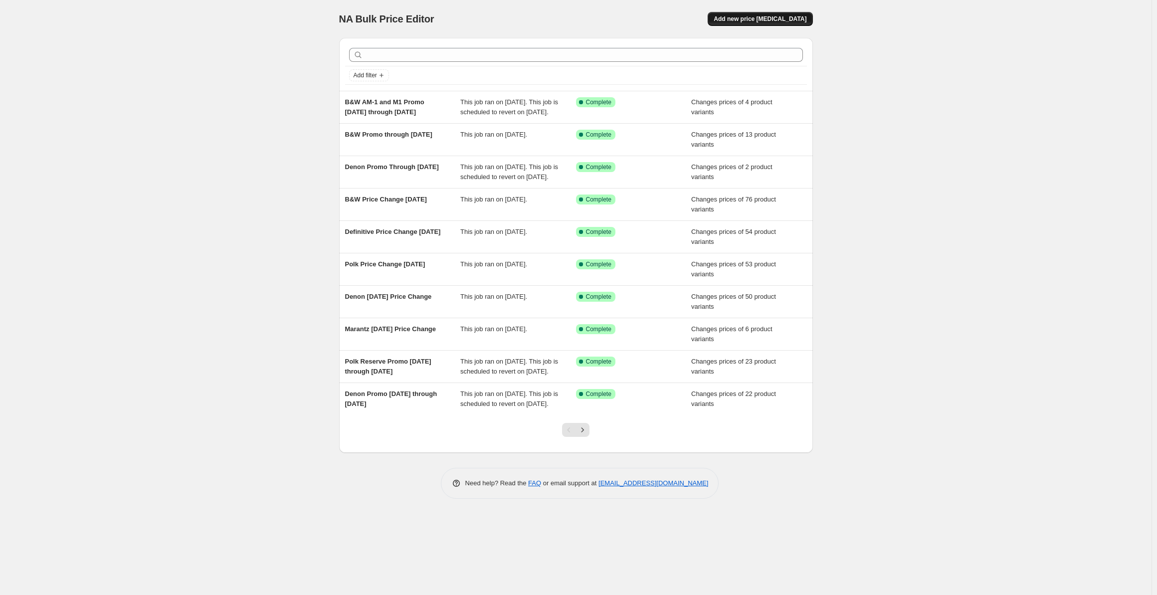
click at [755, 14] on button "Add new price [MEDICAL_DATA]" at bounding box center [760, 19] width 105 height 14
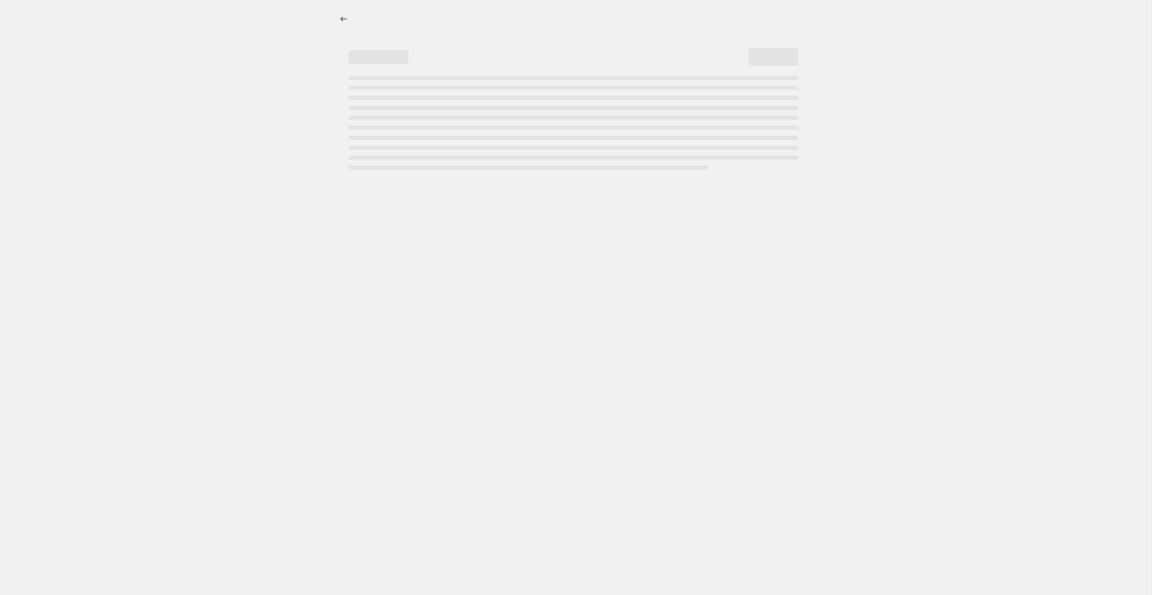
select select "percentage"
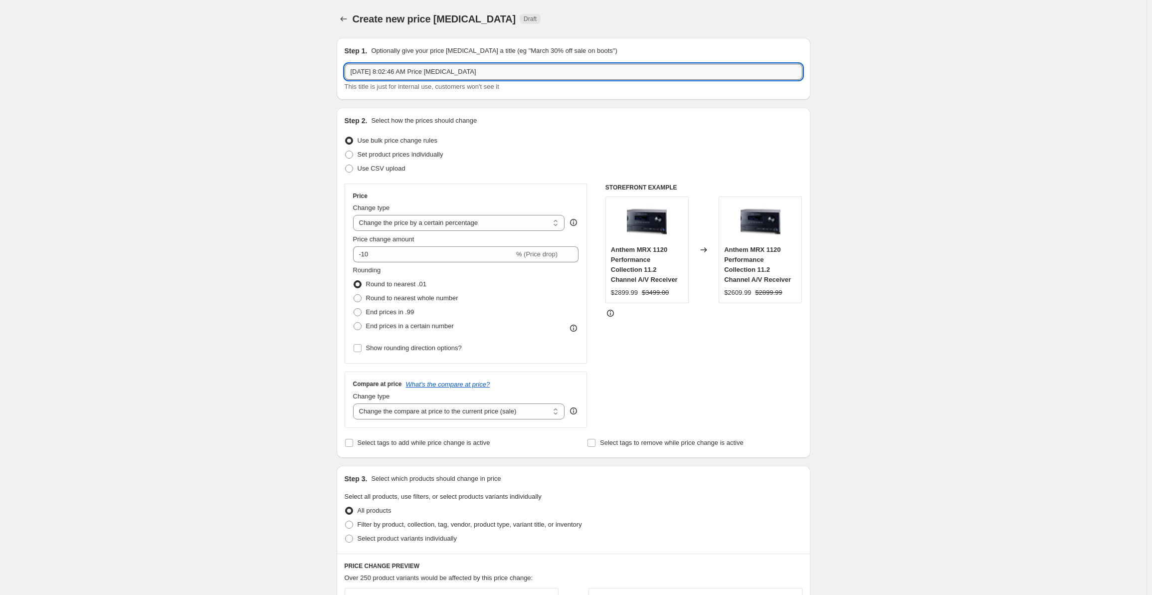
click at [404, 77] on input "[DATE] 8:02:46 AM Price [MEDICAL_DATA]" at bounding box center [574, 72] width 458 height 16
drag, startPoint x: 499, startPoint y: 65, endPoint x: 265, endPoint y: 70, distance: 234.5
click at [265, 70] on div "Create new price [MEDICAL_DATA]. This page is ready Create new price [MEDICAL_D…" at bounding box center [573, 506] width 1147 height 1013
type input "Polk Promo [DATE] through [DATE]"
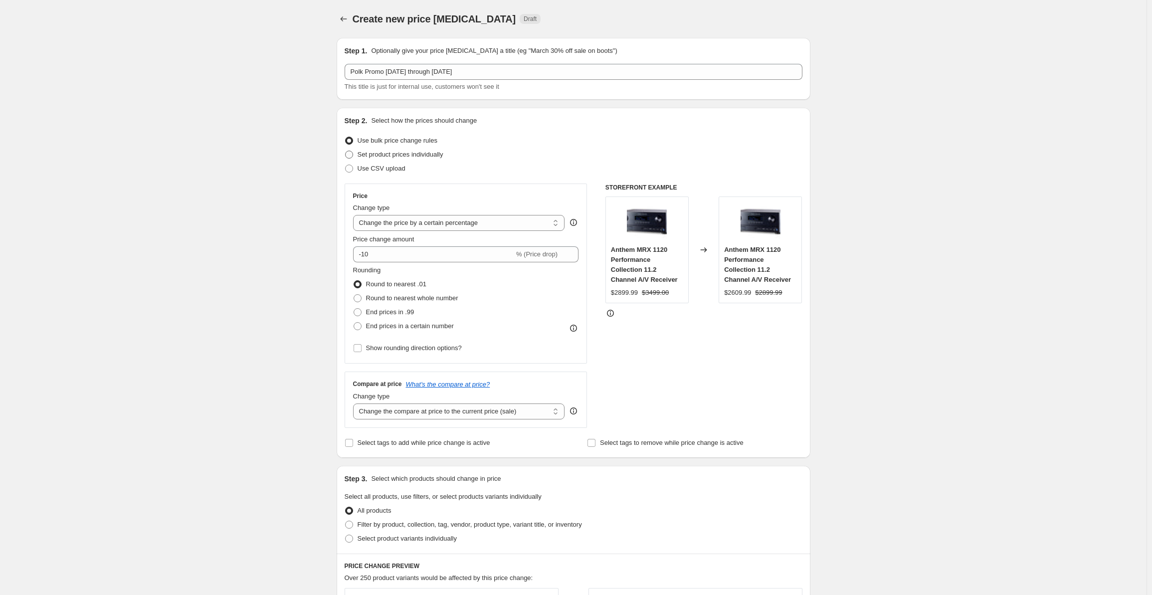
click at [385, 151] on span "Set product prices individually" at bounding box center [401, 154] width 86 height 7
click at [346, 151] on input "Set product prices individually" at bounding box center [345, 151] width 0 height 0
radio input "true"
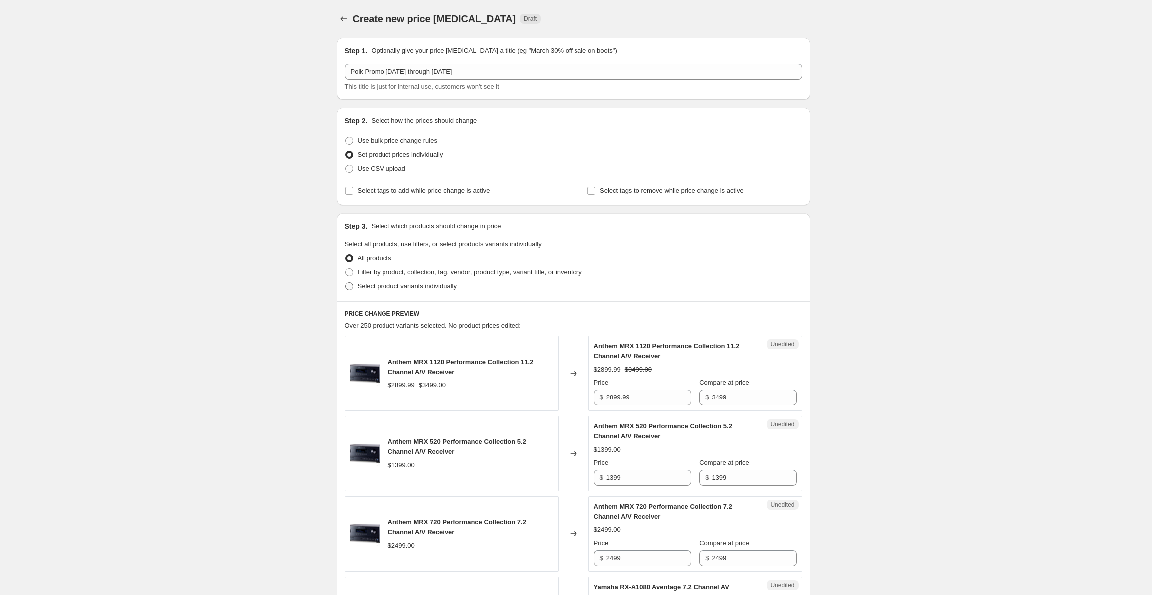
click at [378, 284] on span "Select product variants individually" at bounding box center [407, 285] width 99 height 7
click at [346, 283] on input "Select product variants individually" at bounding box center [345, 282] width 0 height 0
radio input "true"
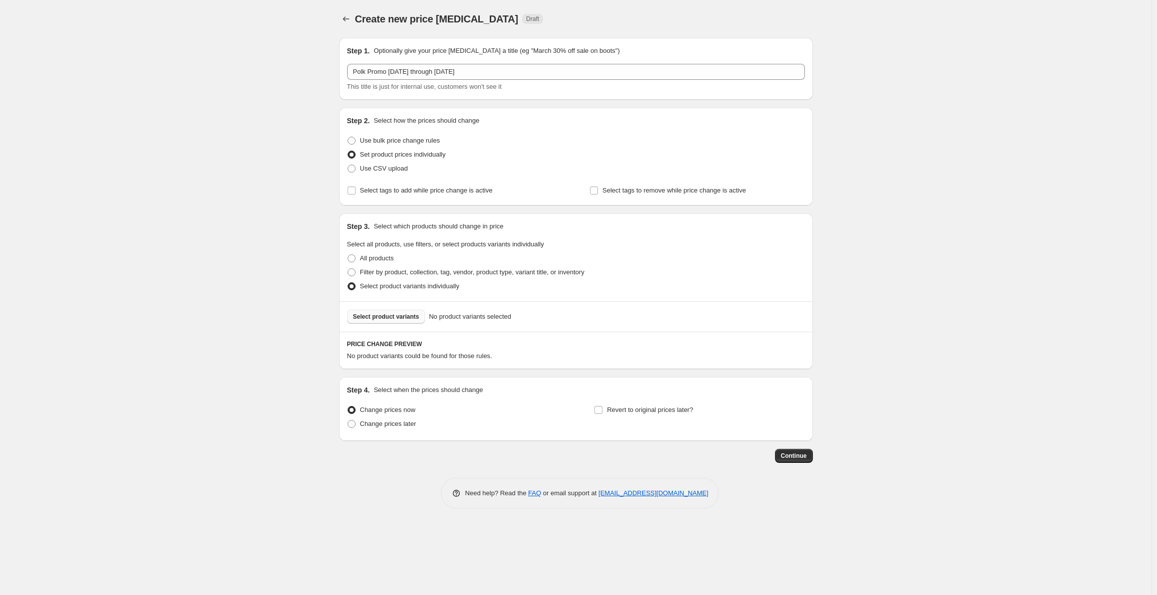
click at [389, 316] on span "Select product variants" at bounding box center [386, 317] width 66 height 8
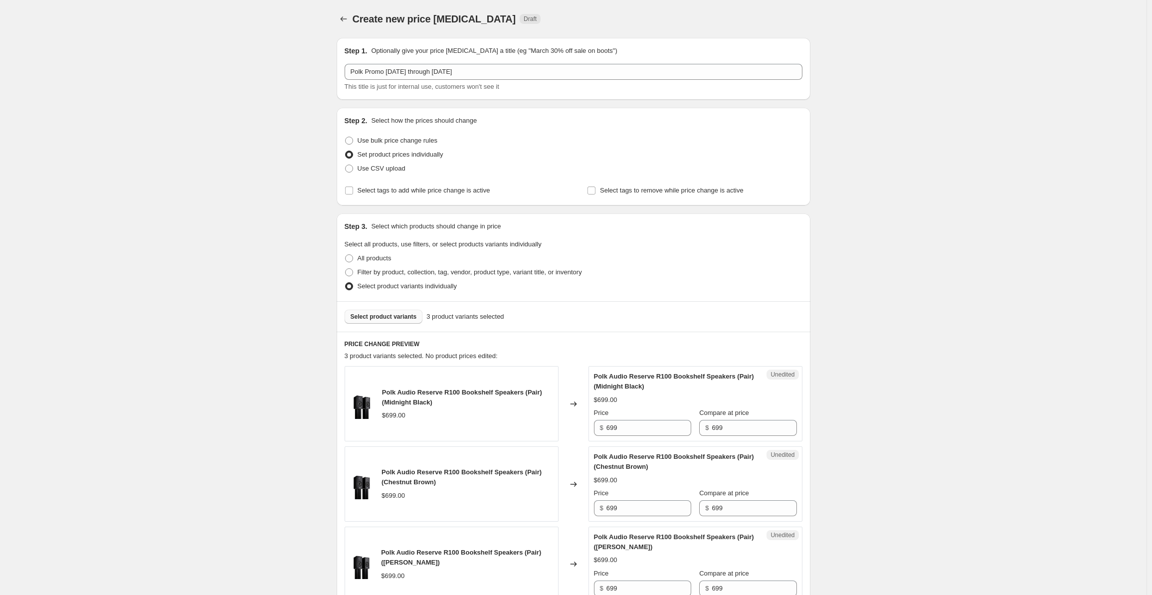
scroll to position [190, 0]
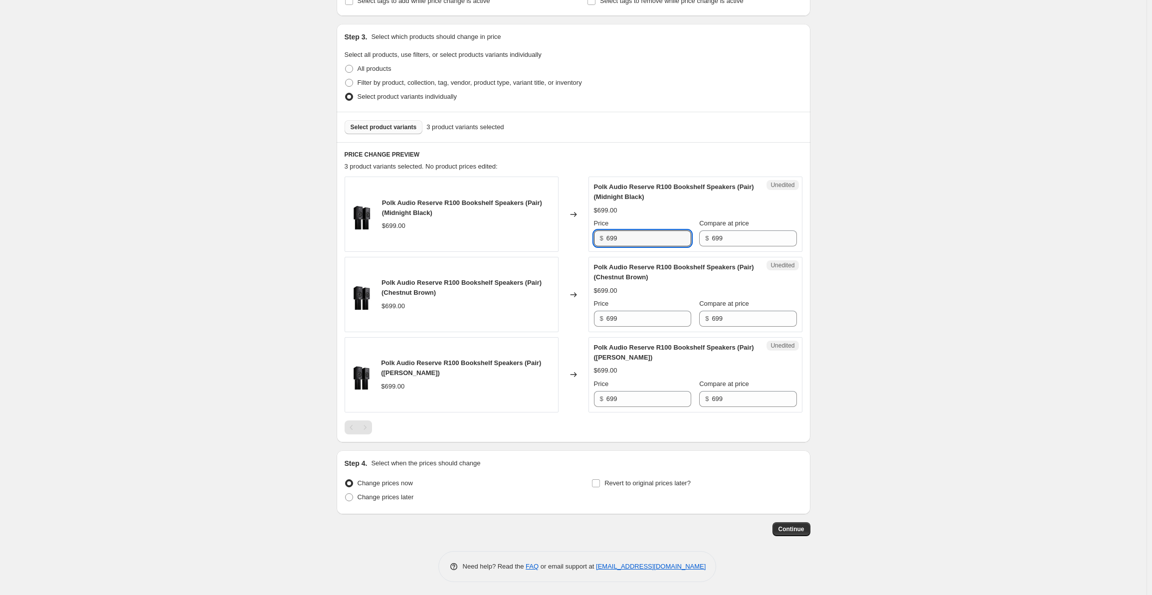
drag, startPoint x: 634, startPoint y: 237, endPoint x: 582, endPoint y: 236, distance: 51.9
click at [582, 236] on div "Polk Audio Reserve R100 Bookshelf Speakers (Pair) (Midnight Black) $699.00 Chan…" at bounding box center [574, 214] width 458 height 75
type input "599"
drag, startPoint x: 635, startPoint y: 319, endPoint x: 597, endPoint y: 320, distance: 37.9
click at [597, 320] on div "$ 699" at bounding box center [642, 319] width 97 height 16
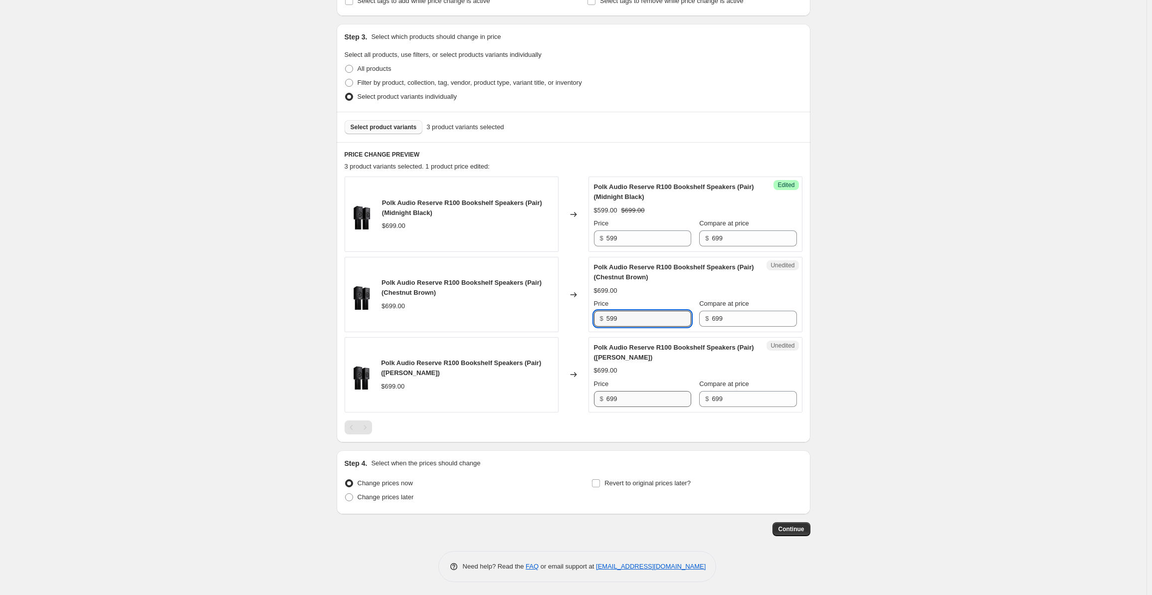
type input "599"
click at [631, 400] on input "699" at bounding box center [649, 399] width 85 height 16
drag, startPoint x: 642, startPoint y: 400, endPoint x: 571, endPoint y: 397, distance: 70.9
click at [571, 397] on div "Polk Audio Reserve R100 Bookshelf Speakers (Pair) (Satin White) $699.00 Changed…" at bounding box center [574, 374] width 458 height 75
type input "599"
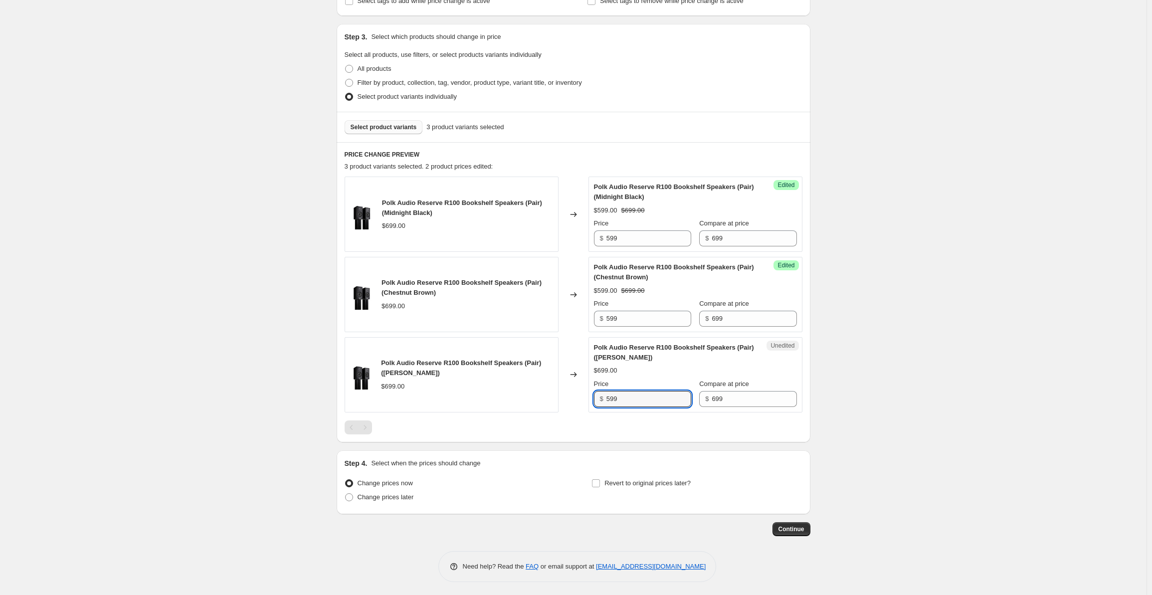
click at [919, 342] on div "Create new price [MEDICAL_DATA]. This page is ready Create new price [MEDICAL_D…" at bounding box center [573, 203] width 1147 height 787
click at [393, 132] on button "Select product variants" at bounding box center [384, 127] width 78 height 14
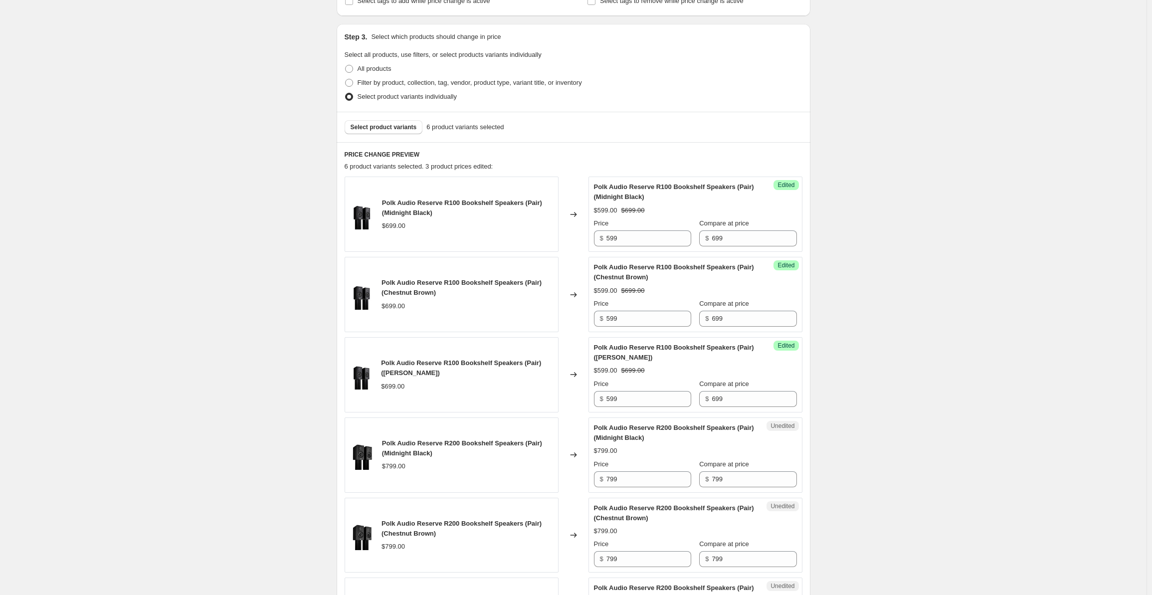
scroll to position [429, 0]
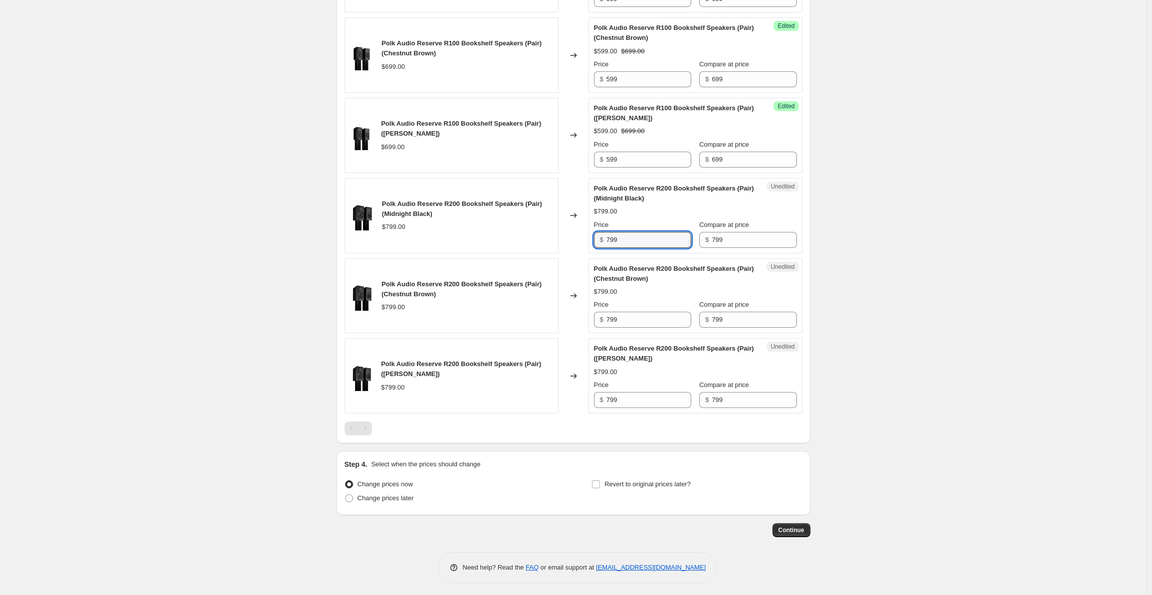
drag, startPoint x: 643, startPoint y: 237, endPoint x: 591, endPoint y: 239, distance: 51.9
click at [591, 239] on div "Polk Audio Reserve R200 Bookshelf Speakers (Pair) (Midnight Black) $799.00 Chan…" at bounding box center [574, 215] width 458 height 75
type input "689"
click at [633, 317] on input "799" at bounding box center [649, 320] width 85 height 16
drag, startPoint x: 627, startPoint y: 322, endPoint x: 578, endPoint y: 325, distance: 49.0
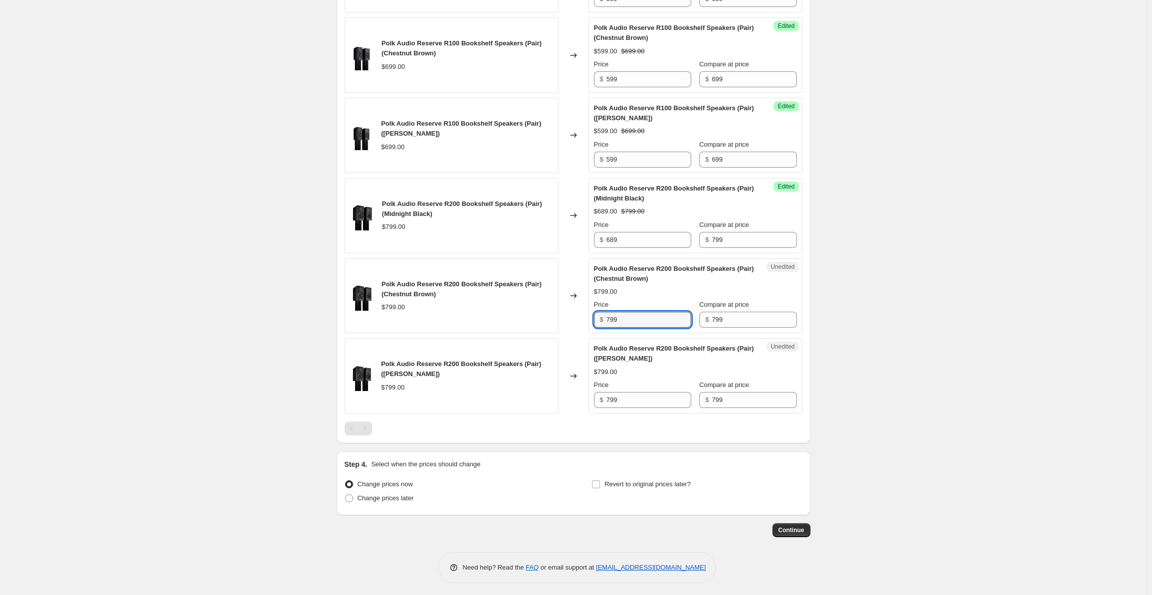
click at [578, 325] on div "Polk Audio Reserve R200 Bookshelf Speakers (Pair) (Chestnut Brown) $799.00 Chan…" at bounding box center [574, 295] width 458 height 75
type input "689"
click at [649, 395] on input "799" at bounding box center [649, 400] width 85 height 16
drag, startPoint x: 619, startPoint y: 400, endPoint x: 583, endPoint y: 400, distance: 35.9
click at [583, 400] on div "Polk Audio Reserve R200 Bookshelf Speakers (Pair) (Satin White) $799.00 Changed…" at bounding box center [574, 375] width 458 height 75
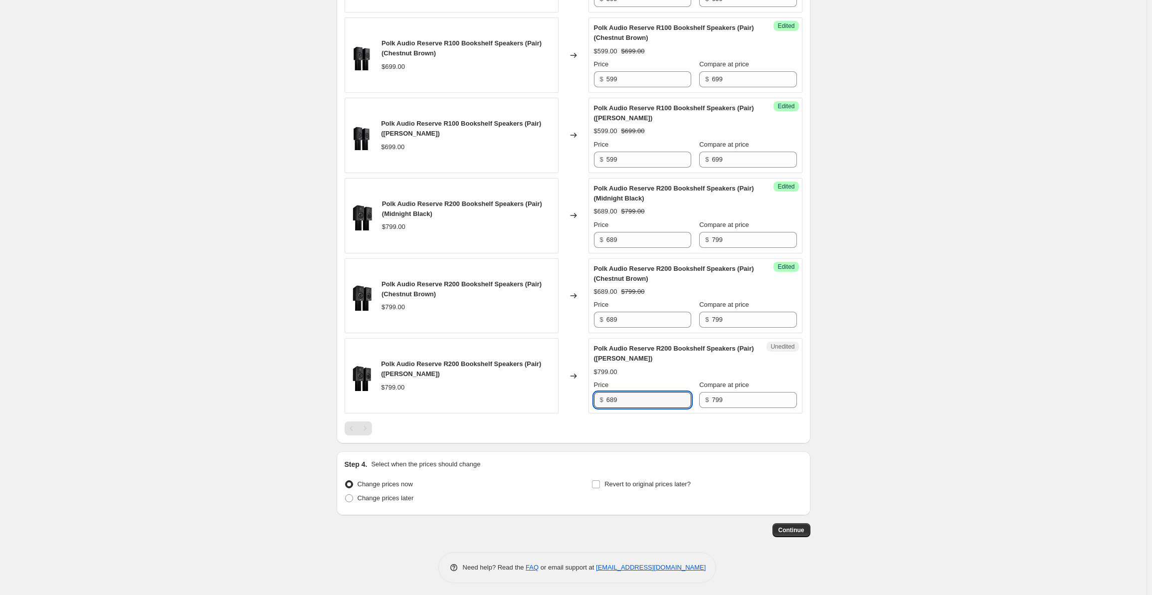
type input "689"
click at [283, 268] on div "Create new price [MEDICAL_DATA]. This page is ready Create new price [MEDICAL_D…" at bounding box center [573, 84] width 1147 height 1027
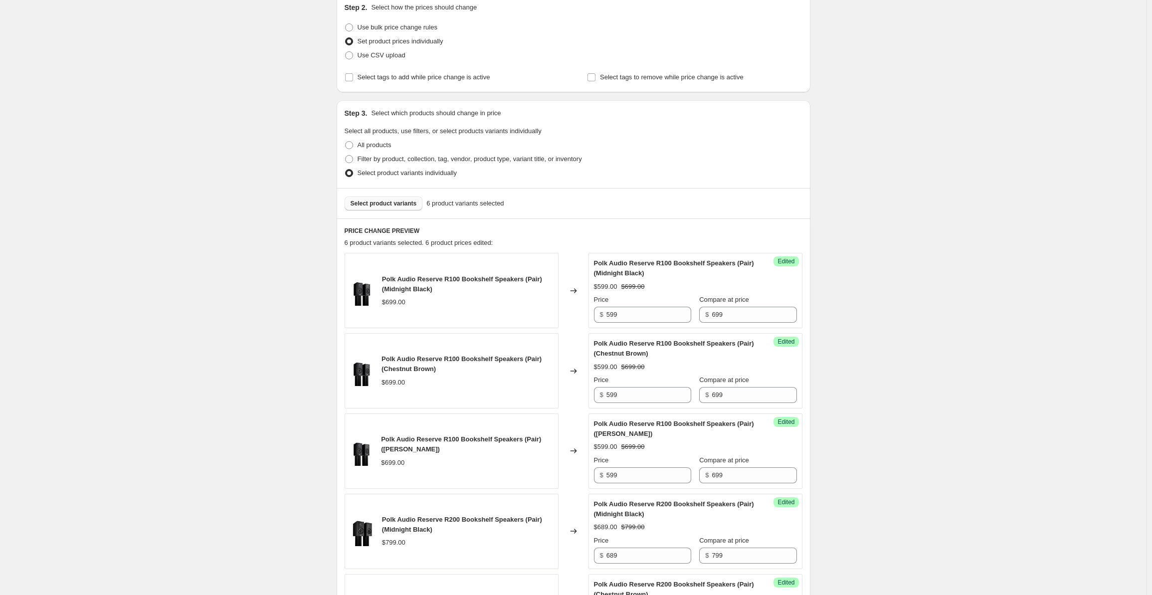
click at [377, 205] on span "Select product variants" at bounding box center [384, 204] width 66 height 8
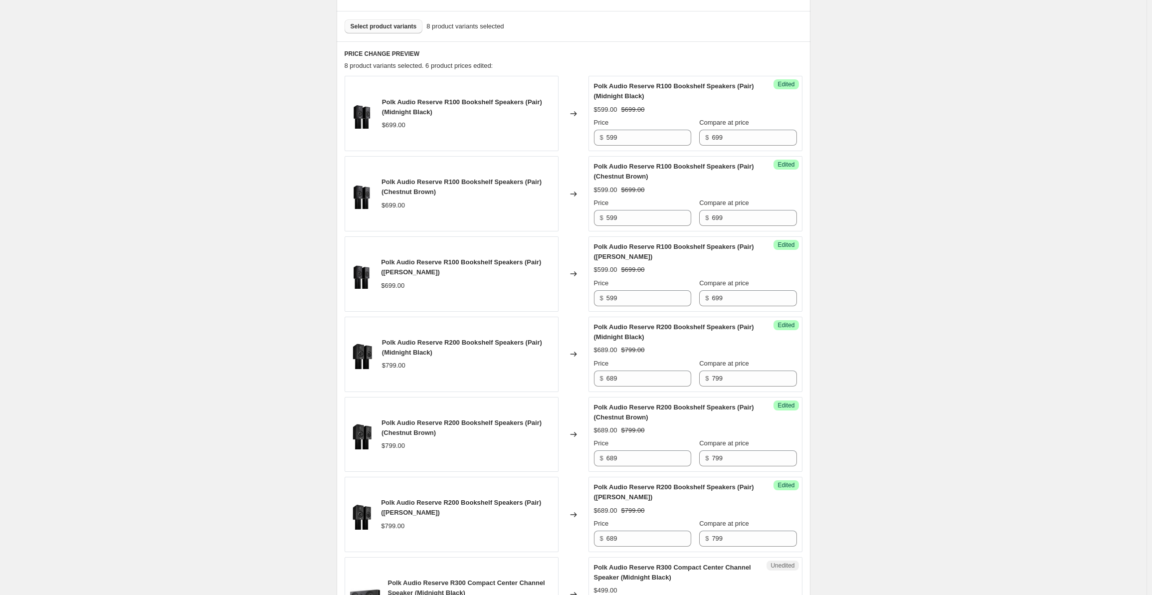
scroll to position [429, 0]
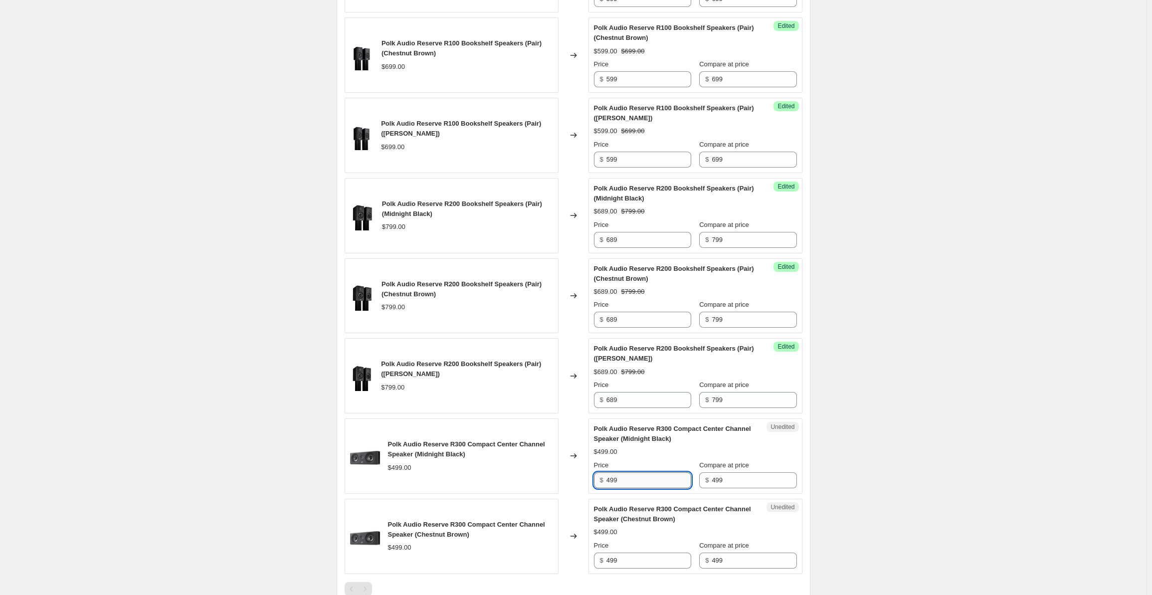
click at [641, 479] on input "499" at bounding box center [649, 480] width 85 height 16
drag, startPoint x: 647, startPoint y: 479, endPoint x: 577, endPoint y: 472, distance: 70.7
click at [577, 472] on div "Polk Audio Reserve R300 Compact Center Channel Speaker (Midnight Black) $499.00…" at bounding box center [574, 456] width 458 height 75
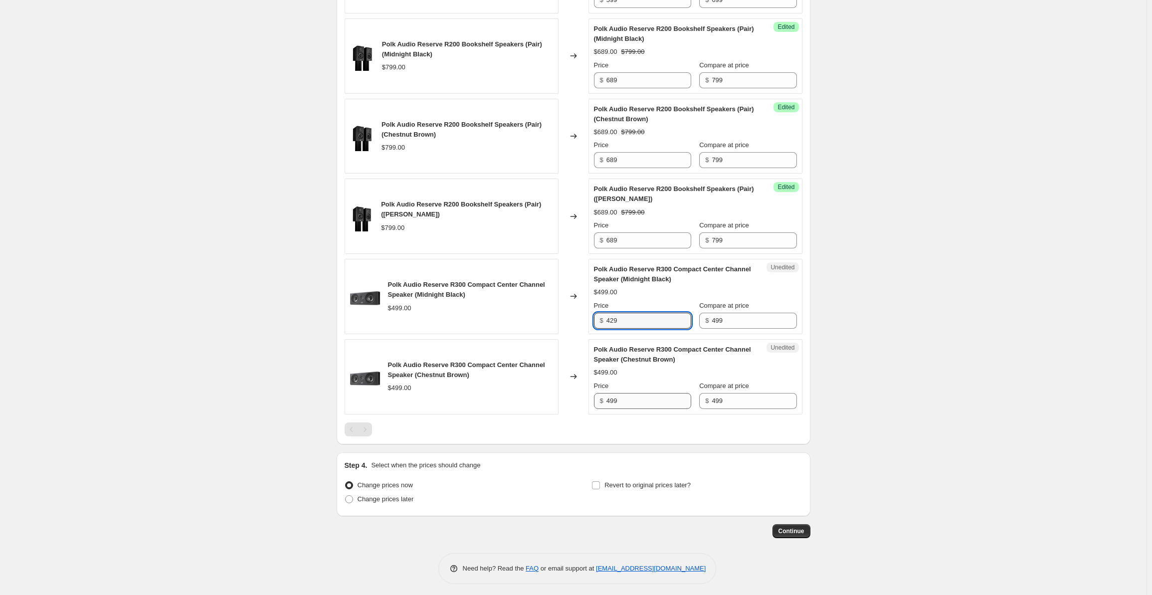
type input "429"
click at [622, 396] on input "499" at bounding box center [649, 401] width 85 height 16
drag, startPoint x: 630, startPoint y: 396, endPoint x: 608, endPoint y: 397, distance: 22.5
click at [608, 397] on div "$ 499" at bounding box center [642, 401] width 97 height 16
type input "429"
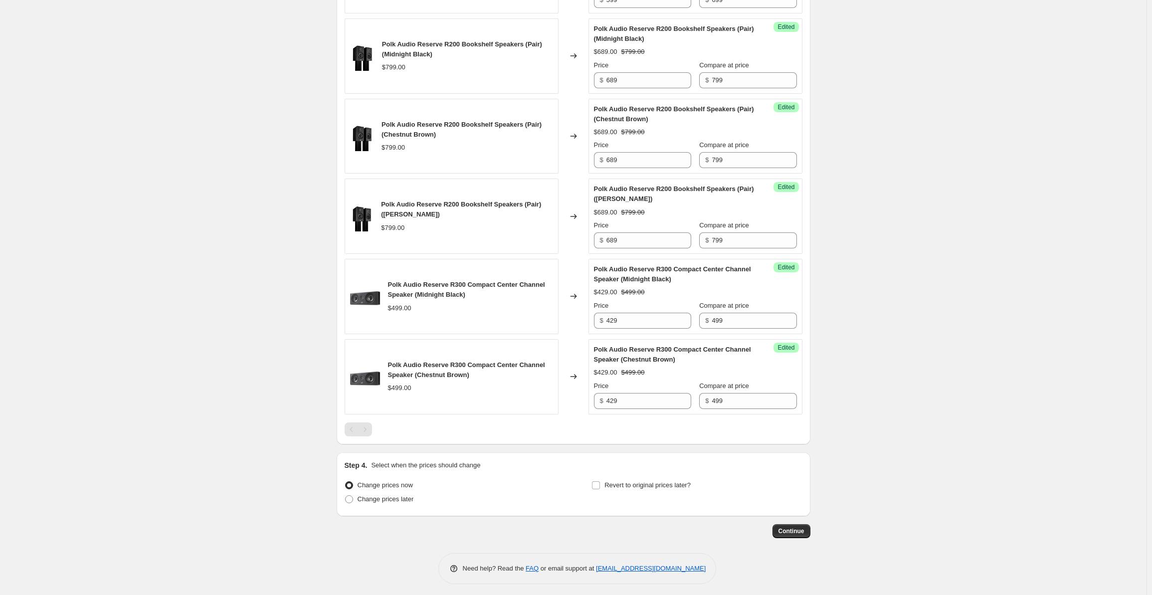
click at [984, 334] on div "Create new price [MEDICAL_DATA]. This page is ready Create new price [MEDICAL_D…" at bounding box center [573, 5] width 1147 height 1188
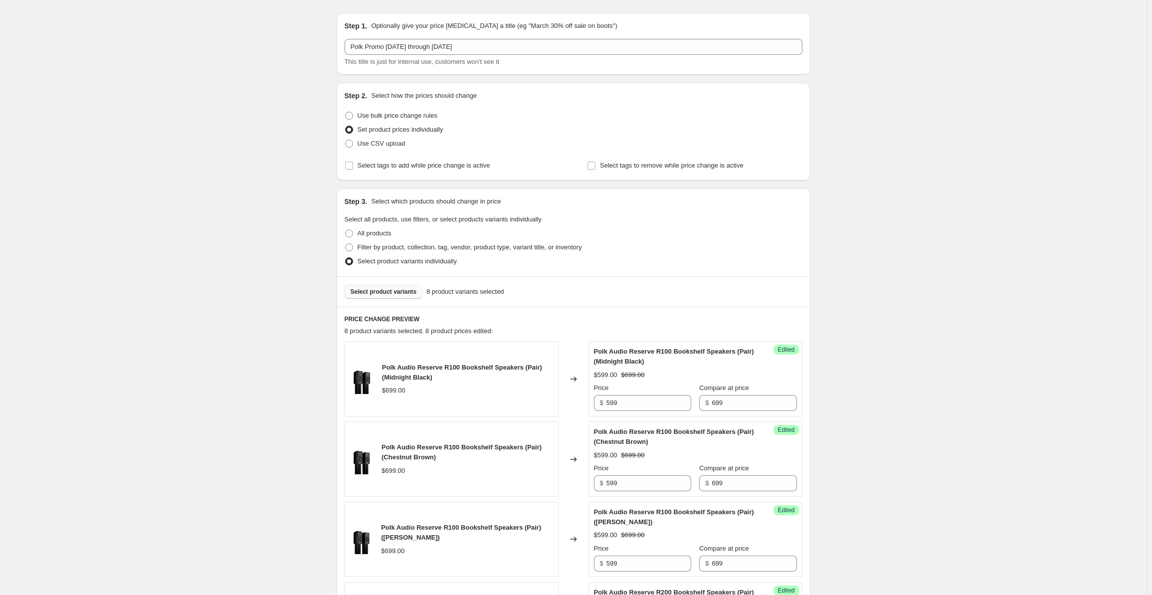
scroll to position [0, 0]
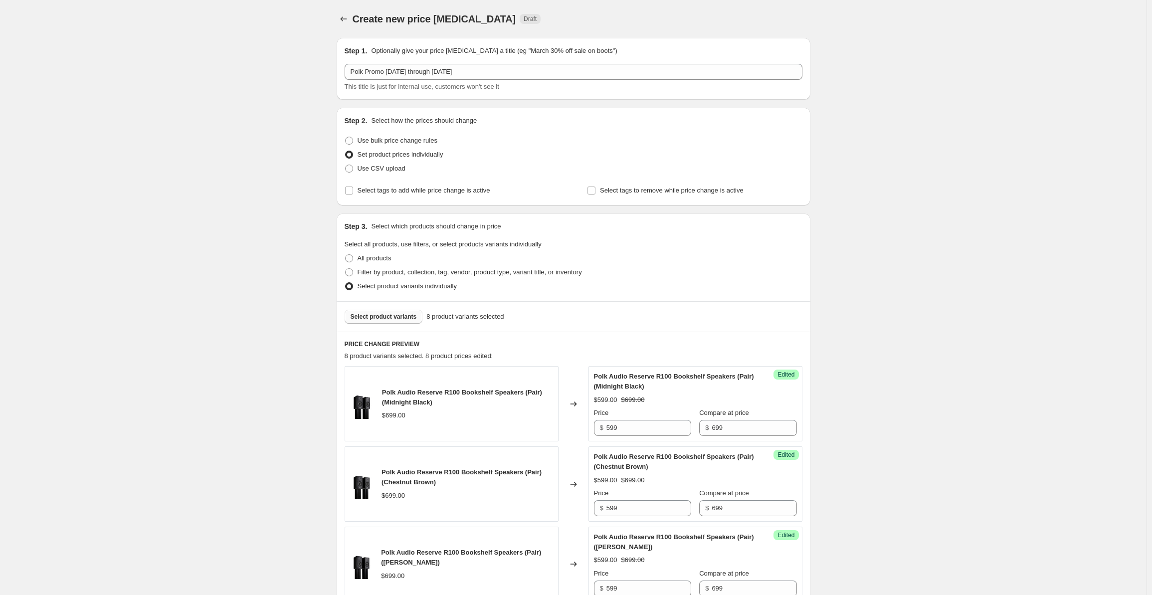
click at [379, 320] on span "Select product variants" at bounding box center [384, 317] width 66 height 8
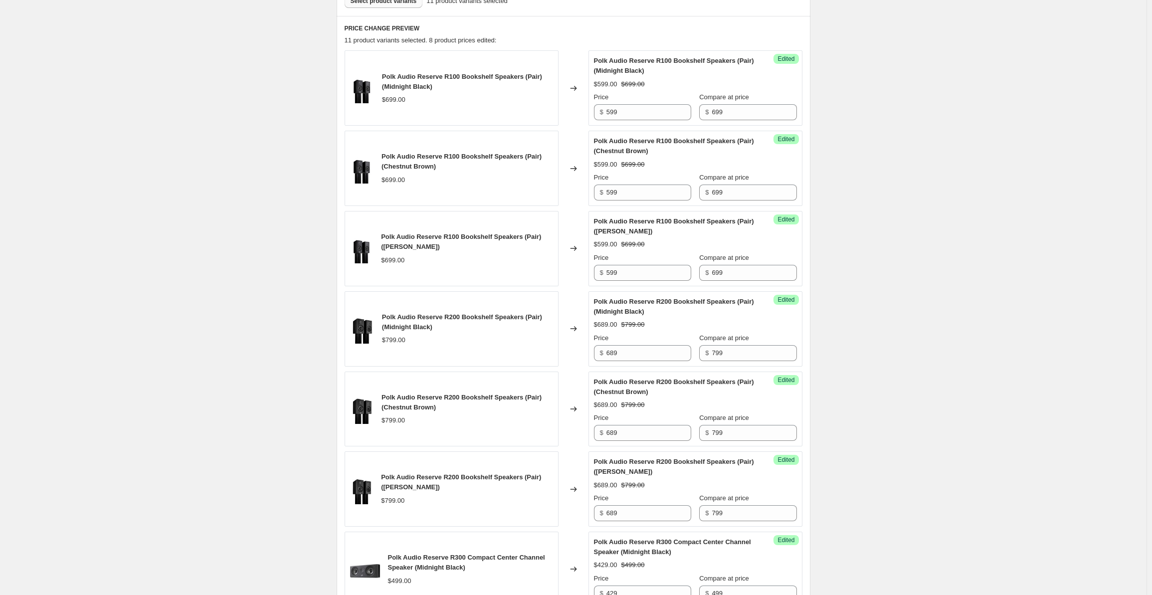
scroll to position [632, 0]
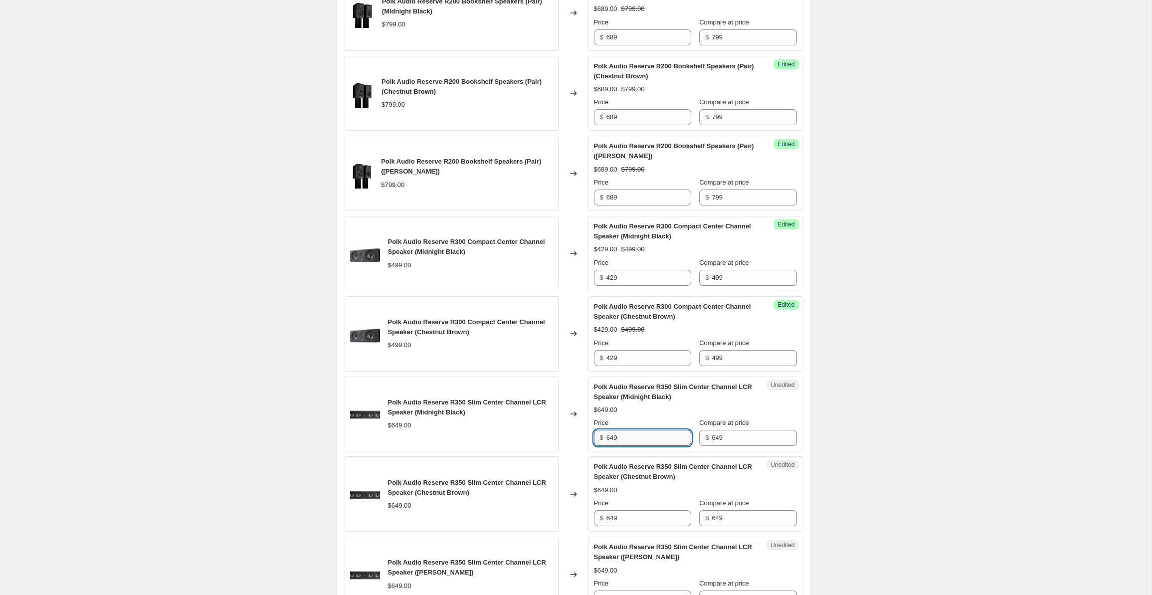
click at [629, 438] on input "649" at bounding box center [649, 438] width 85 height 16
drag, startPoint x: 637, startPoint y: 436, endPoint x: 586, endPoint y: 435, distance: 50.9
click at [586, 435] on div "Polk Audio Reserve R350 Slim Center Channel LCR Speaker (Midnight Black) $649.0…" at bounding box center [574, 414] width 458 height 75
click at [580, 424] on div "Polk Audio Reserve R350 Slim Center Channel LCR Speaker (Midnight Black) $649.0…" at bounding box center [574, 414] width 458 height 75
type input "559"
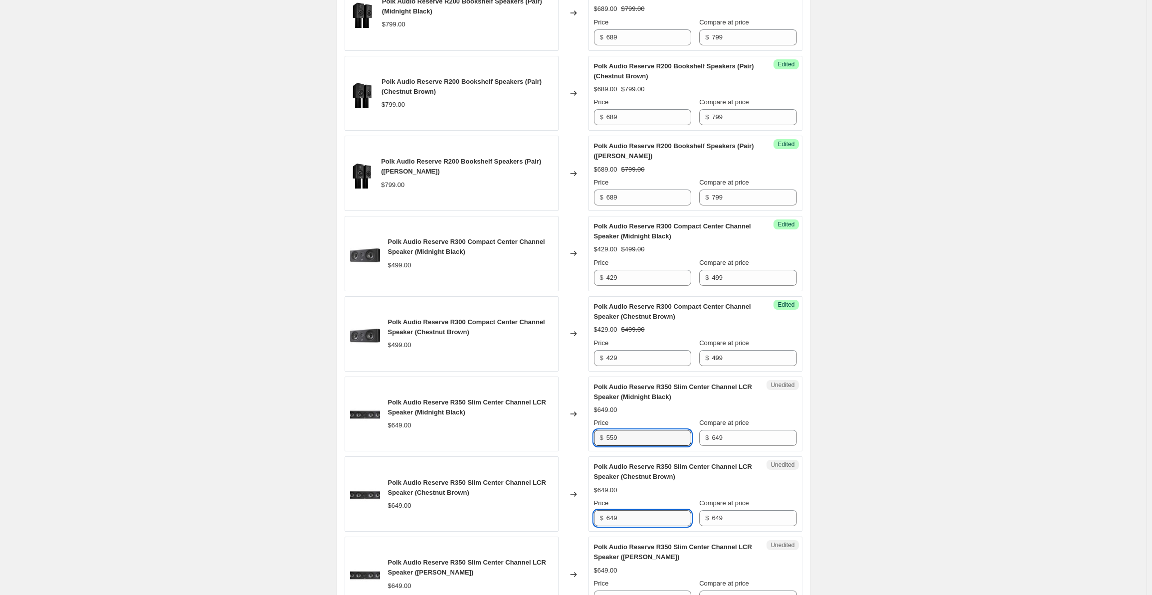
click at [632, 510] on input "649" at bounding box center [649, 518] width 85 height 16
drag, startPoint x: 647, startPoint y: 510, endPoint x: 592, endPoint y: 505, distance: 55.2
click at [592, 505] on div "Unedited Polk Audio Reserve R350 Slim Center Channel LCR Speaker (Chestnut Brow…" at bounding box center [696, 493] width 214 height 75
paste input "55"
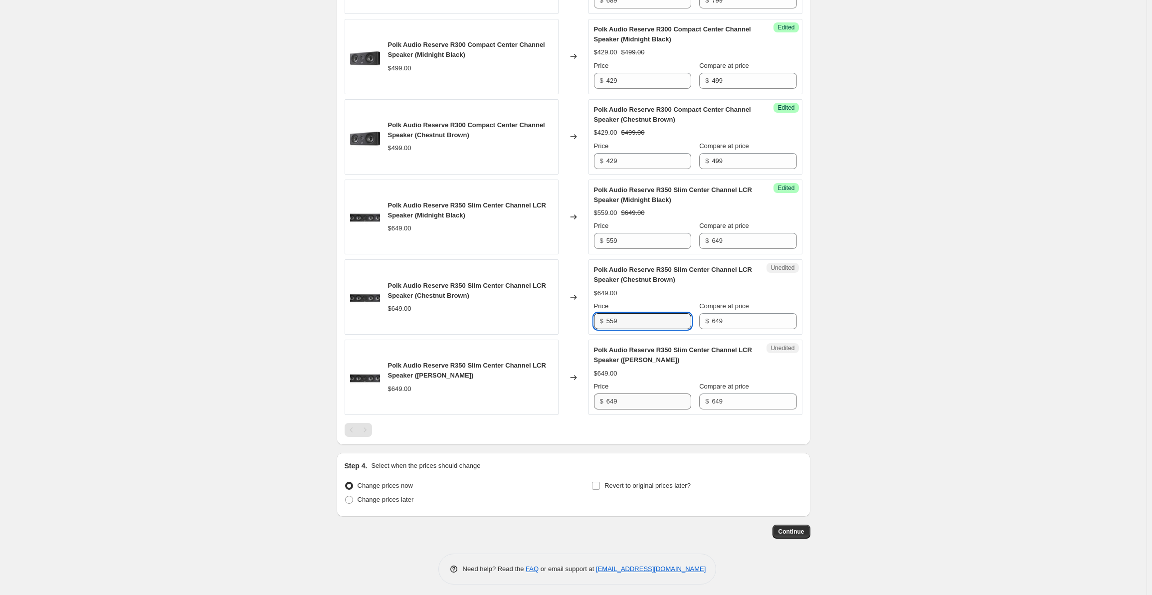
type input "559"
click at [632, 398] on input "649" at bounding box center [649, 402] width 85 height 16
drag, startPoint x: 638, startPoint y: 397, endPoint x: 589, endPoint y: 393, distance: 49.5
click at [589, 393] on div "Polk Audio Reserve R350 Slim Center Channel LCR Speaker (Satin White) $649.00 C…" at bounding box center [574, 377] width 458 height 75
paste input "55"
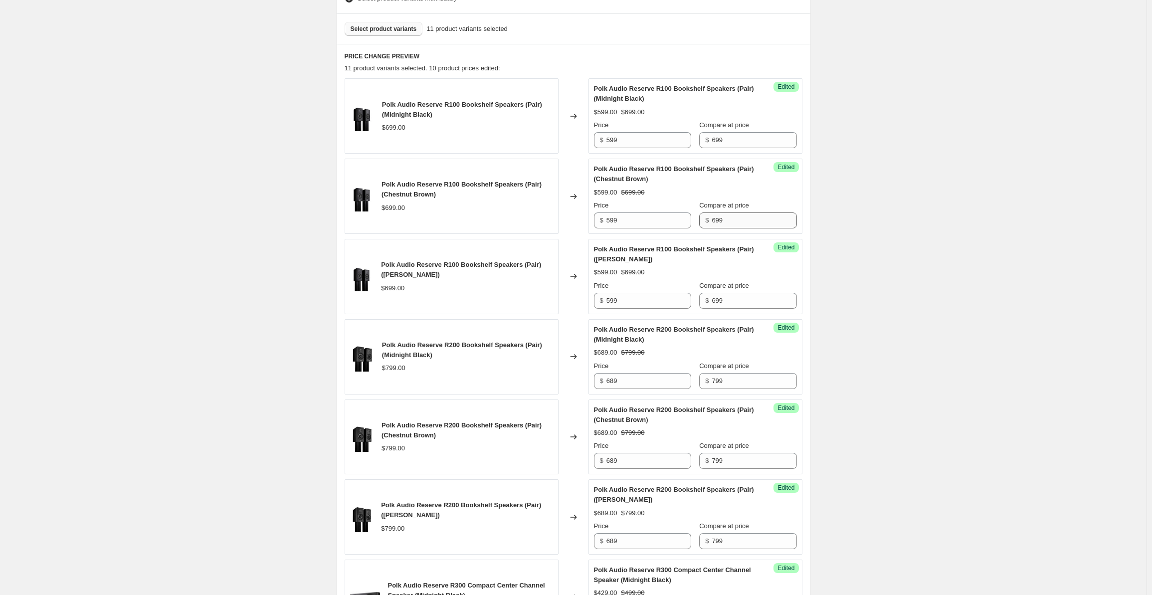
scroll to position [197, 0]
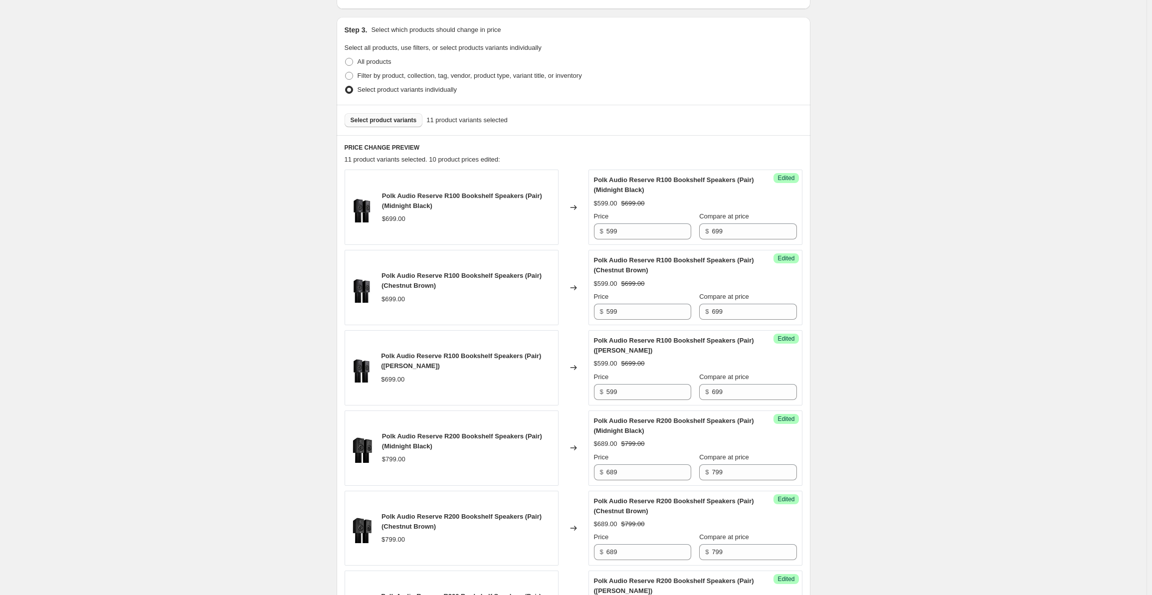
type input "559"
click at [371, 117] on span "Select product variants" at bounding box center [384, 120] width 66 height 8
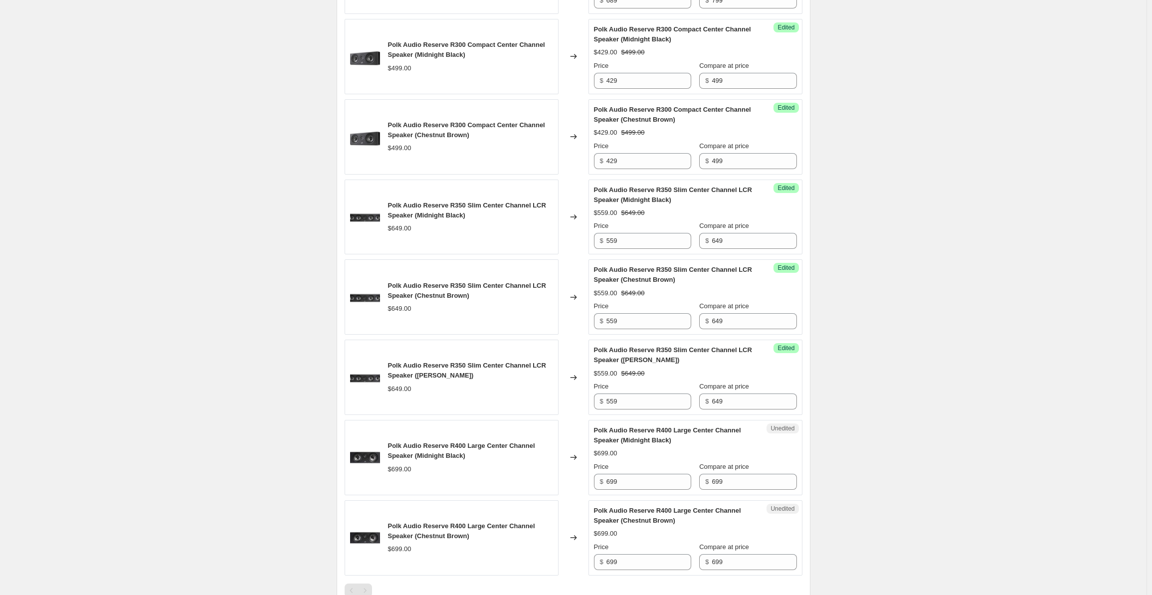
scroll to position [988, 0]
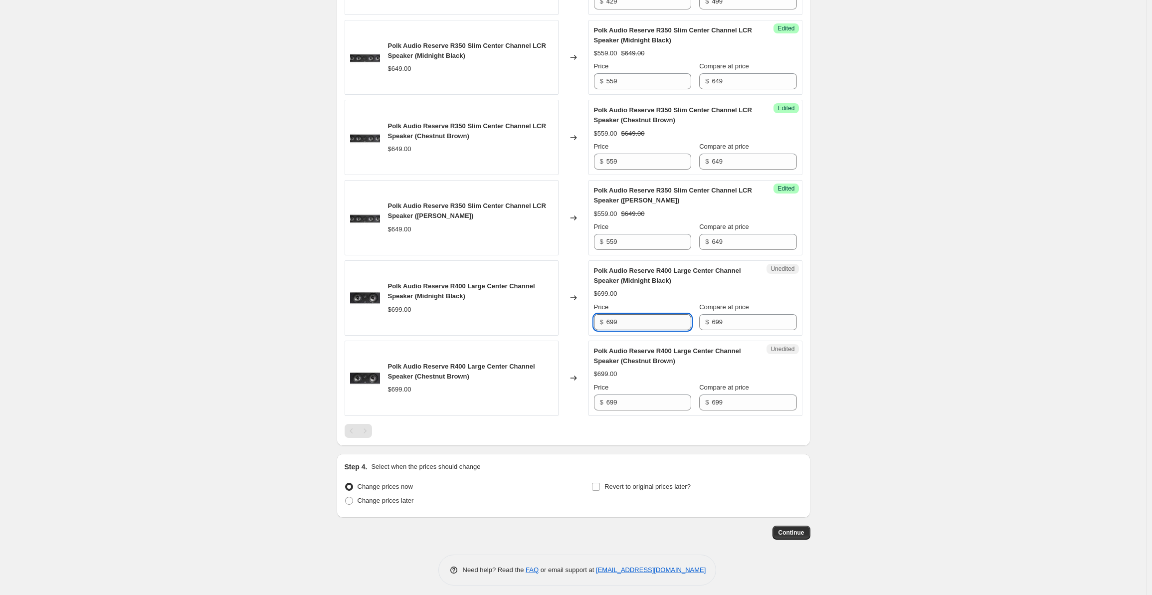
click at [629, 322] on input "699" at bounding box center [649, 322] width 85 height 16
drag, startPoint x: 640, startPoint y: 322, endPoint x: 586, endPoint y: 319, distance: 54.0
click at [586, 319] on div "Polk Audio Reserve R400 Large Center Channel Speaker (Midnight Black) $699.00 C…" at bounding box center [574, 297] width 458 height 75
type input "599"
drag, startPoint x: 615, startPoint y: 403, endPoint x: 620, endPoint y: 402, distance: 5.6
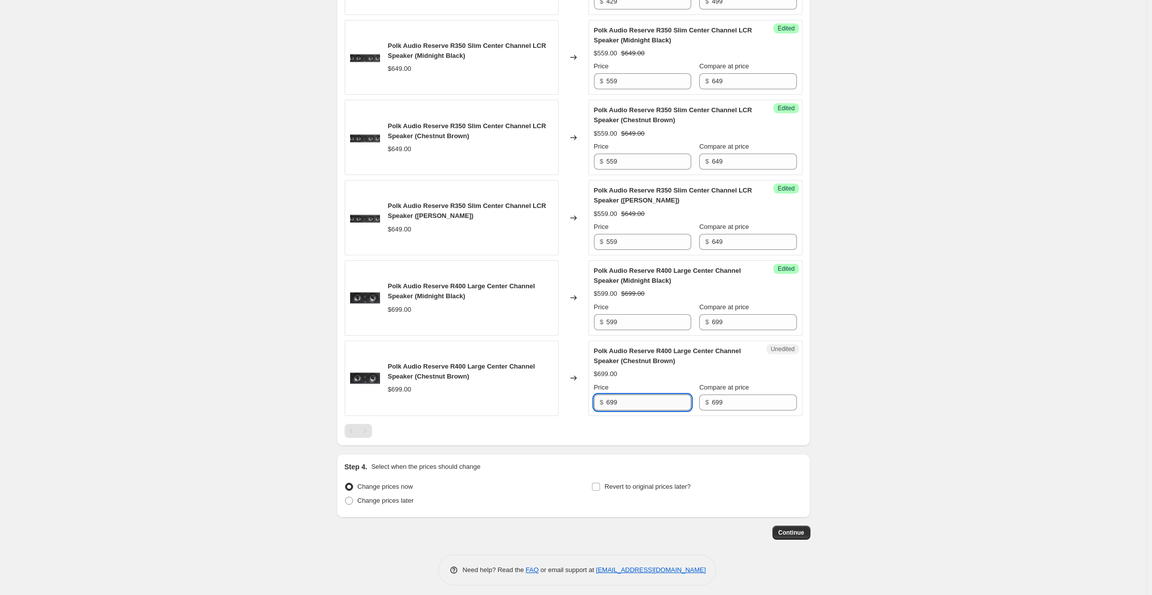
click at [615, 403] on input "699" at bounding box center [649, 403] width 85 height 16
drag, startPoint x: 639, startPoint y: 398, endPoint x: 583, endPoint y: 398, distance: 55.4
click at [583, 398] on div "Polk Audio Reserve R400 Large Center Channel Speaker (Chestnut Brown) $699.00 C…" at bounding box center [574, 378] width 458 height 75
type input "599"
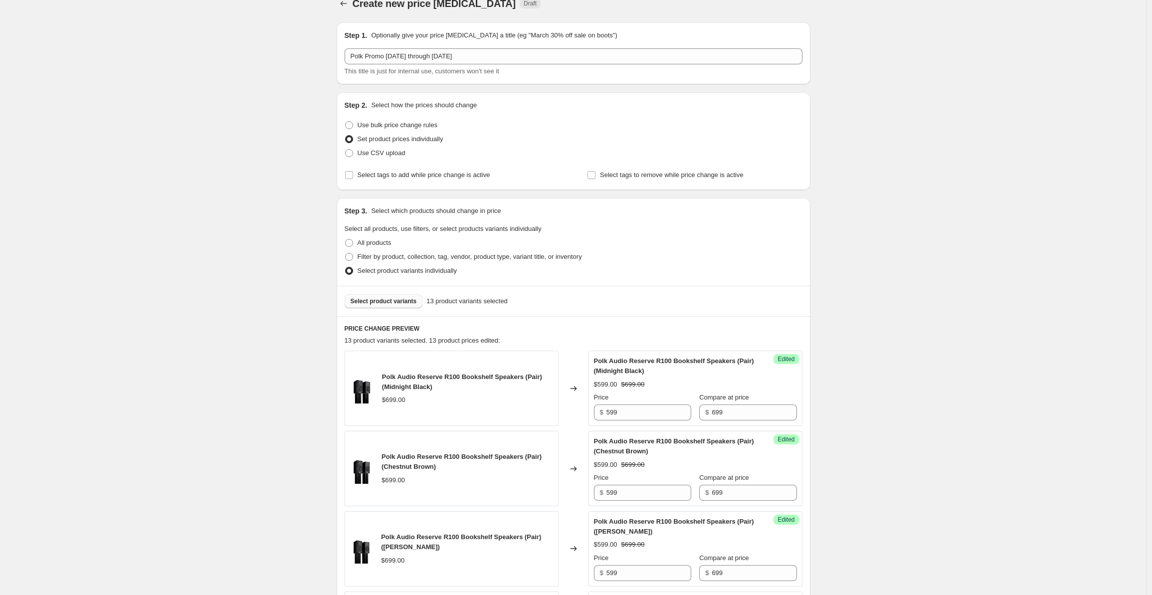
scroll to position [0, 0]
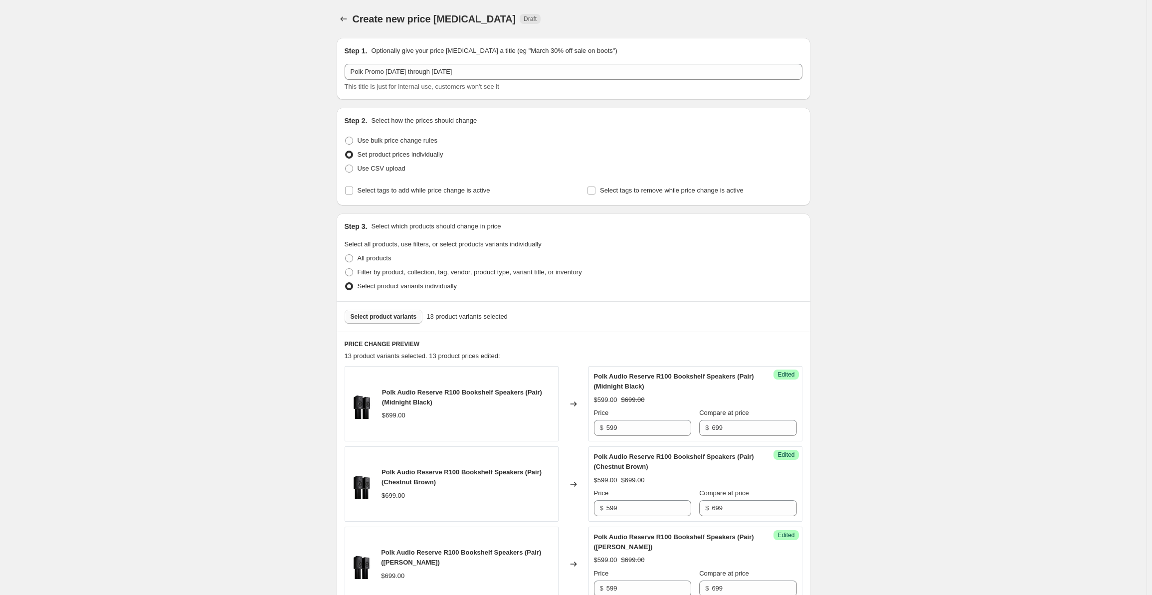
click at [376, 320] on span "Select product variants" at bounding box center [384, 317] width 66 height 8
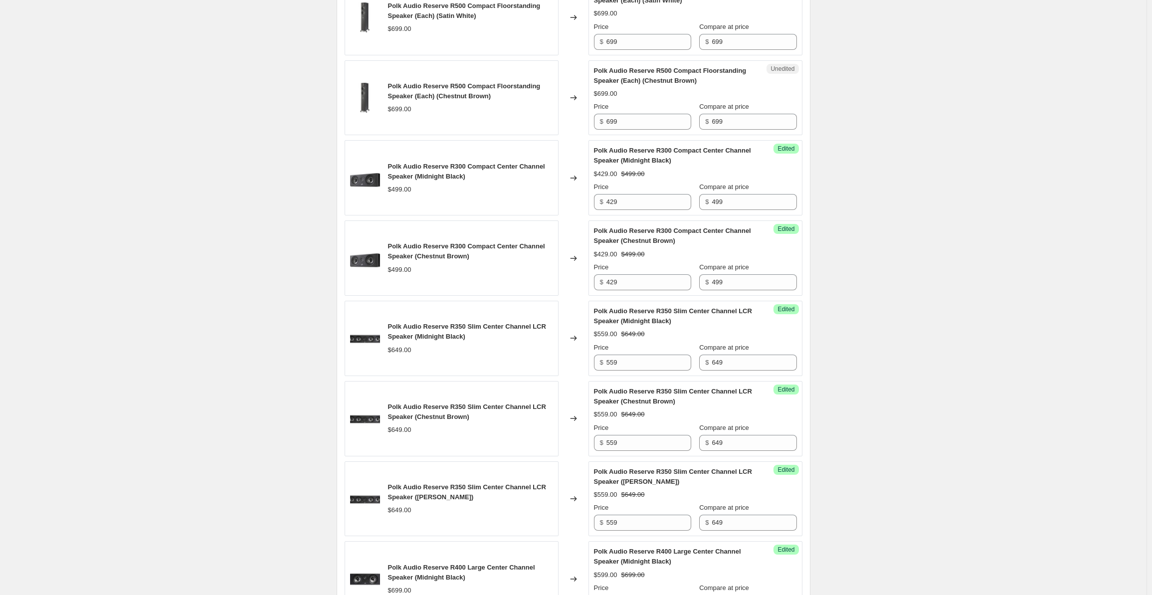
scroll to position [632, 0]
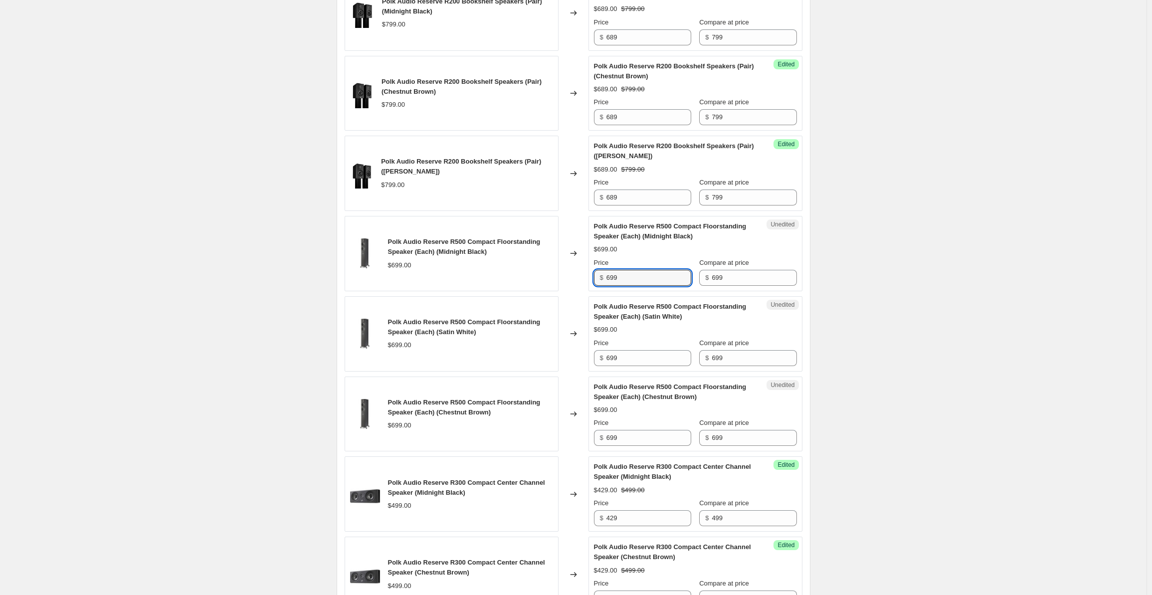
drag, startPoint x: 654, startPoint y: 270, endPoint x: 580, endPoint y: 268, distance: 73.4
click at [580, 268] on div "Polk Audio Reserve R500 Compact Floorstanding Speaker (Each) (Midnight Black) $…" at bounding box center [574, 253] width 458 height 75
type input "599"
click at [632, 360] on input "699" at bounding box center [649, 358] width 85 height 16
drag, startPoint x: 630, startPoint y: 357, endPoint x: 584, endPoint y: 354, distance: 45.5
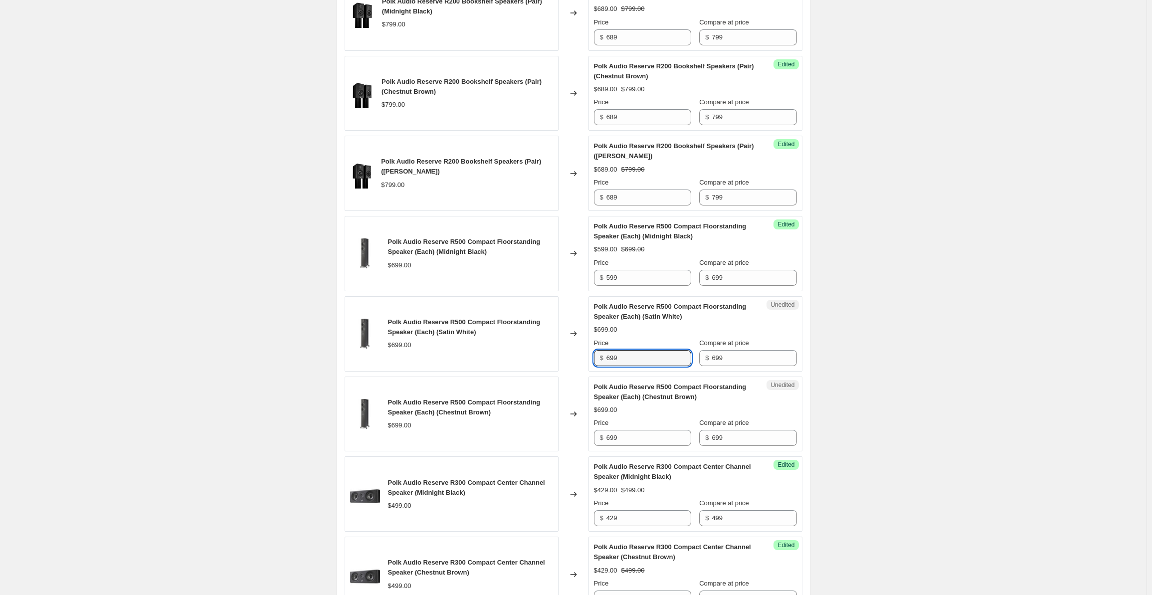
click at [584, 354] on div "Polk Audio Reserve R500 Compact Floorstanding Speaker (Each) (Satin White) $699…" at bounding box center [574, 333] width 458 height 75
type input "599"
click at [627, 430] on input "699" at bounding box center [649, 438] width 85 height 16
drag, startPoint x: 636, startPoint y: 434, endPoint x: 571, endPoint y: 434, distance: 64.9
click at [571, 434] on div "Polk Audio Reserve R500 Compact Floorstanding Speaker (Each) (Chestnut Brown) $…" at bounding box center [574, 414] width 458 height 75
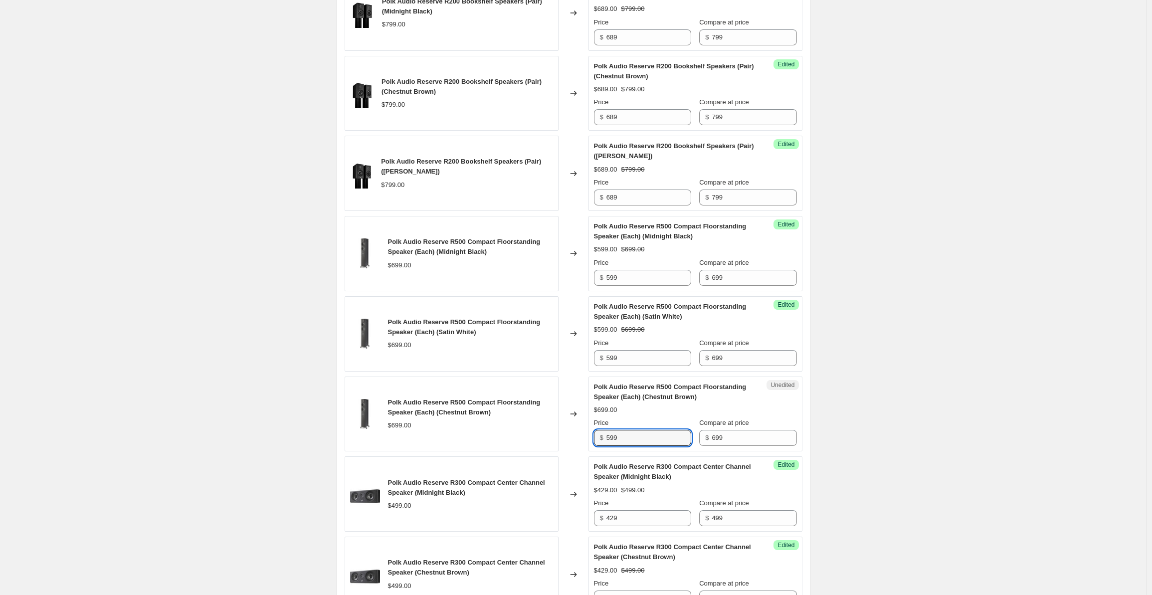
type input "599"
click at [972, 370] on div "Create new price [MEDICAL_DATA]. This page is ready Create new price [MEDICAL_D…" at bounding box center [573, 282] width 1147 height 1829
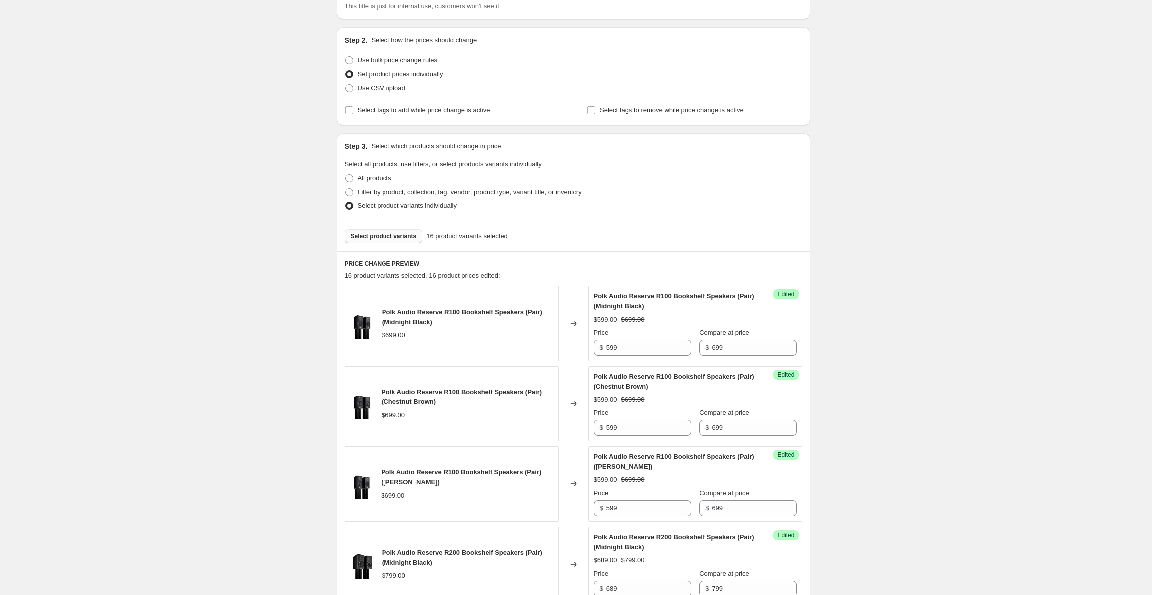
scroll to position [0, 0]
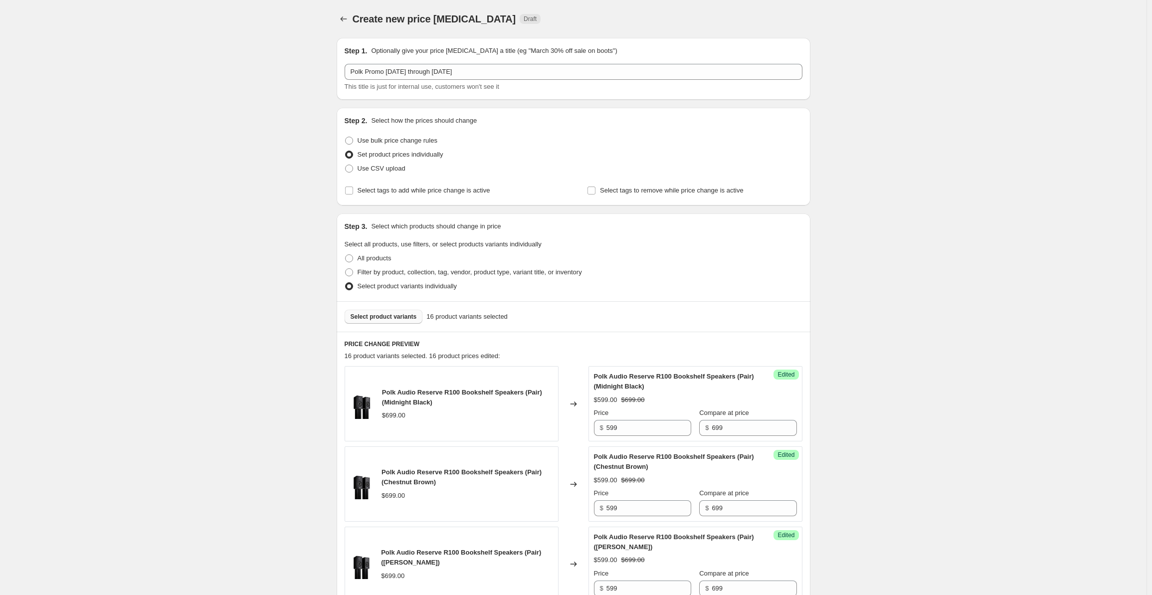
click at [374, 320] on span "Select product variants" at bounding box center [384, 317] width 66 height 8
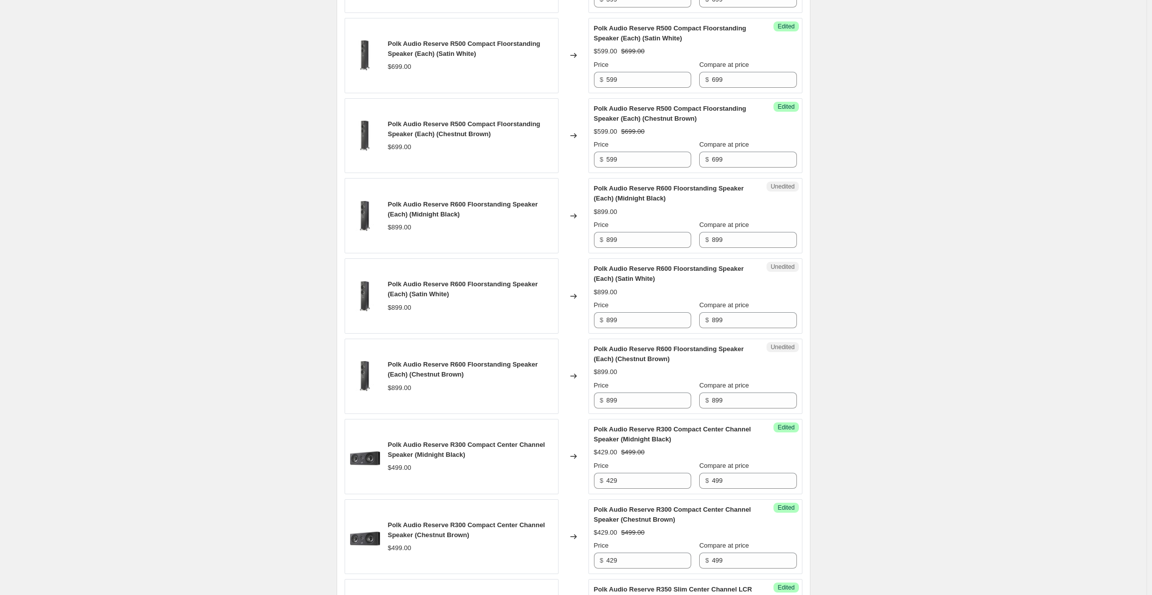
scroll to position [948, 0]
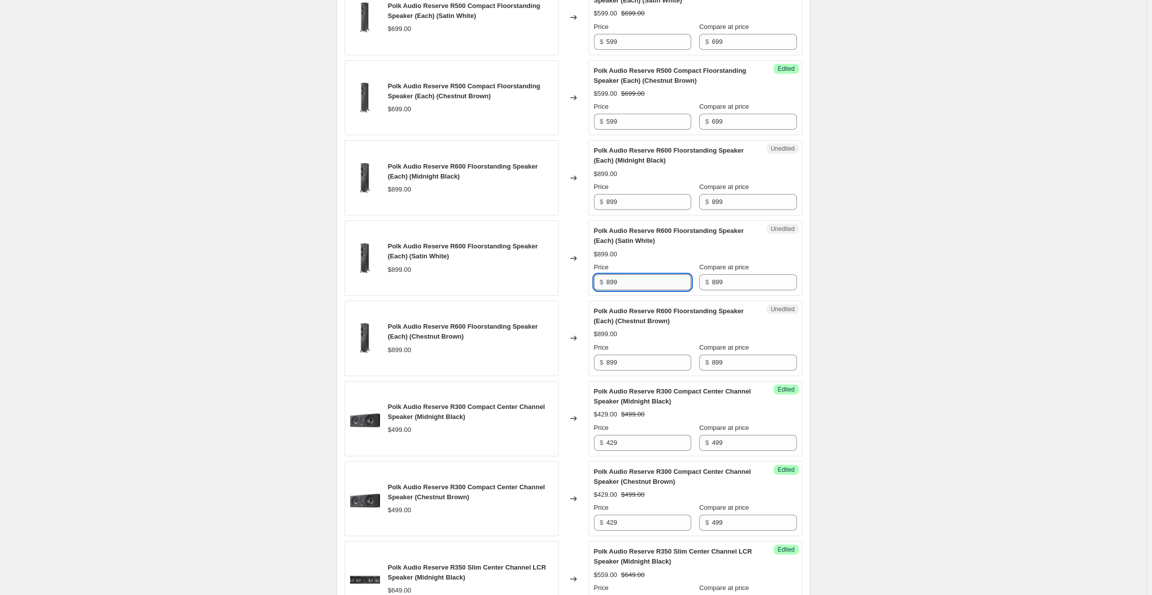
click at [635, 278] on input "899" at bounding box center [649, 282] width 85 height 16
click at [637, 197] on input "899" at bounding box center [649, 202] width 85 height 16
drag, startPoint x: 653, startPoint y: 197, endPoint x: 585, endPoint y: 191, distance: 68.1
click at [585, 191] on div "Polk Audio Reserve R600 Floorstanding Speaker (Each) (Midnight Black) $899.00 C…" at bounding box center [574, 177] width 458 height 75
type input "769"
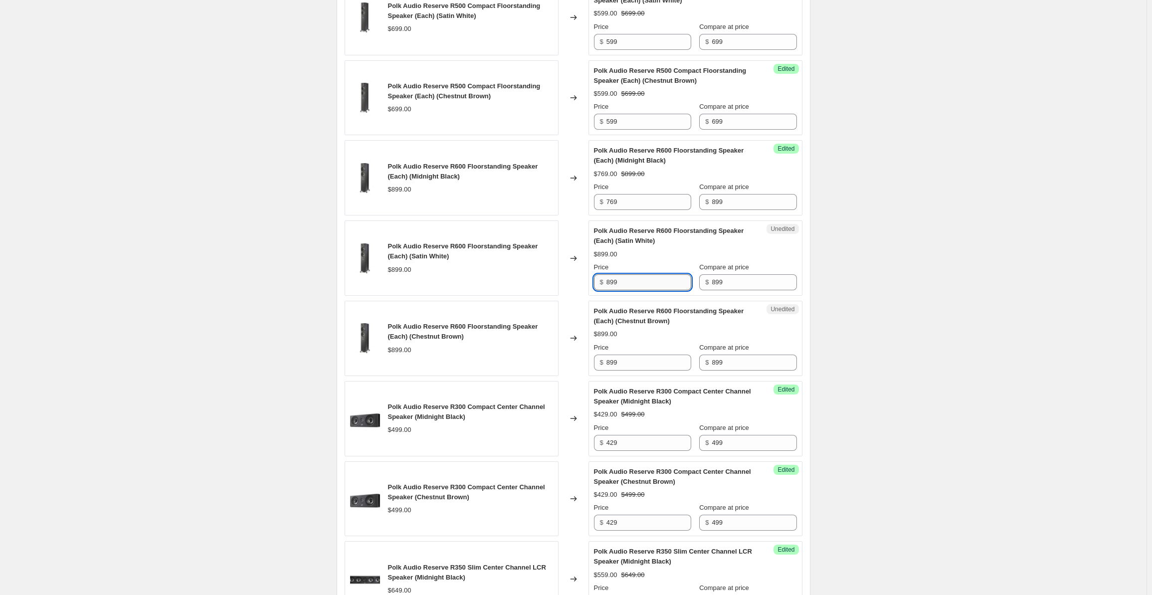
click at [631, 279] on input "899" at bounding box center [649, 282] width 85 height 16
drag, startPoint x: 637, startPoint y: 279, endPoint x: 580, endPoint y: 279, distance: 56.9
click at [580, 279] on div "Polk Audio Reserve R600 Floorstanding Speaker (Each) (Satin White) $899.00 Chan…" at bounding box center [574, 258] width 458 height 75
type input "769"
click at [634, 358] on input "899" at bounding box center [649, 363] width 85 height 16
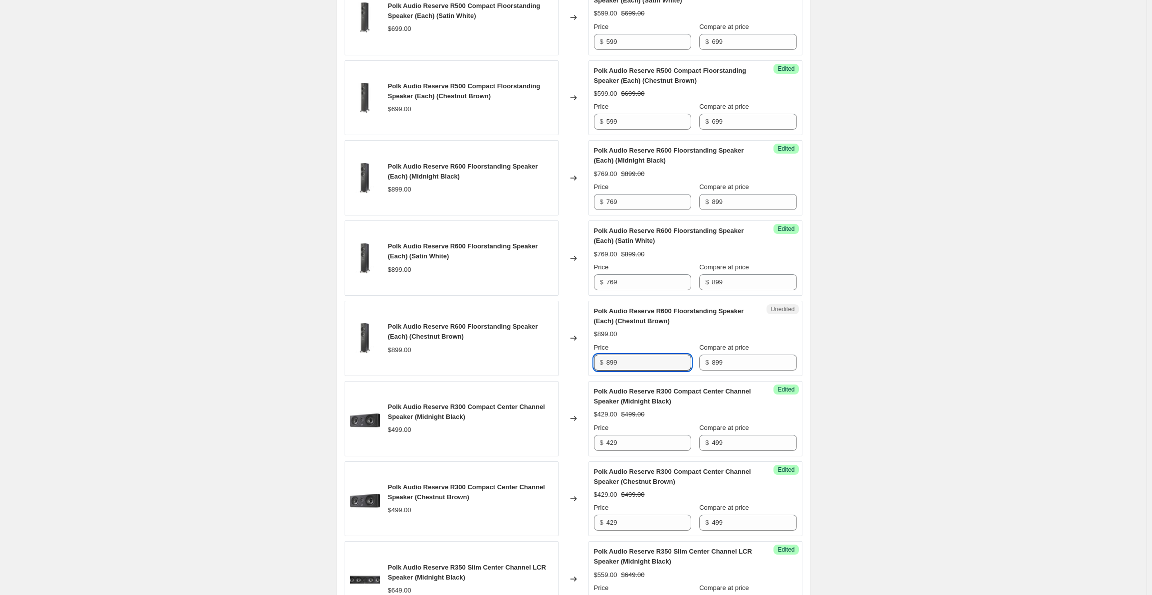
drag, startPoint x: 640, startPoint y: 358, endPoint x: 588, endPoint y: 354, distance: 52.0
click at [588, 354] on div "Polk Audio Reserve R600 Floorstanding Speaker (Each) (Chestnut Brown) $899.00 C…" at bounding box center [574, 338] width 458 height 75
type input "769"
click at [934, 350] on div "Create new price [MEDICAL_DATA]. This page is ready Create new price [MEDICAL_D…" at bounding box center [573, 87] width 1147 height 2070
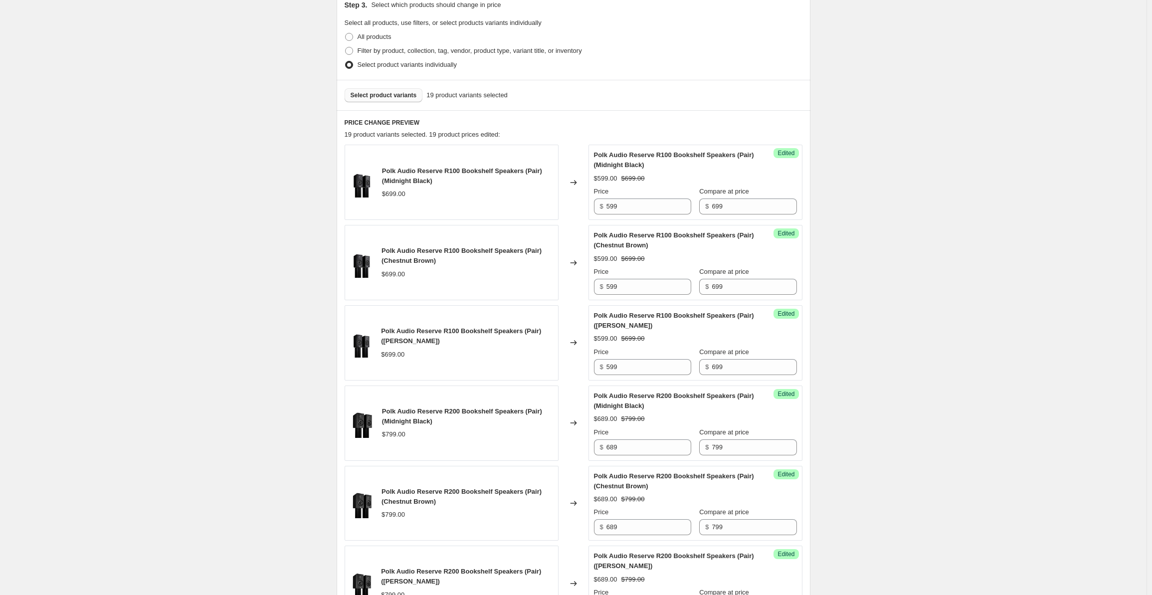
scroll to position [0, 0]
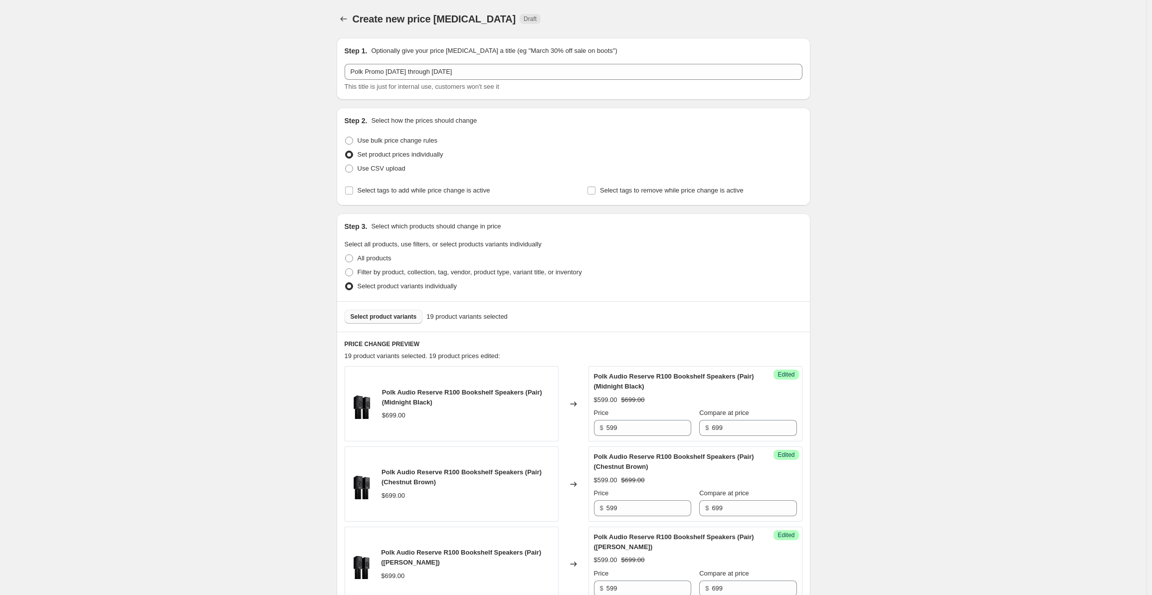
click at [384, 311] on button "Select product variants" at bounding box center [384, 317] width 78 height 14
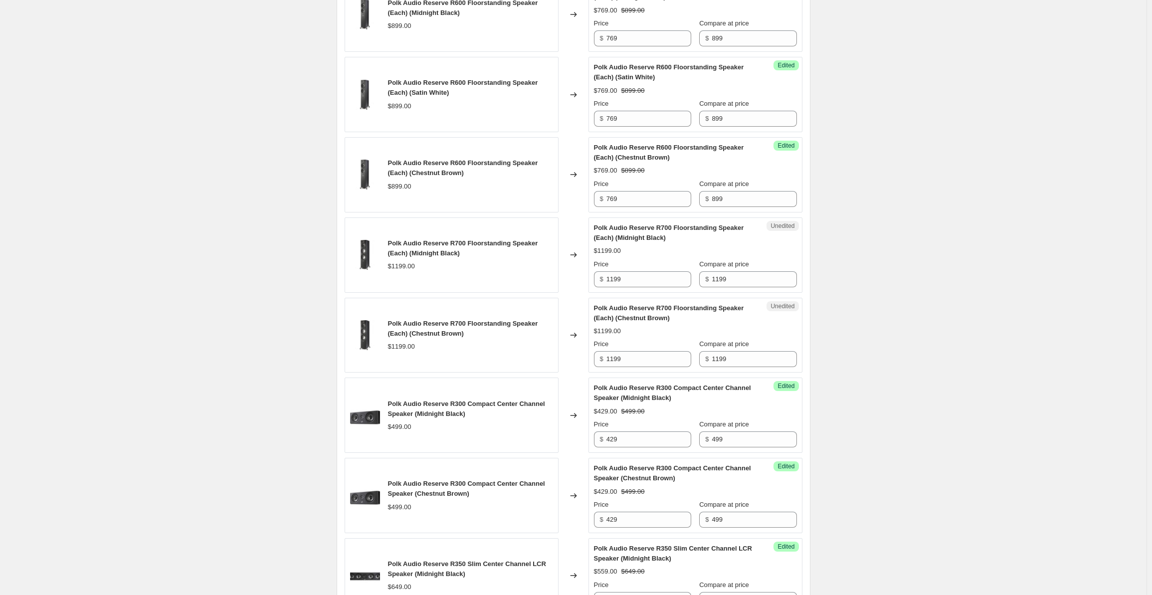
scroll to position [1231, 0]
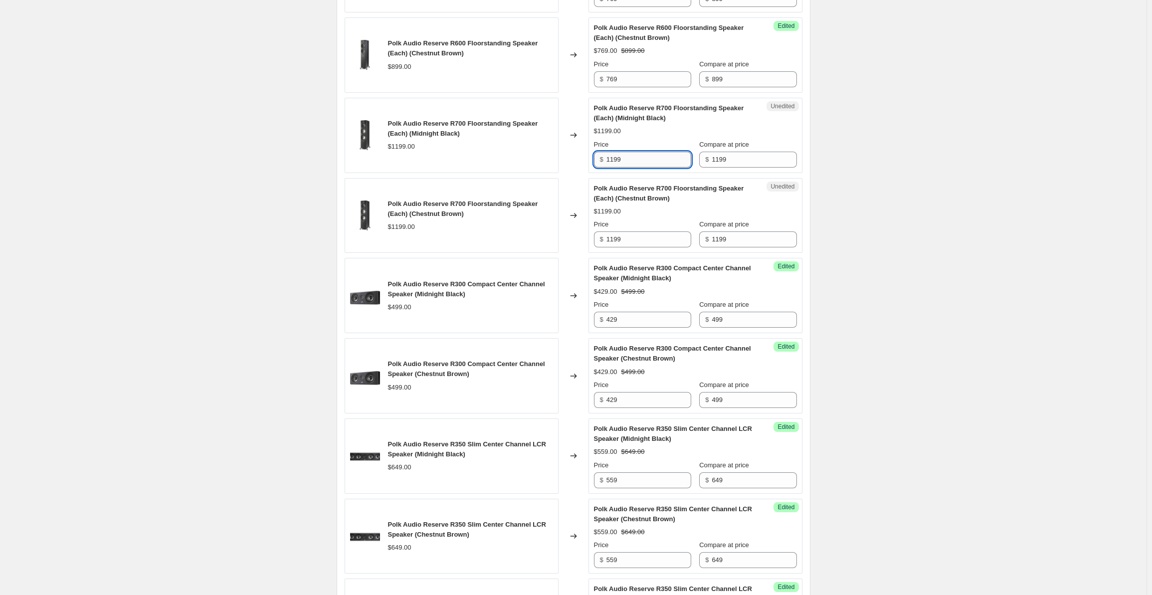
click at [631, 152] on input "1199" at bounding box center [649, 160] width 85 height 16
drag, startPoint x: 643, startPoint y: 152, endPoint x: 585, endPoint y: 152, distance: 57.9
click at [585, 152] on div "Polk Audio Reserve R700 Floorstanding Speaker (Each) (Midnight Black) $1199.00 …" at bounding box center [574, 135] width 458 height 75
type input "1019"
click at [640, 231] on input "1199" at bounding box center [649, 239] width 85 height 16
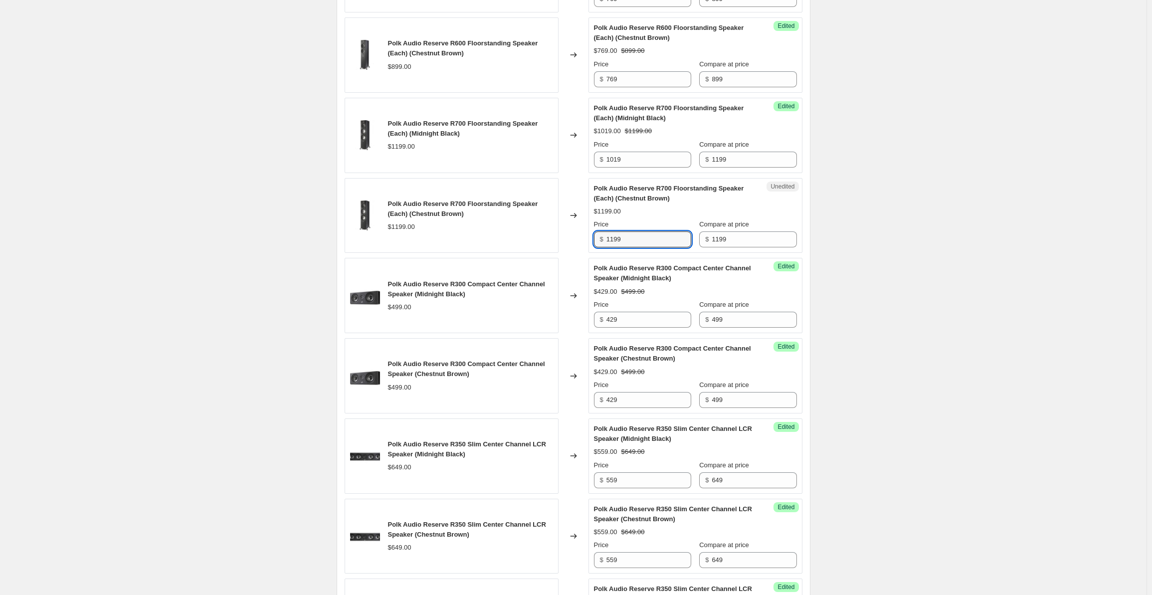
drag, startPoint x: 647, startPoint y: 234, endPoint x: 561, endPoint y: 233, distance: 85.3
click at [561, 233] on div "Polk Audio Reserve R700 Floorstanding Speaker (Each) (Chestnut [PERSON_NAME]) $…" at bounding box center [574, 215] width 458 height 75
type input "1019"
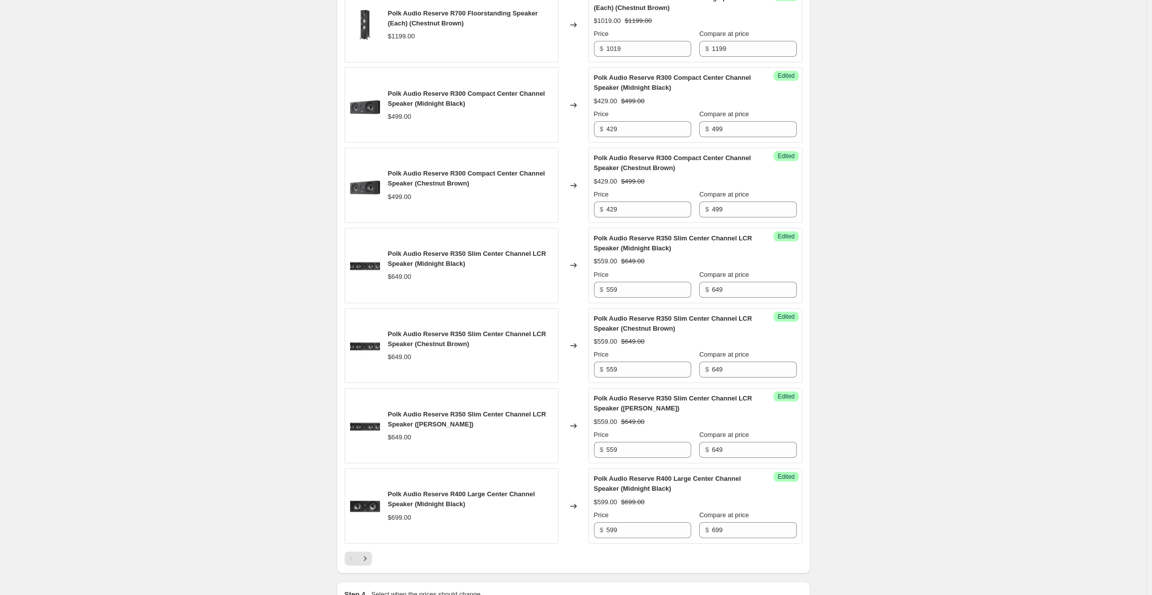
scroll to position [1548, 0]
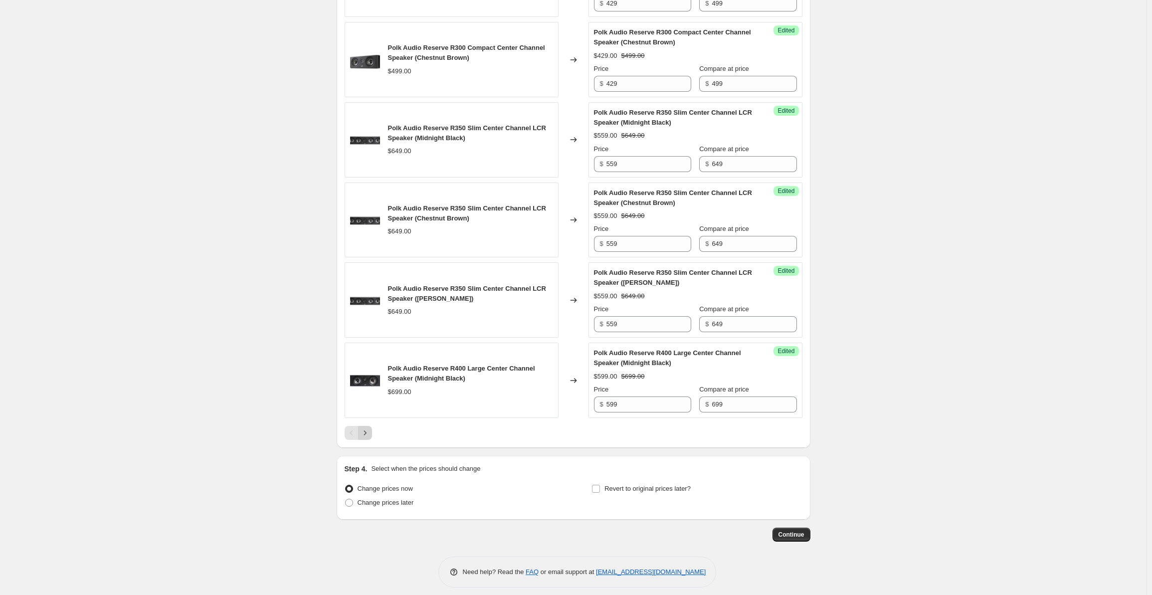
click at [369, 428] on icon "Next" at bounding box center [365, 433] width 10 height 10
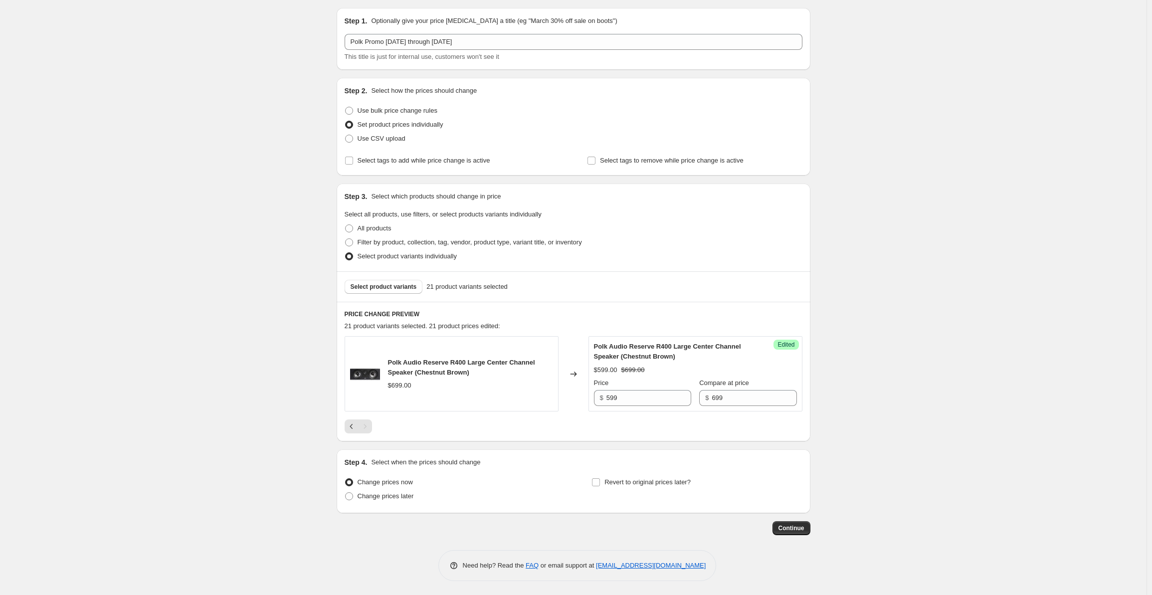
scroll to position [0, 0]
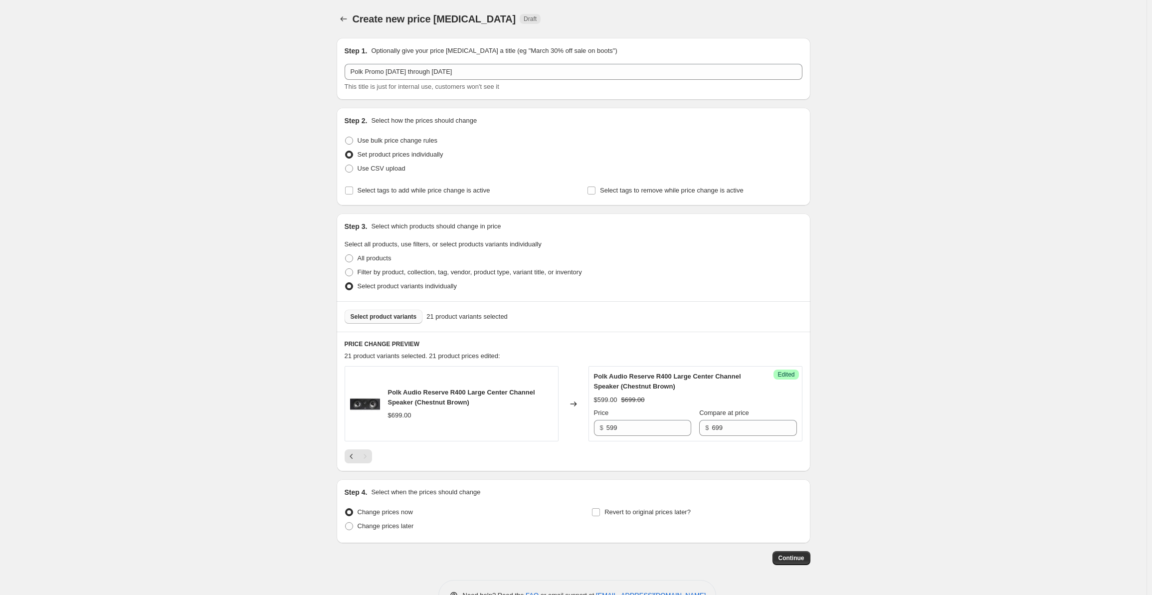
click at [378, 321] on button "Select product variants" at bounding box center [384, 317] width 78 height 14
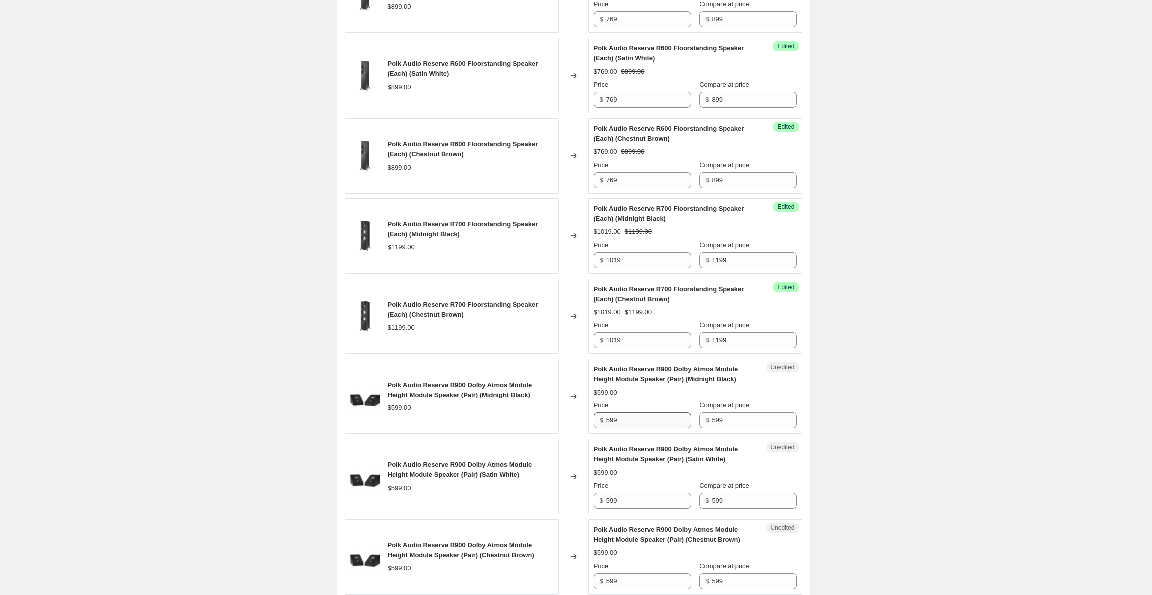
scroll to position [1264, 0]
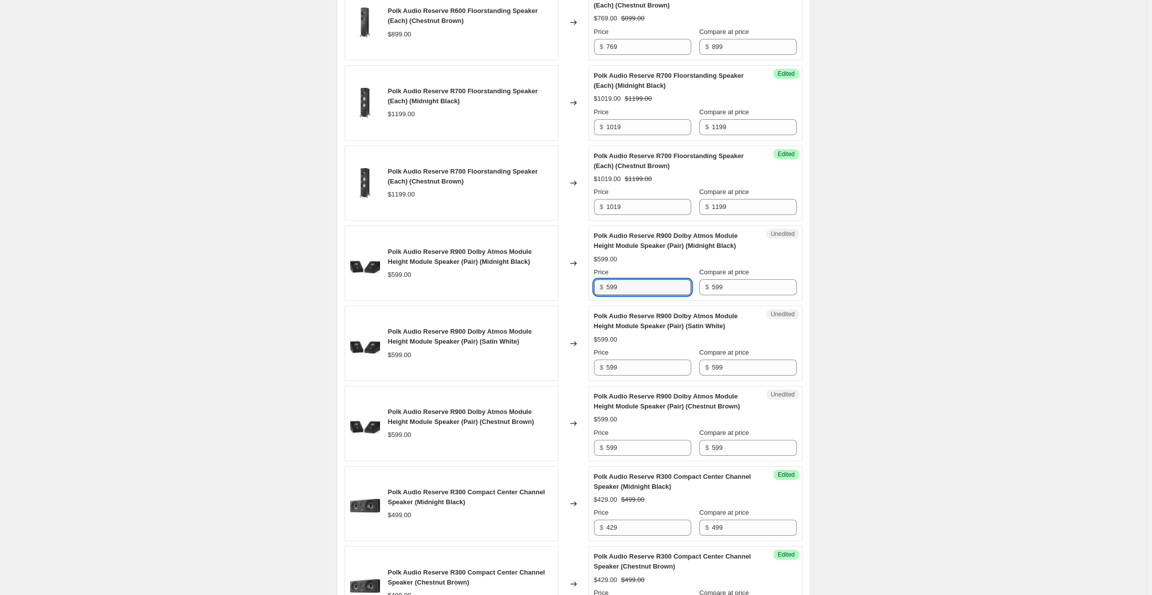
drag, startPoint x: 642, startPoint y: 281, endPoint x: 594, endPoint y: 281, distance: 47.9
click at [594, 281] on div "Unedited Polk Audio Reserve R900 Dolby Atmos Module Height Module Speaker (Pair…" at bounding box center [696, 262] width 214 height 75
type input "499"
click at [631, 367] on input "599" at bounding box center [649, 368] width 85 height 16
drag, startPoint x: 640, startPoint y: 366, endPoint x: 598, endPoint y: 361, distance: 42.3
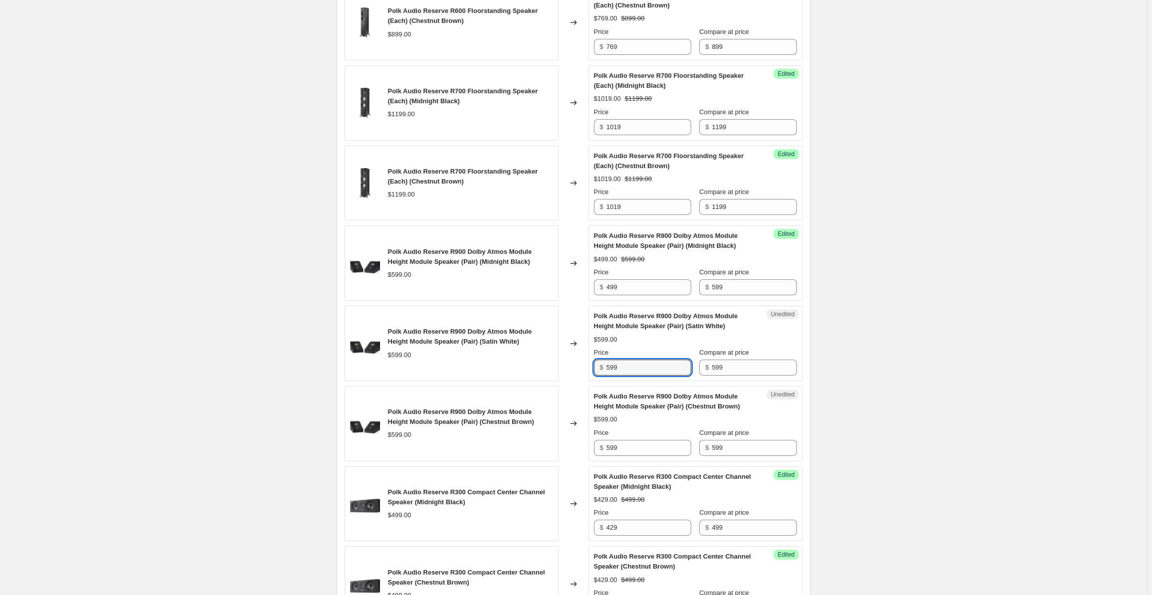
click at [598, 361] on div "$ 599" at bounding box center [642, 368] width 97 height 16
click at [628, 440] on input "599" at bounding box center [649, 448] width 85 height 16
drag, startPoint x: 625, startPoint y: 357, endPoint x: 593, endPoint y: 356, distance: 31.9
click at [593, 356] on div "Unedited Polk Audio Reserve R900 Dolby Atmos Module Height Module Speaker (Pair…" at bounding box center [696, 343] width 214 height 75
type input "499"
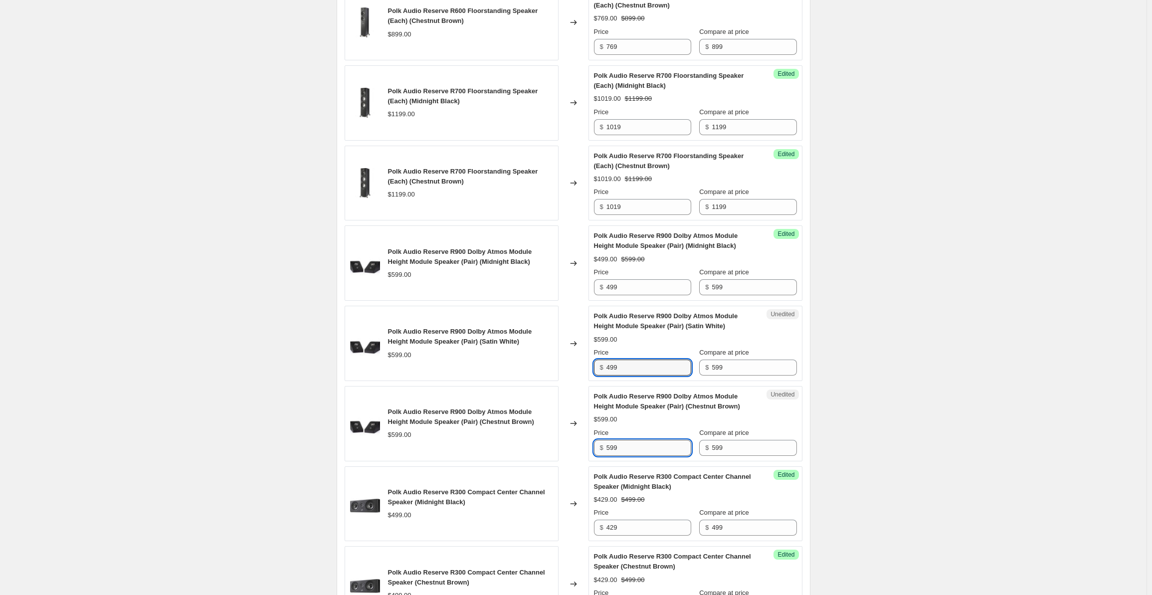
click at [634, 447] on input "599" at bounding box center [649, 448] width 85 height 16
drag, startPoint x: 631, startPoint y: 443, endPoint x: 589, endPoint y: 435, distance: 42.6
click at [589, 435] on div "Polk Audio Reserve R900 Dolby Atmos Module Height Module Speaker (Pair) (Chestn…" at bounding box center [574, 423] width 458 height 75
type input "499"
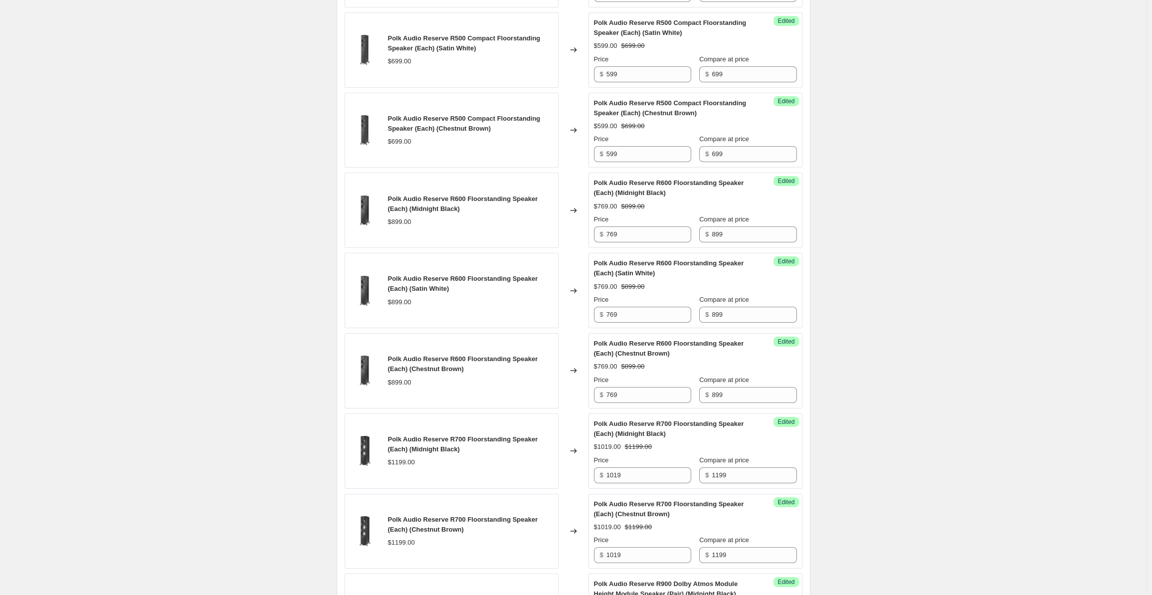
scroll to position [0, 0]
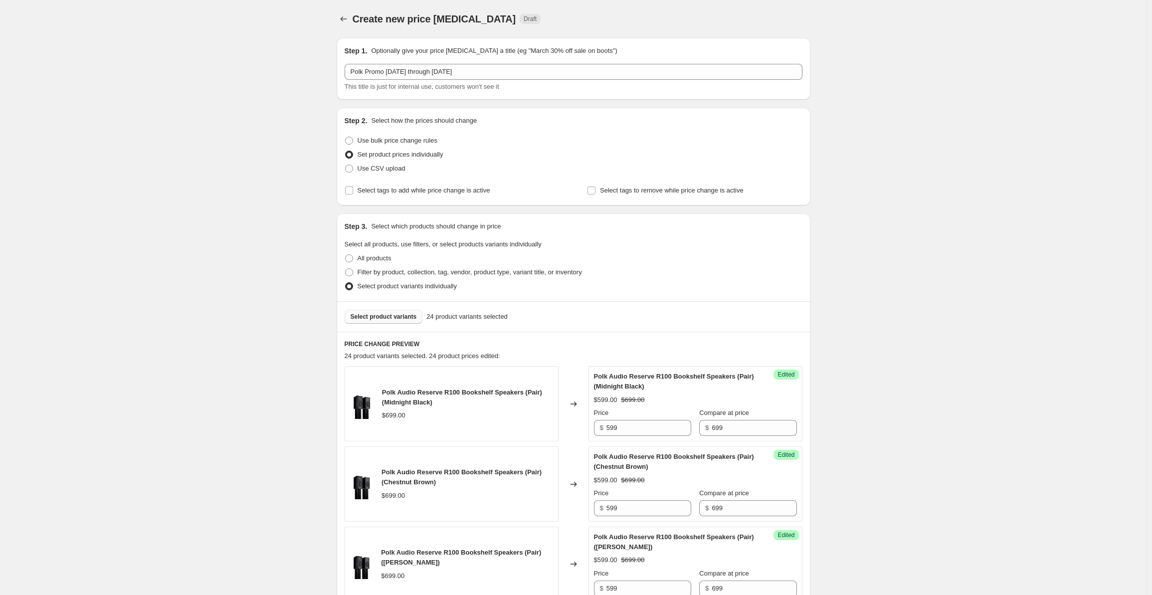
click at [383, 320] on span "Select product variants" at bounding box center [384, 317] width 66 height 8
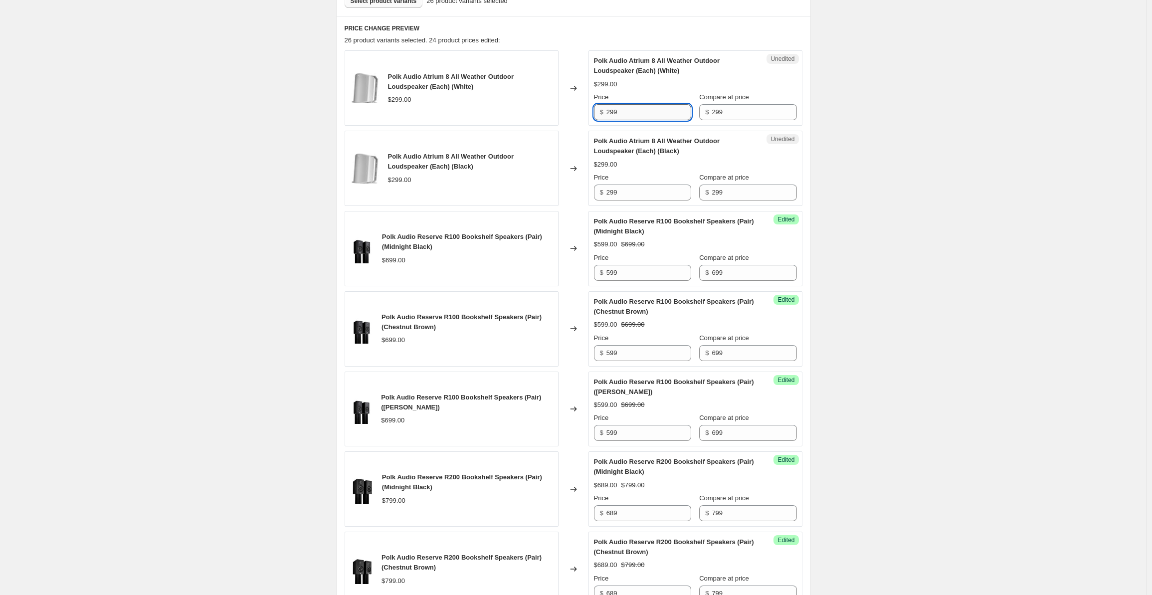
click at [621, 116] on input "299" at bounding box center [649, 112] width 85 height 16
drag, startPoint x: 599, startPoint y: 114, endPoint x: 591, endPoint y: 111, distance: 8.4
click at [591, 111] on div "Unedited Polk Audio Atrium 8 All Weather Outdoor Loudspeaker (Each) (White) $29…" at bounding box center [696, 87] width 214 height 75
type input "239"
click at [626, 196] on input "299" at bounding box center [649, 193] width 85 height 16
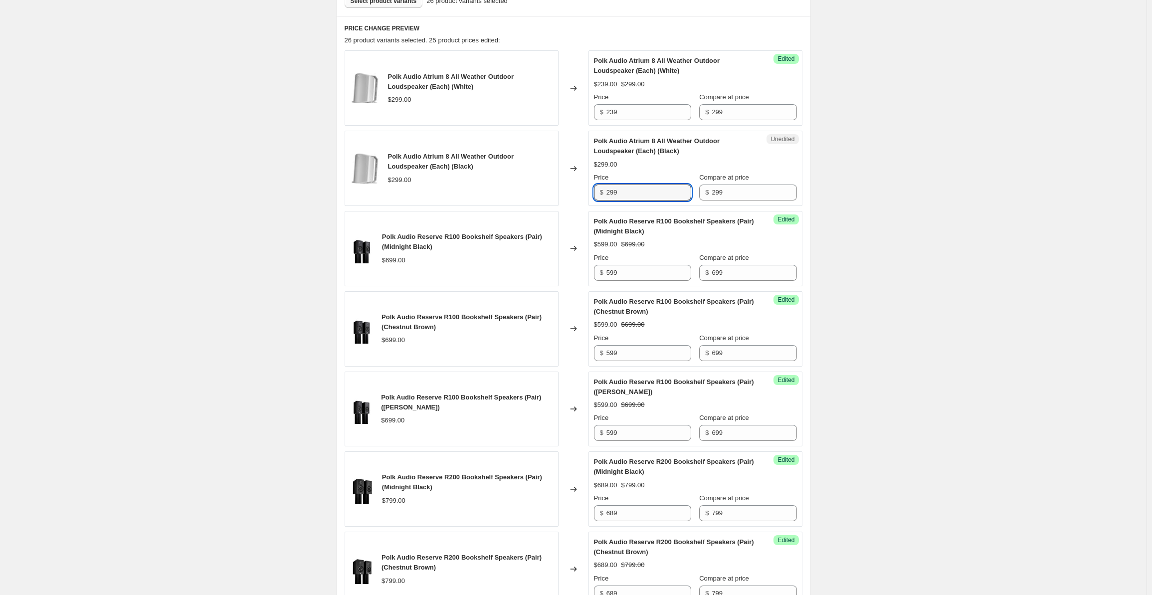
drag, startPoint x: 644, startPoint y: 190, endPoint x: 578, endPoint y: 188, distance: 66.4
click at [578, 188] on div "Polk Audio Atrium 8 All Weather Outdoor Loudspeaker (Each) (Black) $299.00 Chan…" at bounding box center [574, 168] width 458 height 75
type input "239"
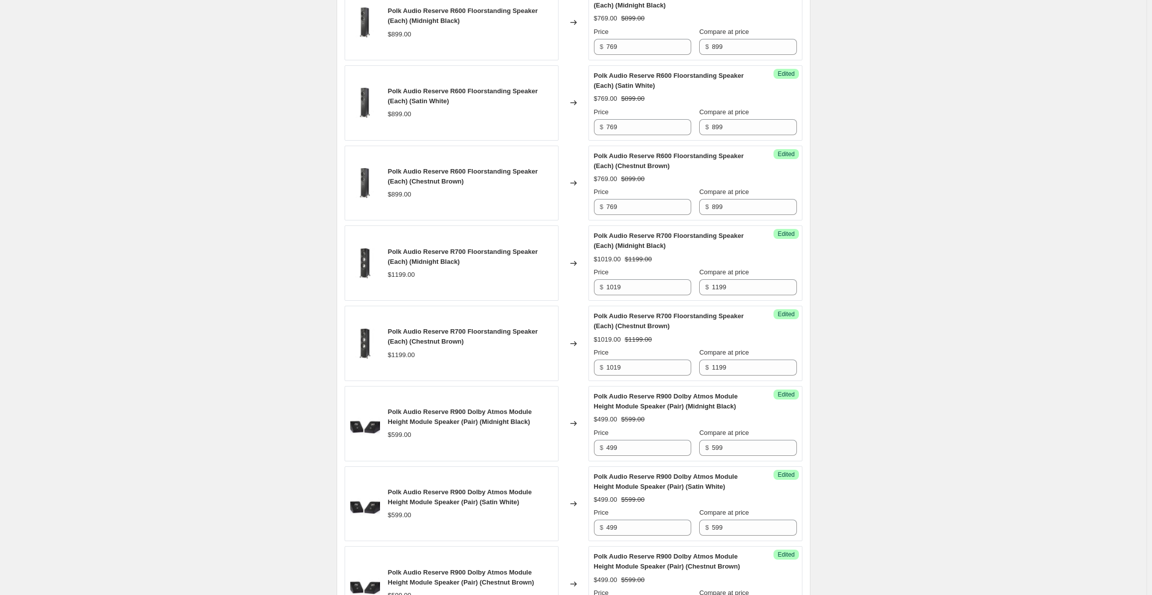
scroll to position [1548, 0]
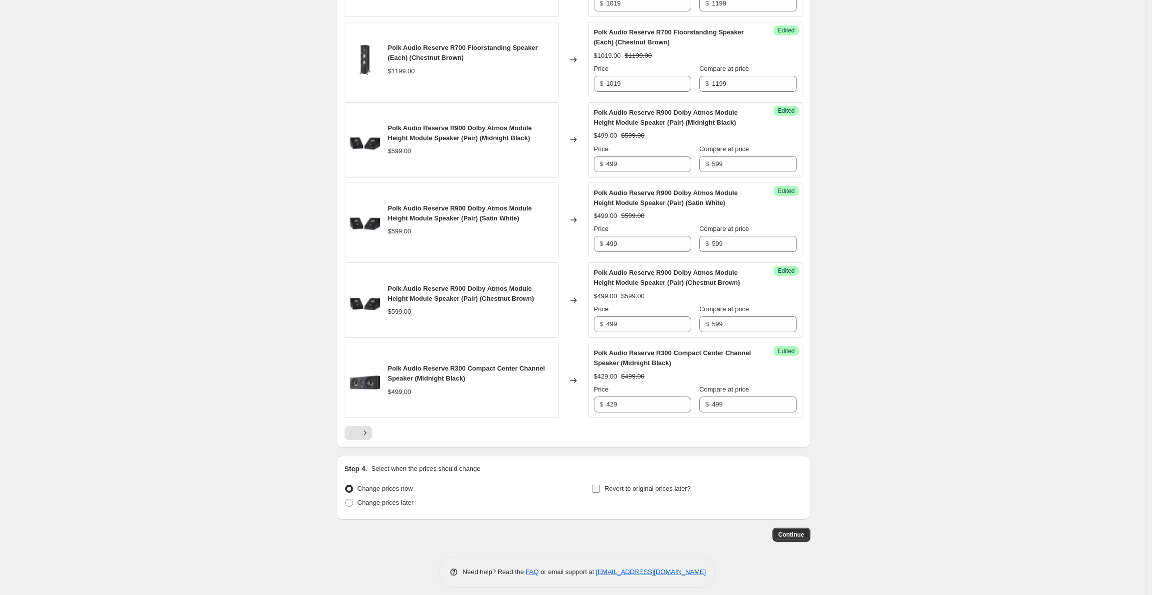
click at [600, 485] on input "Revert to original prices later?" at bounding box center [596, 489] width 8 height 8
checkbox input "true"
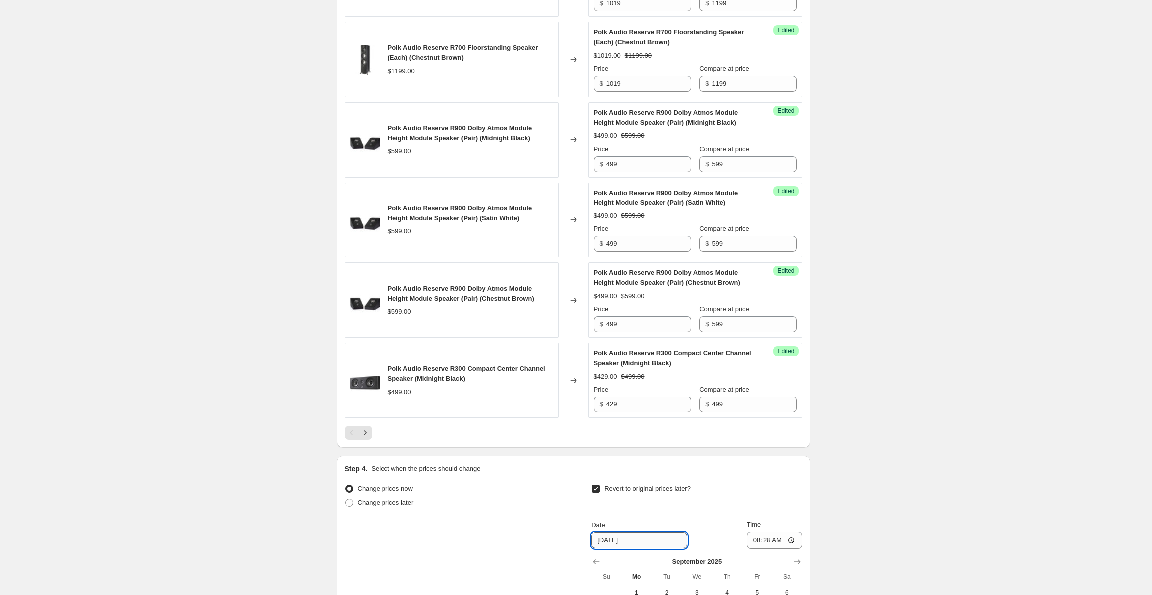
click at [644, 533] on input "[DATE]" at bounding box center [640, 540] width 96 height 16
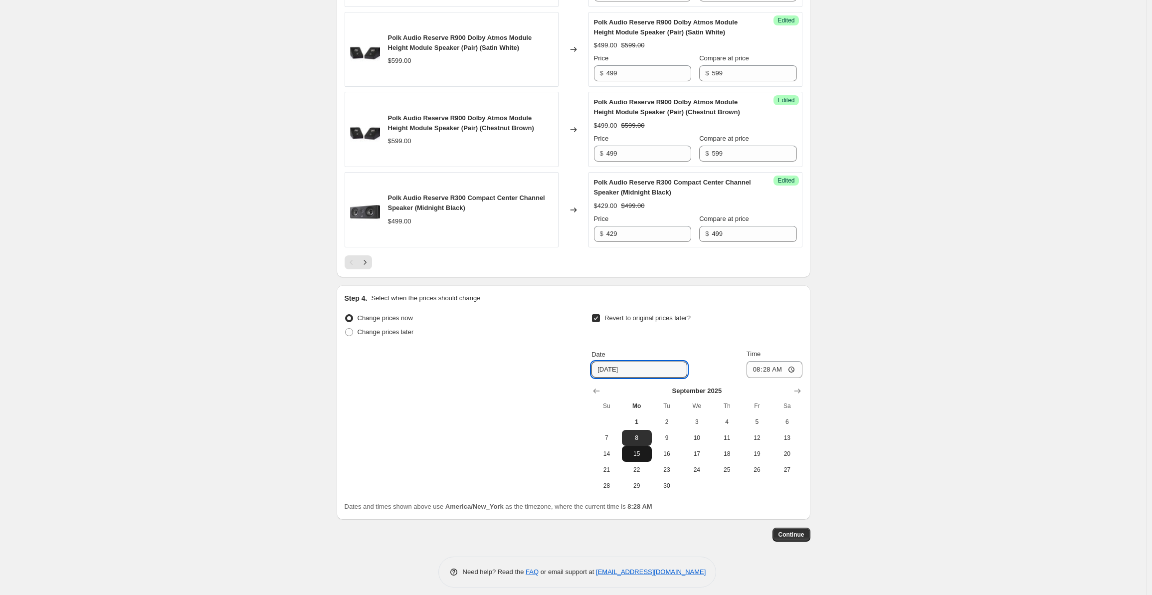
click at [640, 451] on button "15" at bounding box center [637, 454] width 30 height 16
type input "[DATE]"
click at [755, 361] on input "08:28" at bounding box center [775, 369] width 56 height 17
type input "00:00"
click at [799, 531] on span "Continue" at bounding box center [792, 535] width 26 height 8
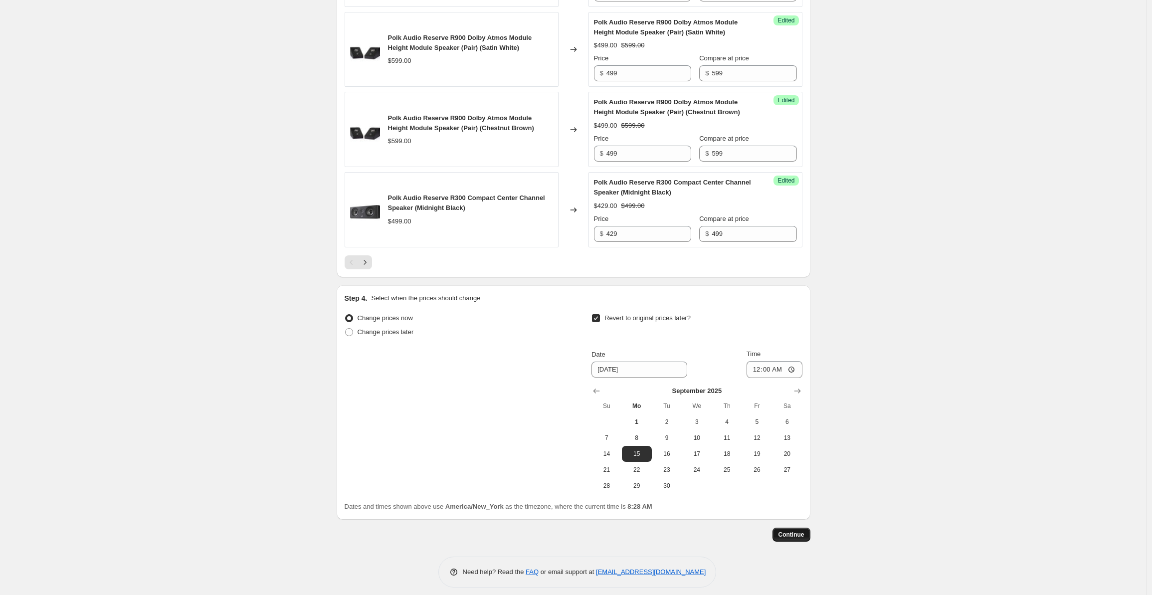
scroll to position [0, 0]
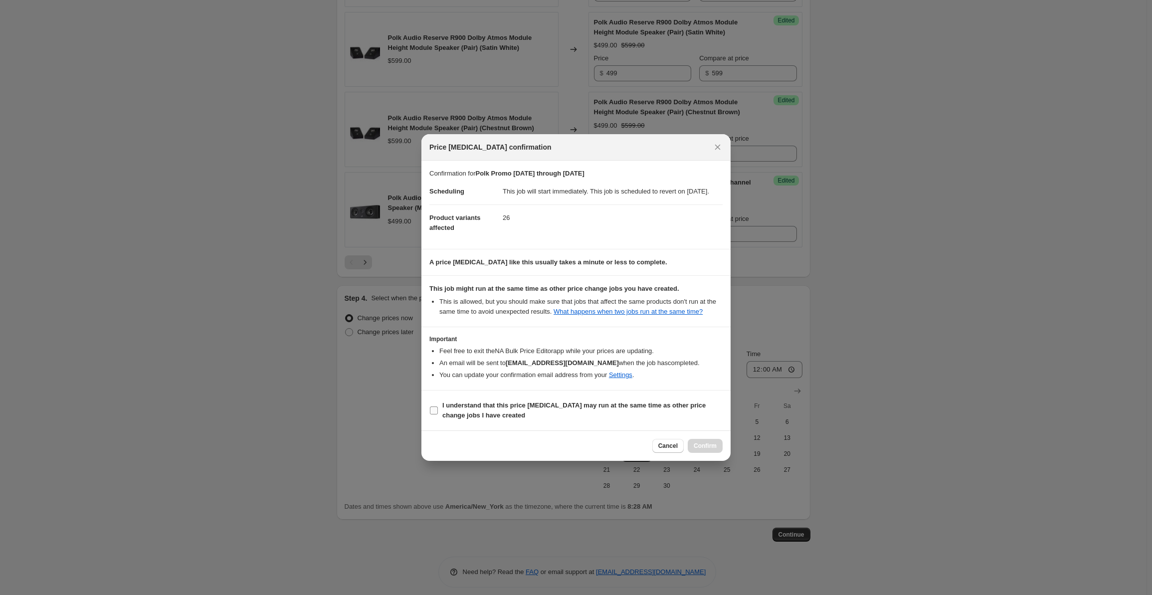
click at [467, 414] on b "I understand that this price [MEDICAL_DATA] may run at the same time as other p…" at bounding box center [574, 410] width 263 height 17
click at [438, 414] on input "I understand that this price [MEDICAL_DATA] may run at the same time as other p…" at bounding box center [434, 411] width 8 height 8
checkbox input "true"
click at [712, 450] on span "Confirm" at bounding box center [705, 446] width 23 height 8
